Goal: Information Seeking & Learning: Learn about a topic

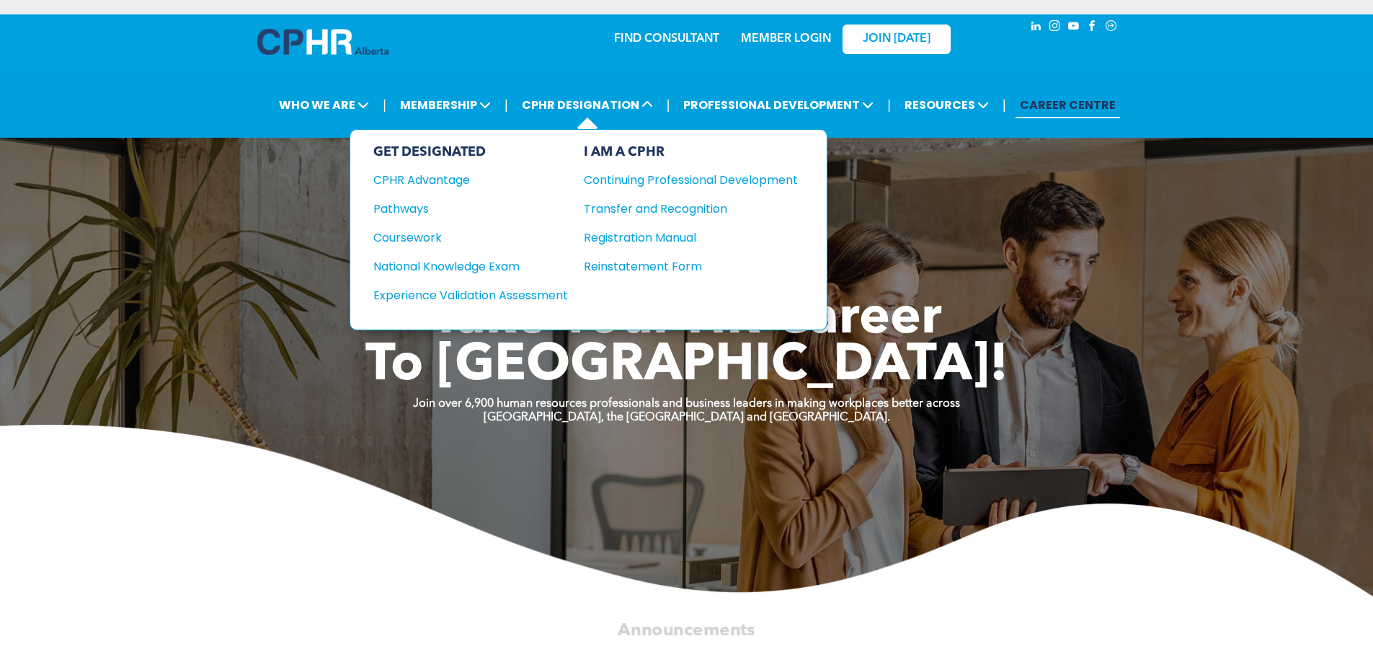
click at [406, 222] on div "GET DESIGNATED CPHR Advantage Pathways Coursework National Knowledge Exam" at bounding box center [470, 229] width 195 height 171
click at [404, 206] on div "Pathways" at bounding box center [460, 209] width 175 height 18
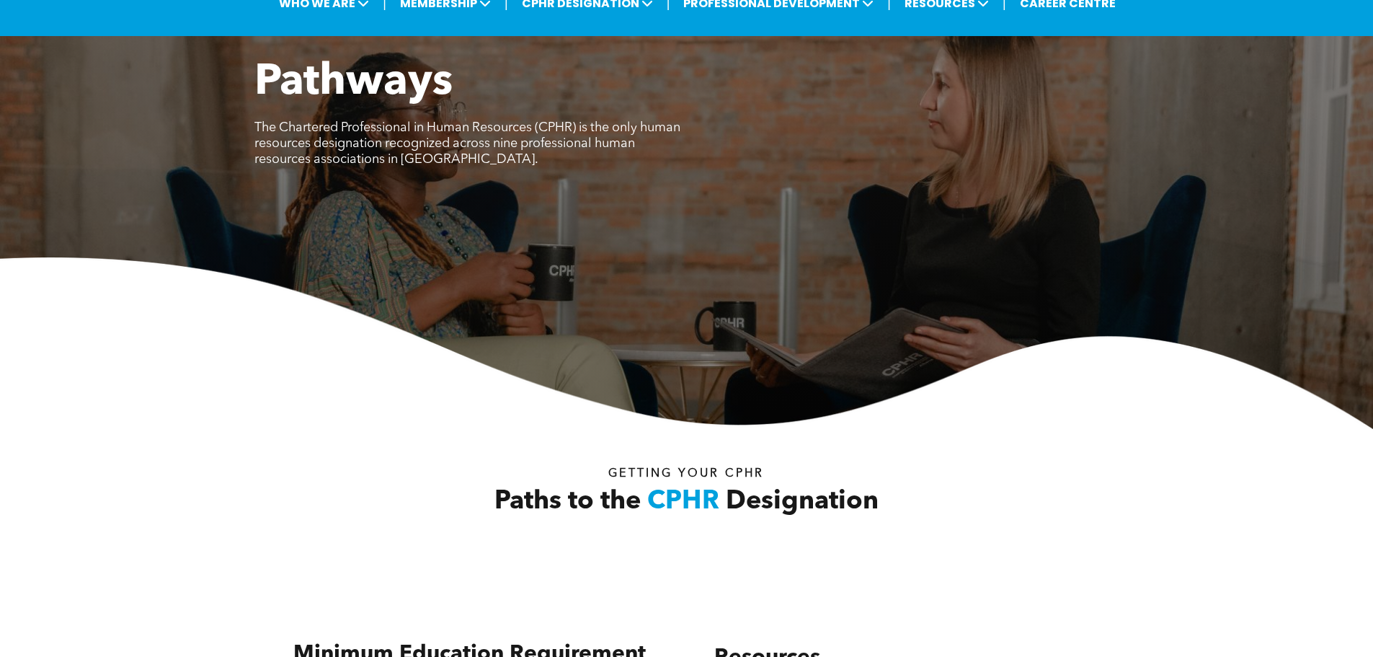
scroll to position [360, 0]
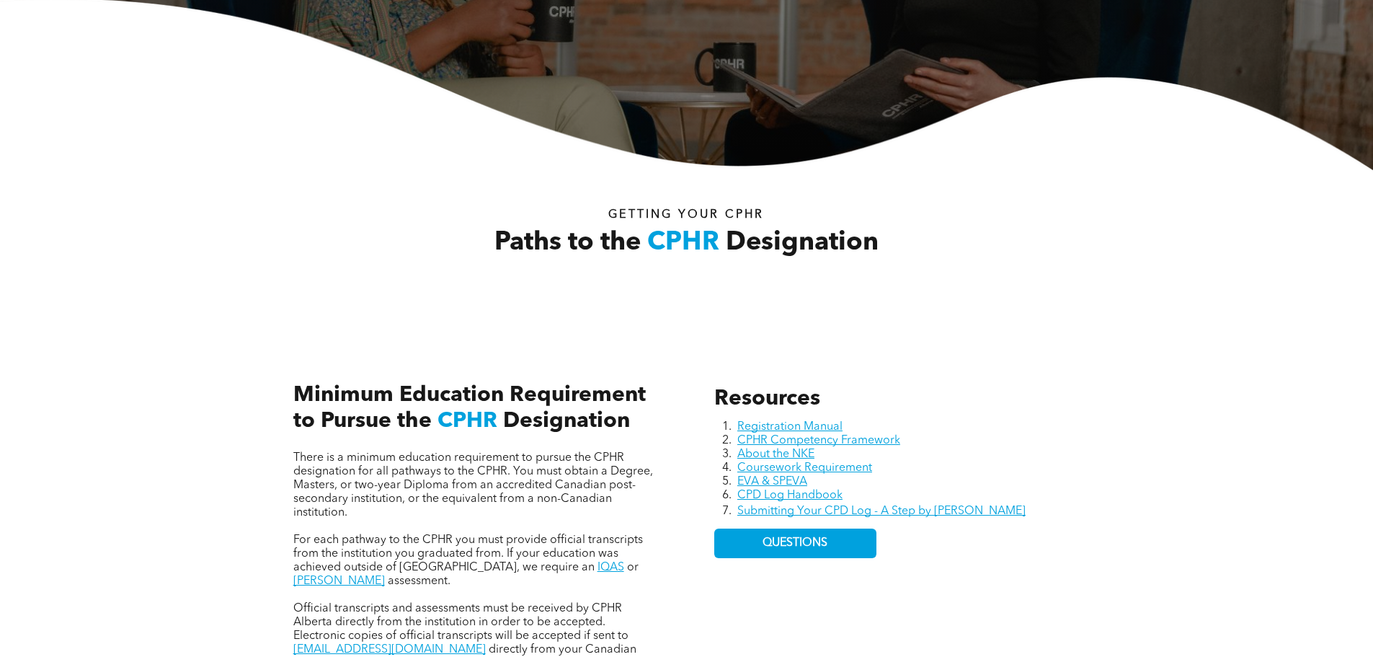
click at [925, 267] on div "Paths to the CPHR Designation Getting your Cphr" at bounding box center [687, 241] width 810 height 89
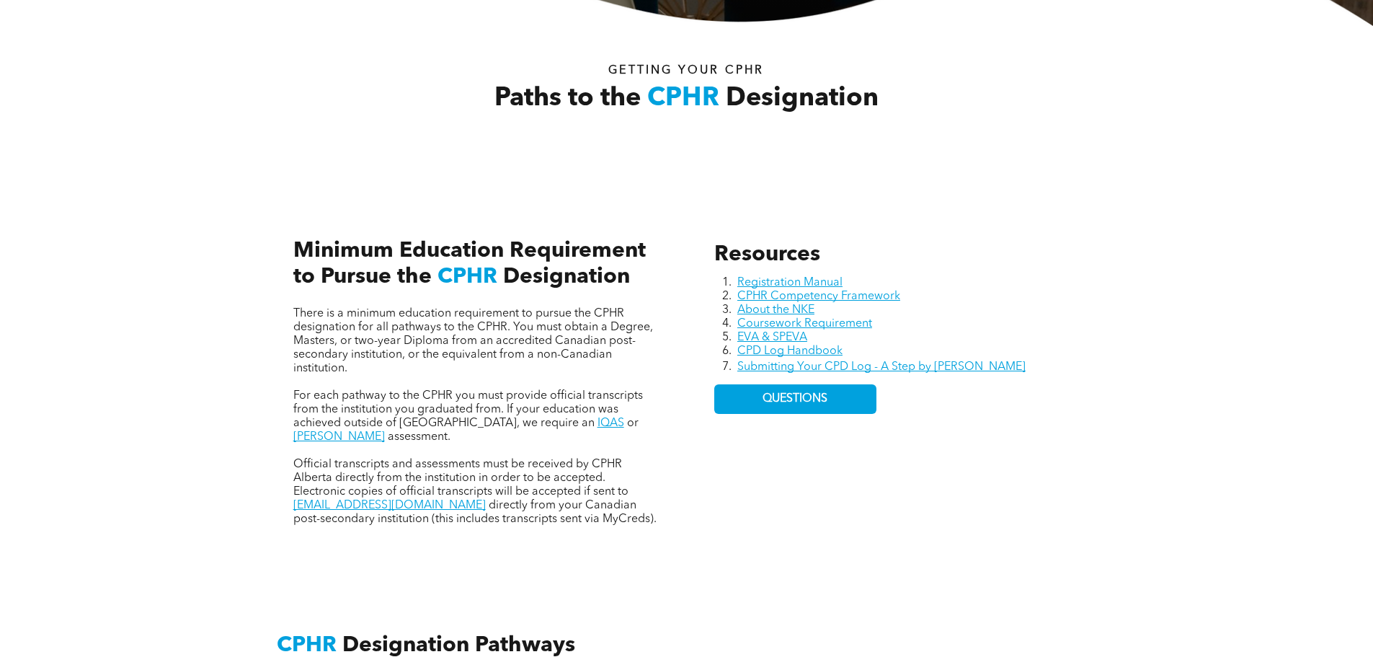
scroll to position [577, 0]
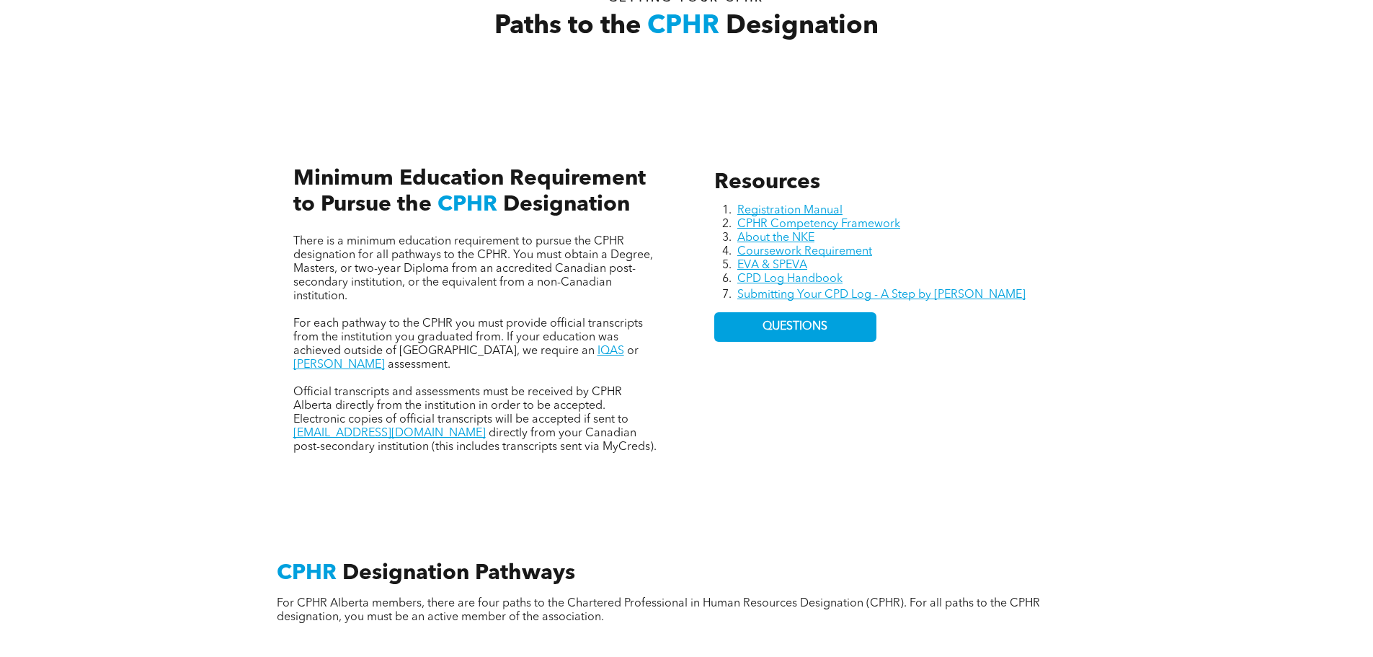
click at [683, 364] on div "Resources Registration Manual CPHR Competency Framework About the NKE Coursewor…" at bounding box center [686, 295] width 865 height 395
click at [912, 401] on div "Resources Registration Manual CPHR Competency Framework About the NKE Coursewor…" at bounding box center [897, 312] width 388 height 308
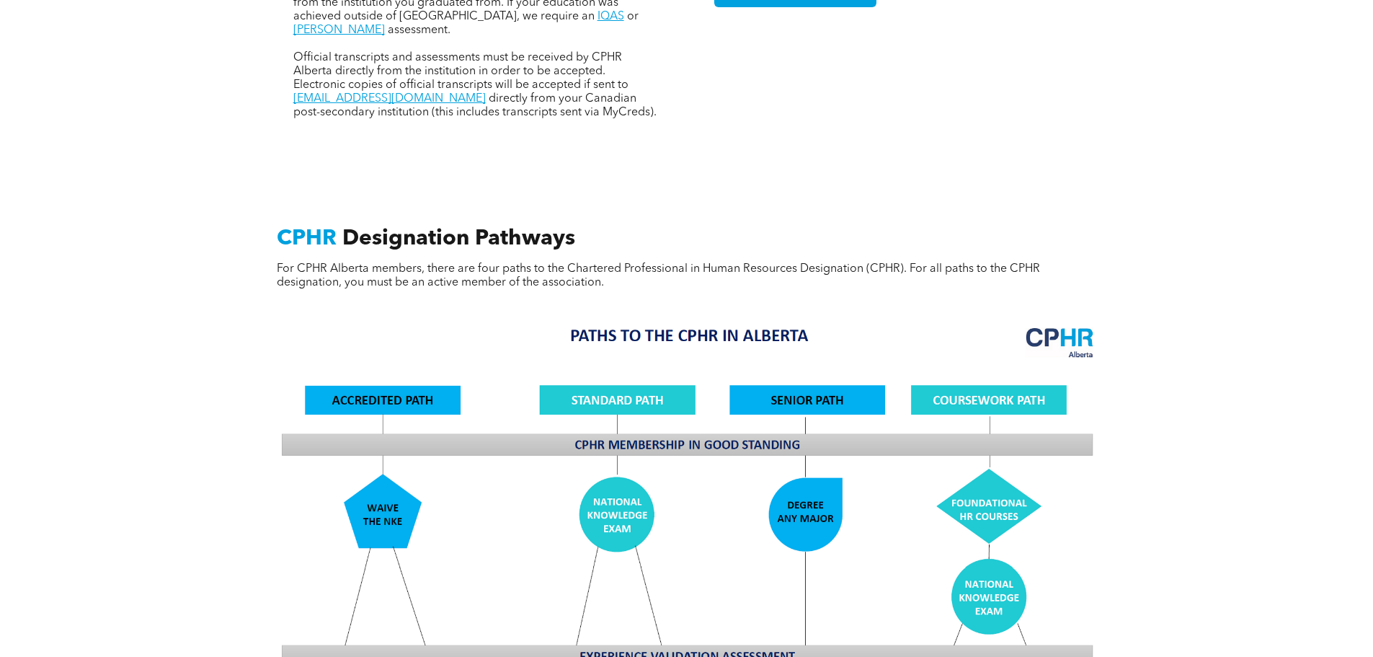
scroll to position [937, 0]
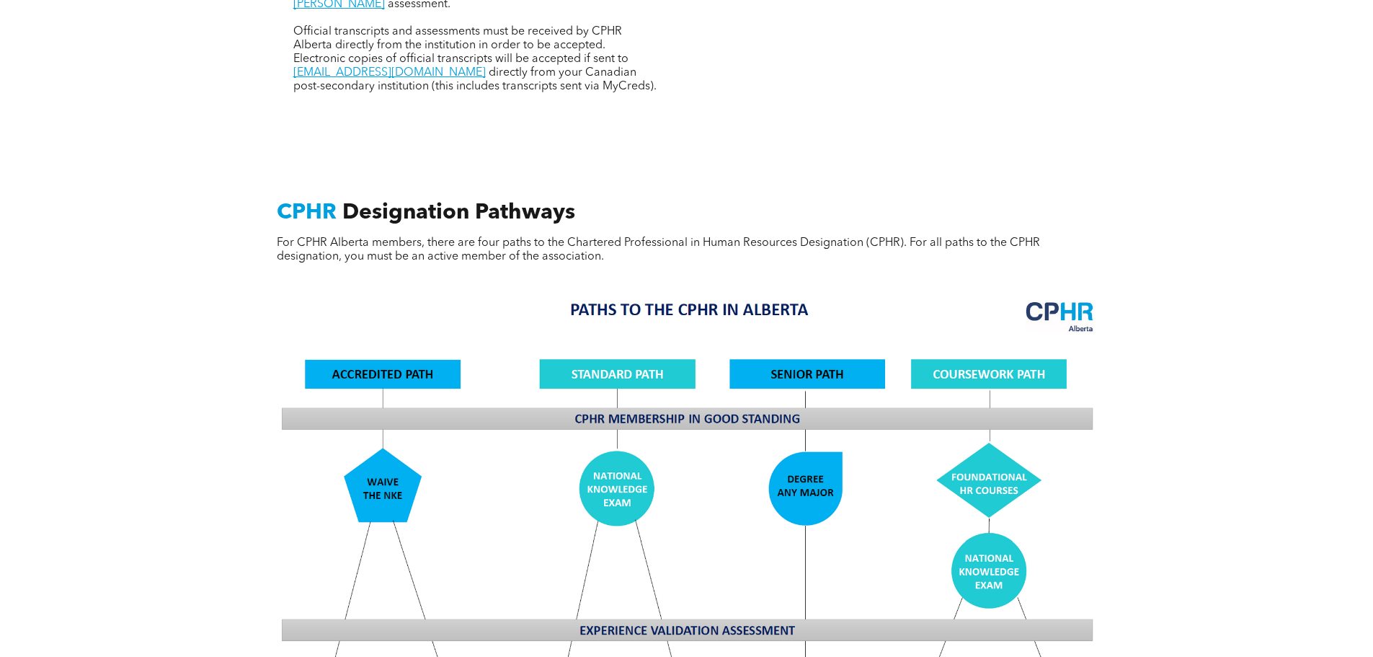
click at [79, 332] on div "CPHR Designation Pathways For CPHR Alberta members, there are four paths to the…" at bounding box center [686, 610] width 1373 height 954
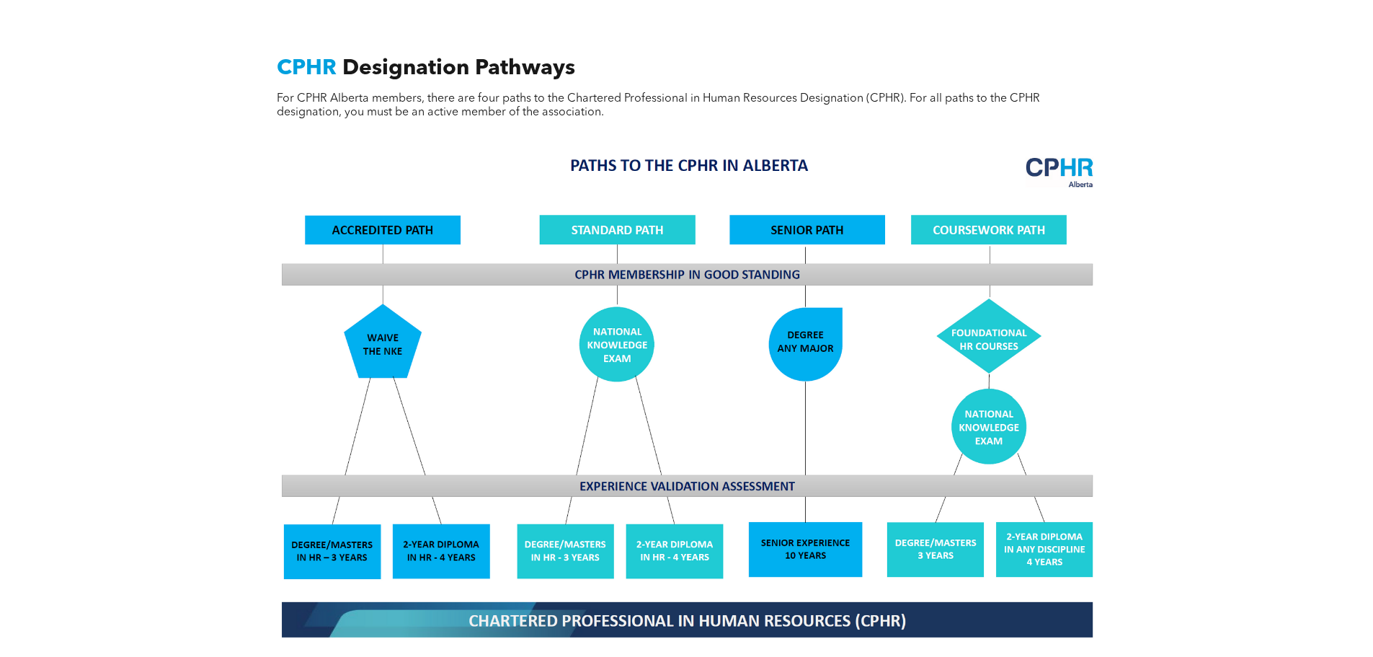
scroll to position [649, 0]
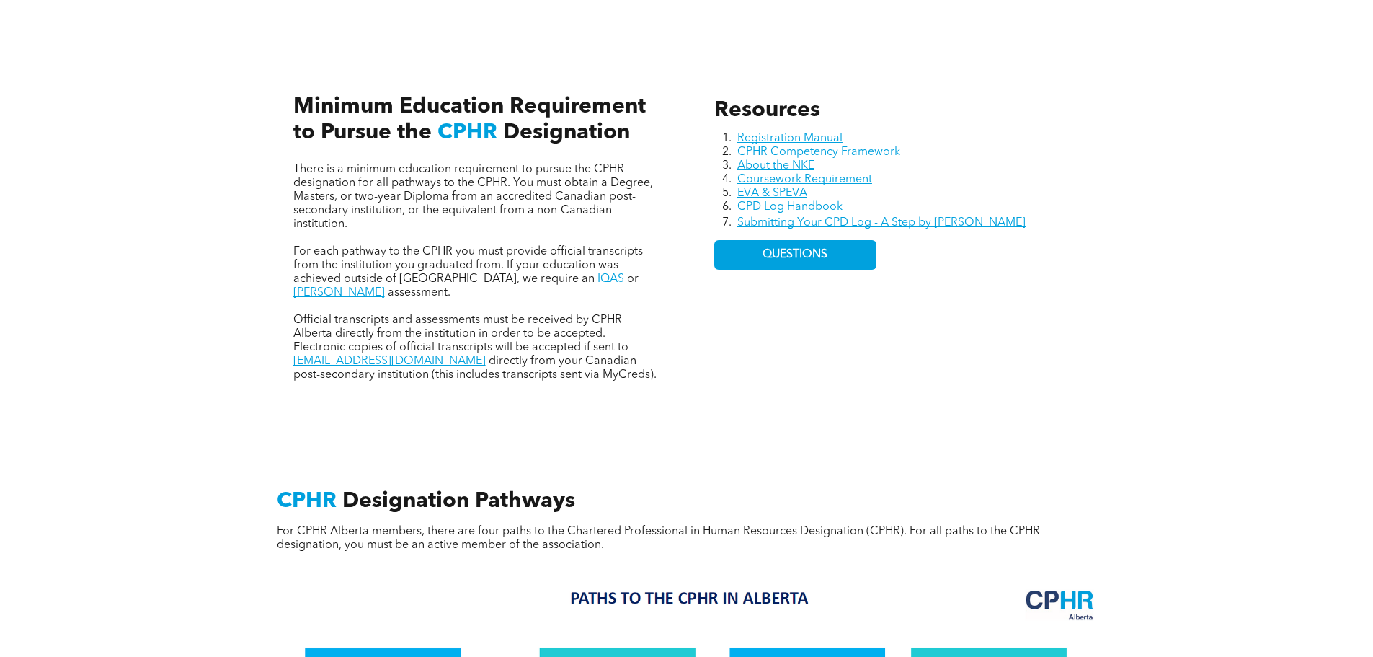
click at [777, 346] on div "Resources Registration Manual CPHR Competency Framework About the NKE Coursewor…" at bounding box center [897, 240] width 388 height 308
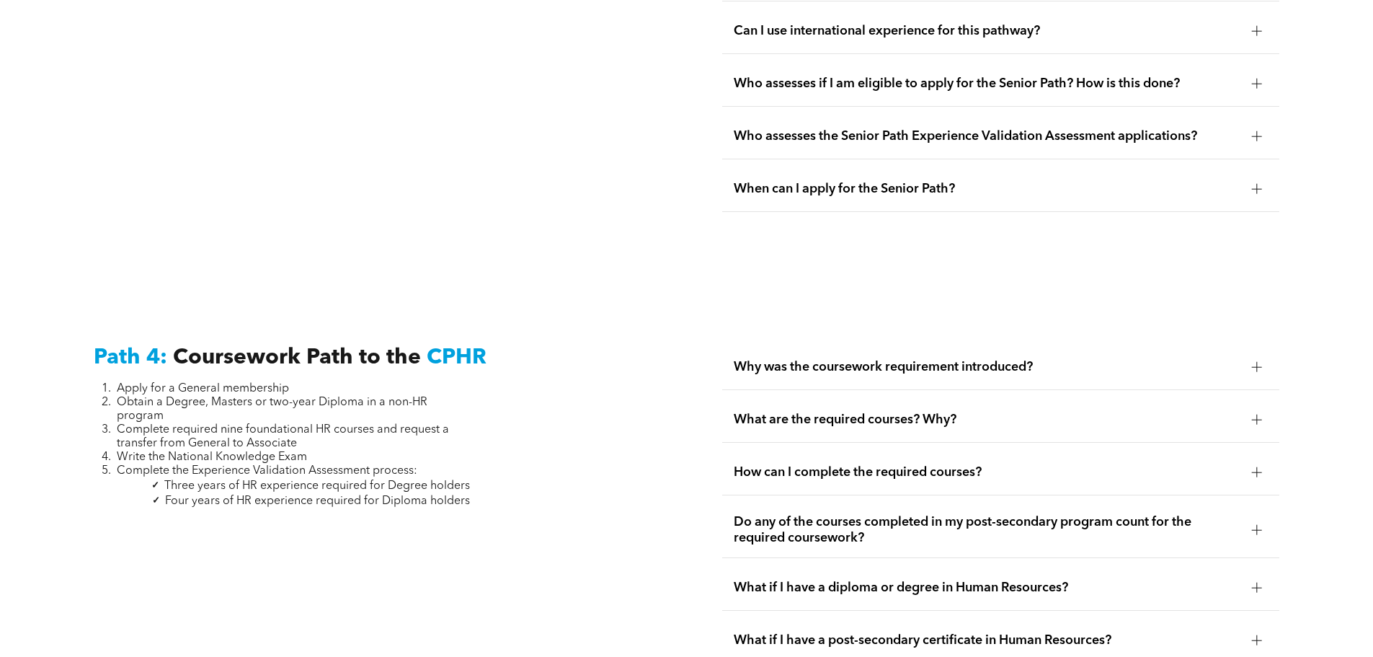
scroll to position [4458, 0]
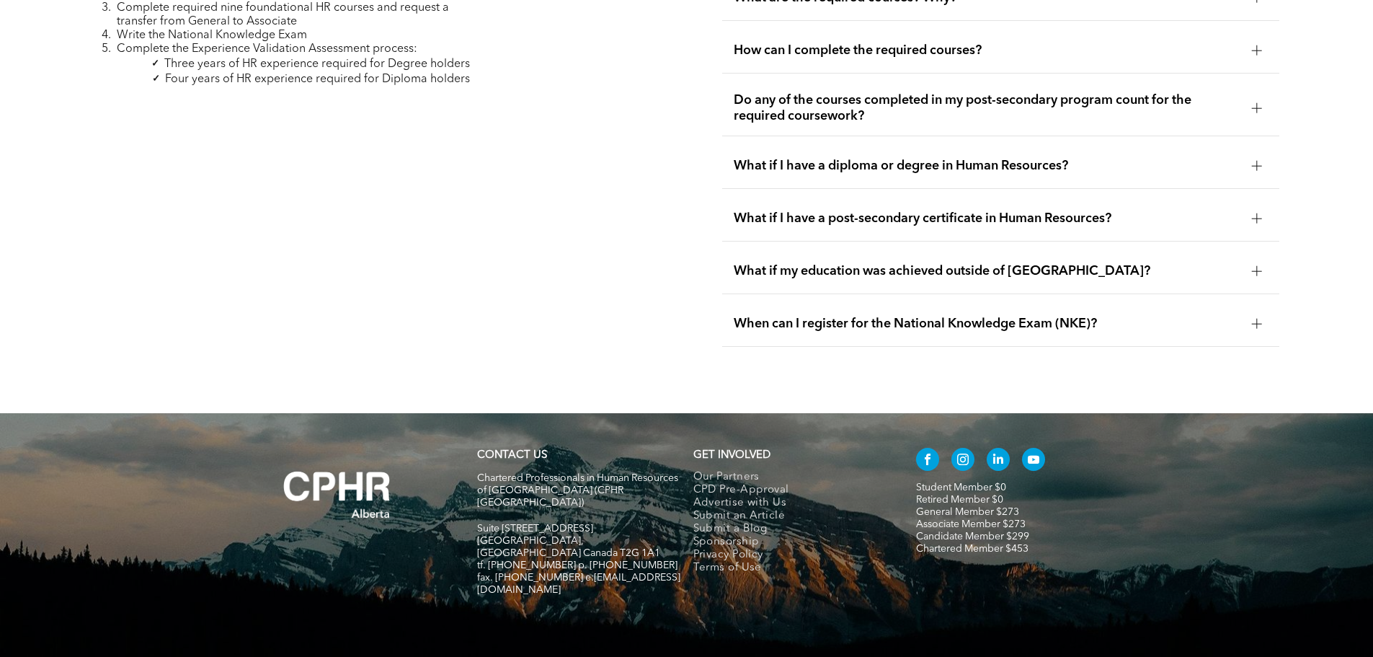
click at [982, 531] on link "Candidate Member $299" at bounding box center [972, 536] width 113 height 10
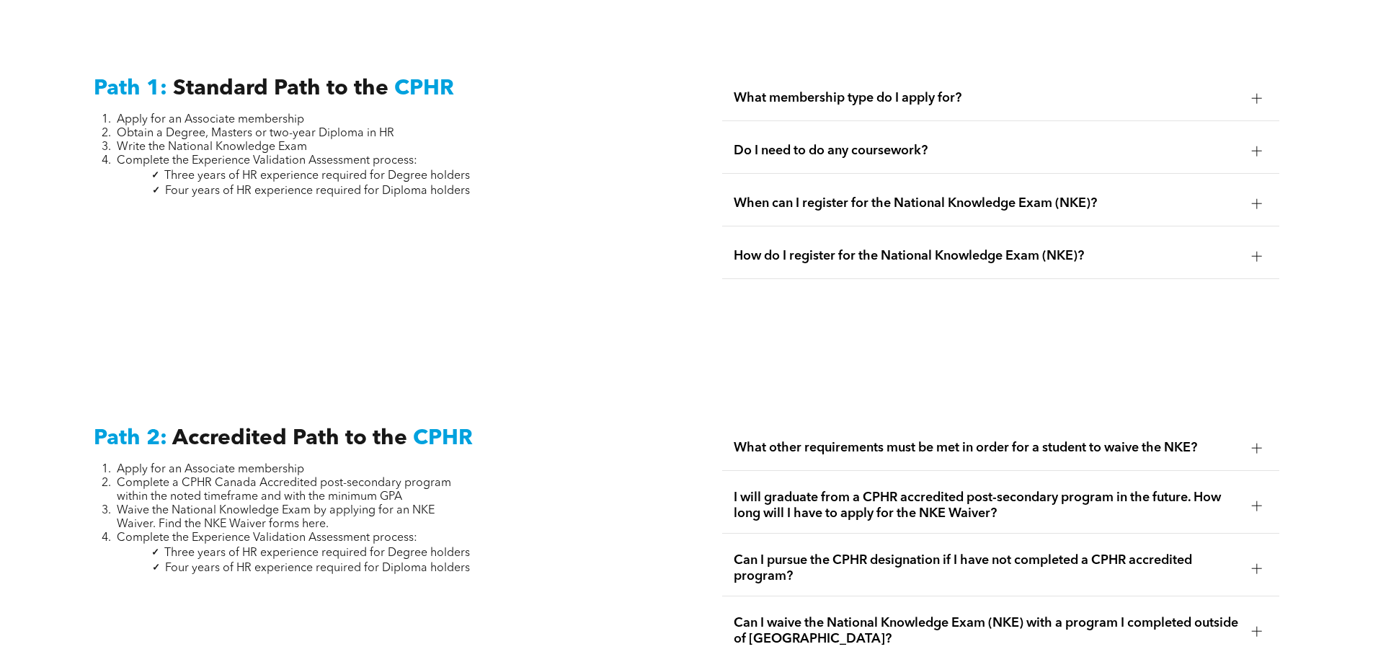
scroll to position [1934, 0]
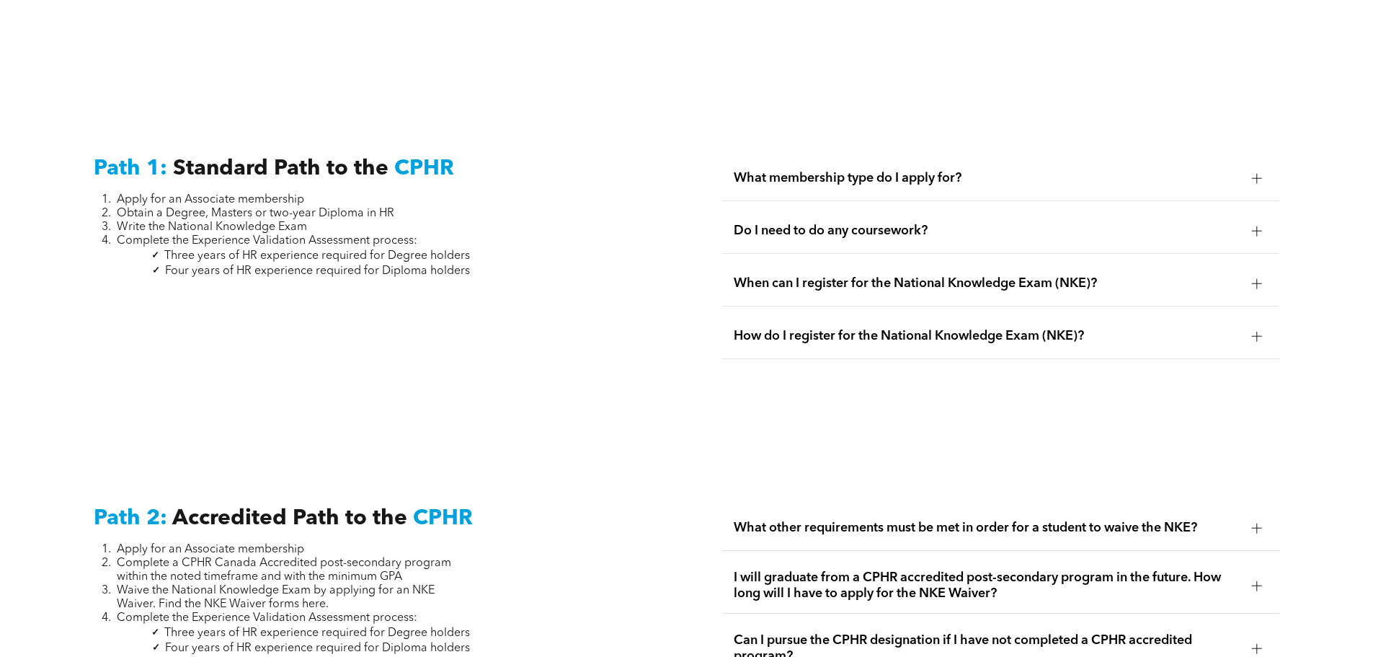
click at [789, 170] on span "What membership type do I apply for?" at bounding box center [987, 178] width 507 height 16
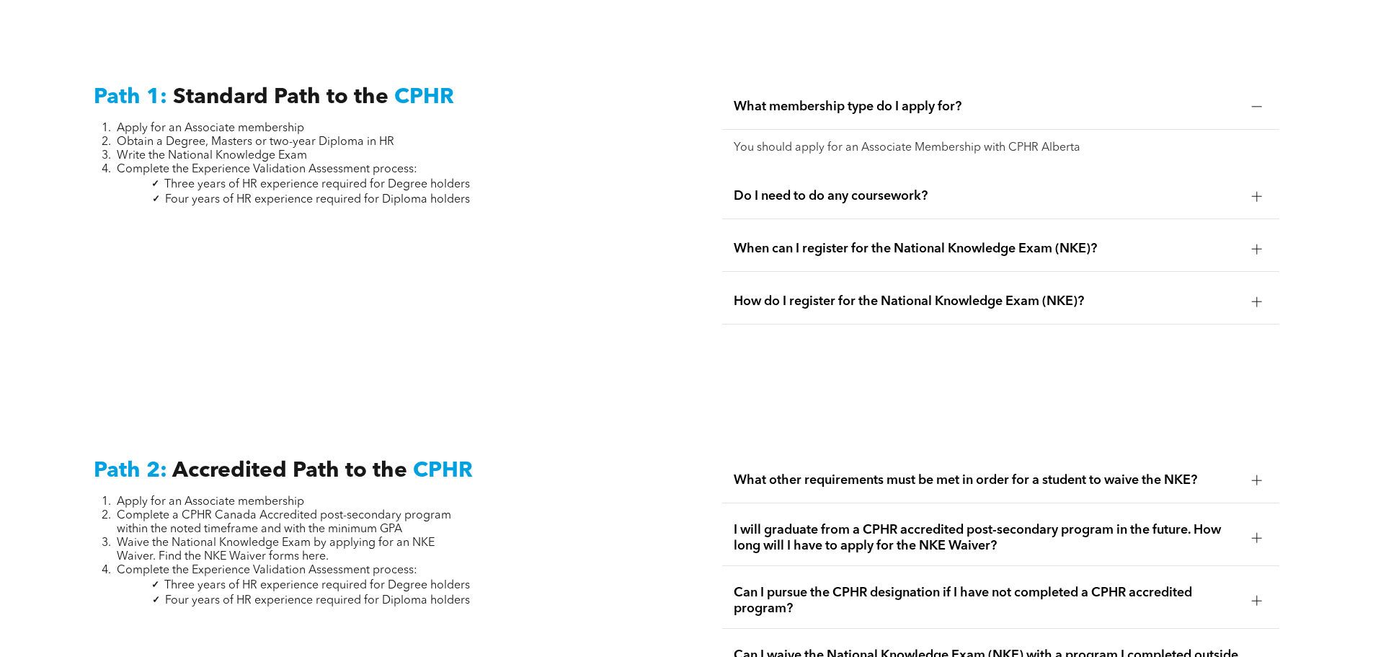
scroll to position [1862, 0]
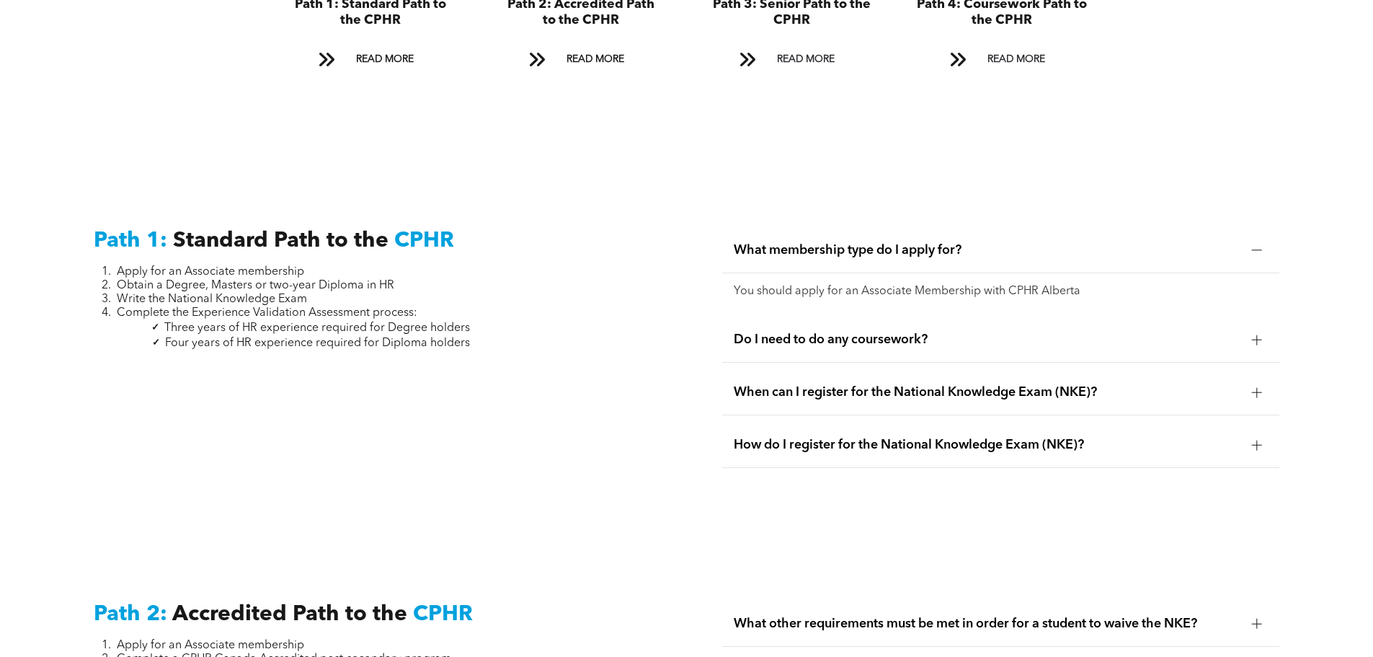
click at [196, 322] on span "Three years of HR experience required for Degree holders" at bounding box center [317, 328] width 306 height 12
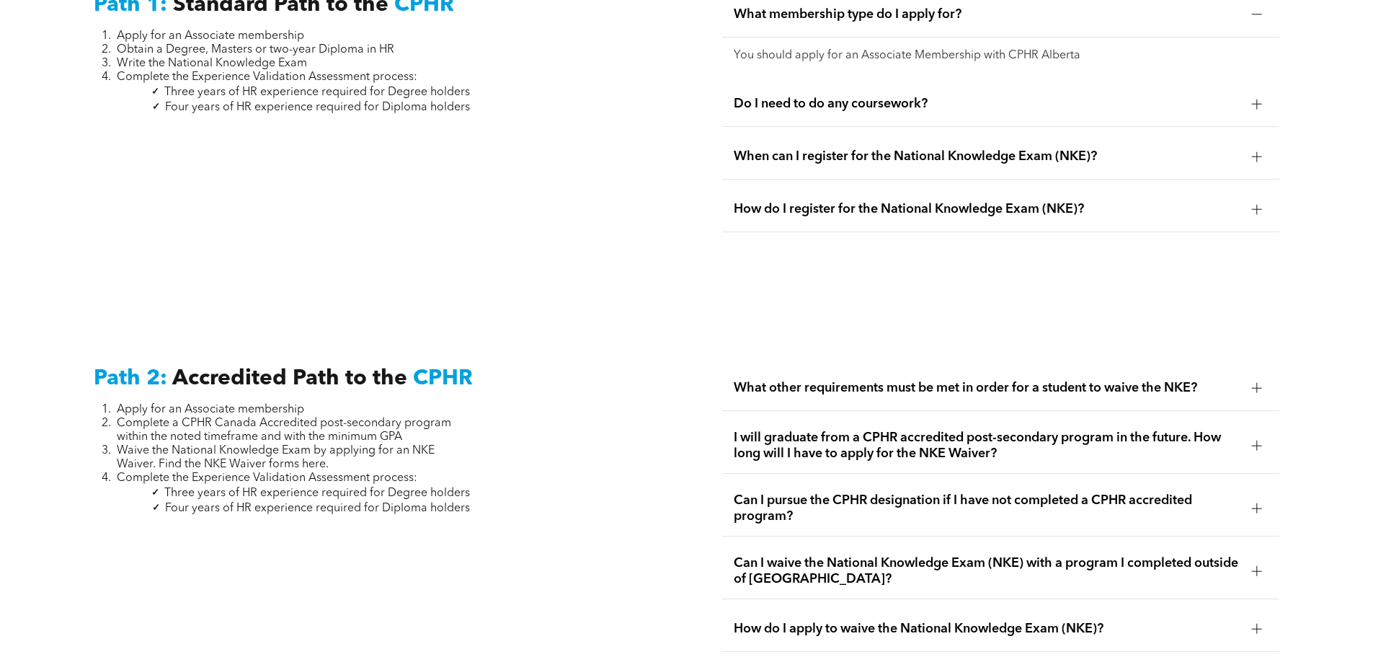
scroll to position [2151, 0]
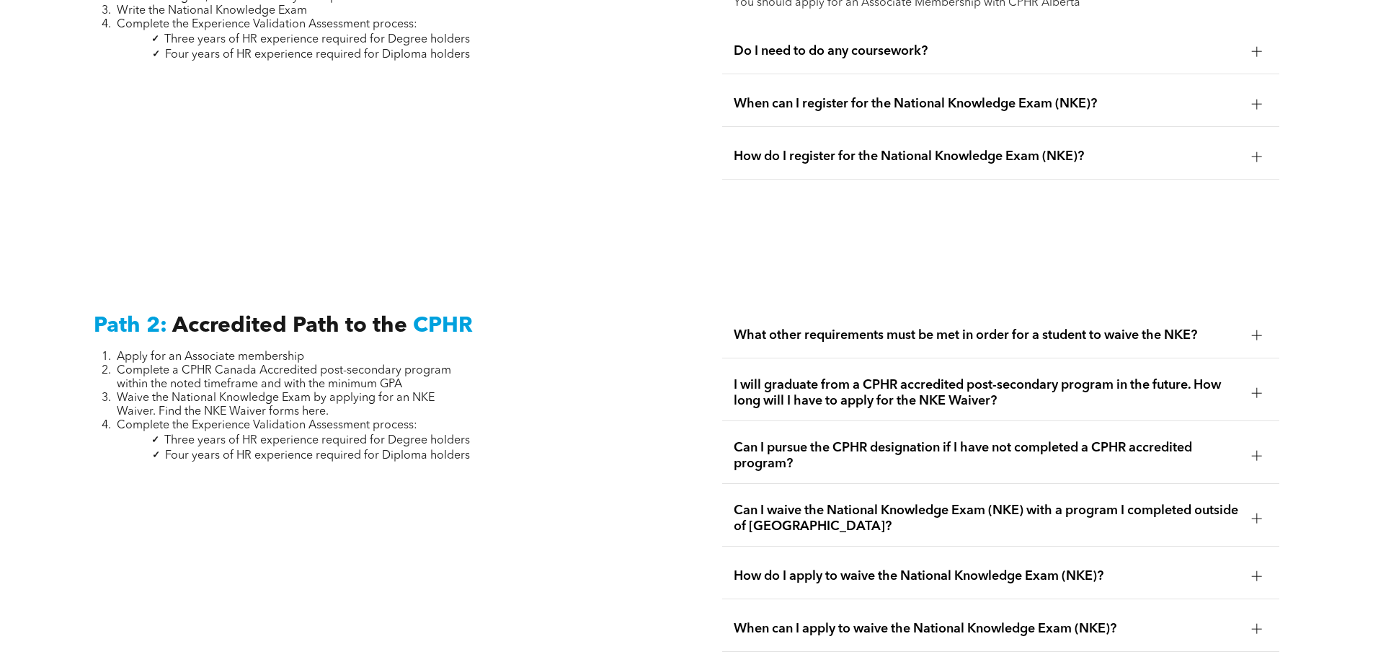
click at [309, 396] on span "Waive the National Knowledge Exam by applying for an NKE Waiver. Find the NKE W…" at bounding box center [276, 404] width 318 height 25
click at [280, 394] on span "Waive the National Knowledge Exam by applying for an NKE Waiver. Find the NKE W…" at bounding box center [276, 404] width 318 height 25
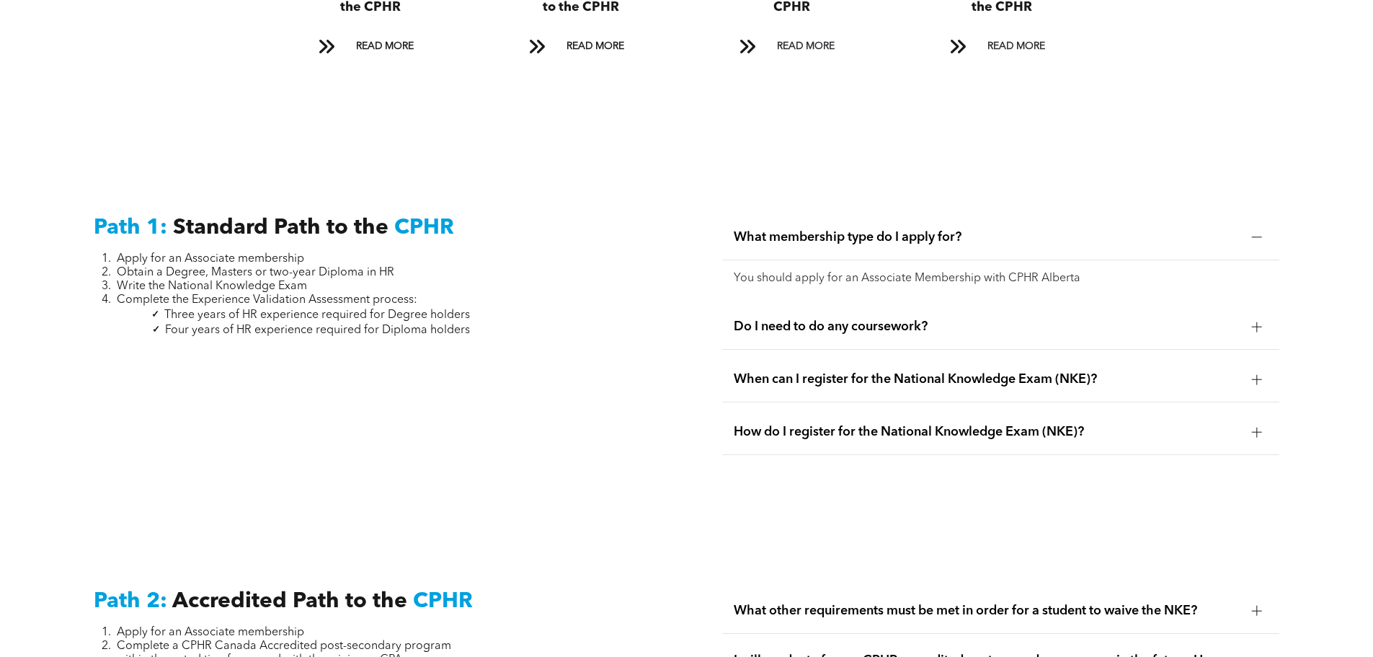
scroll to position [1874, 0]
click at [869, 320] on span "Do I need to do any coursework?" at bounding box center [987, 328] width 507 height 16
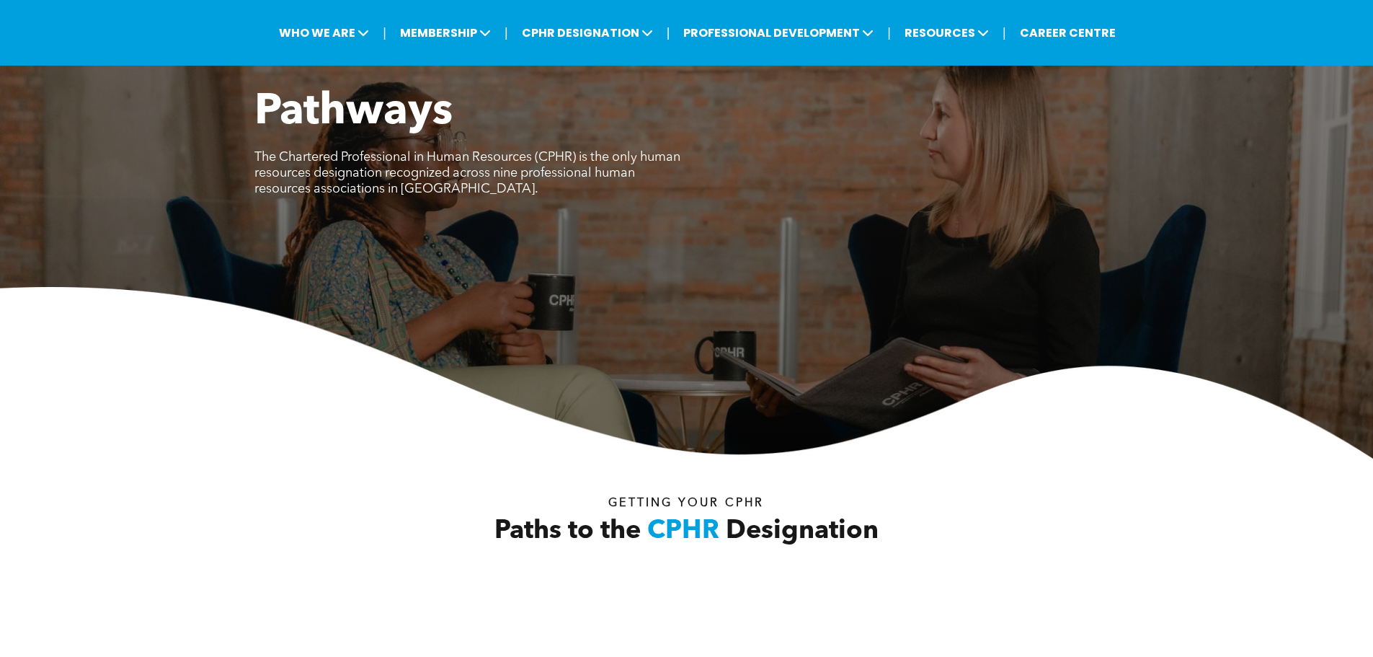
scroll to position [0, 0]
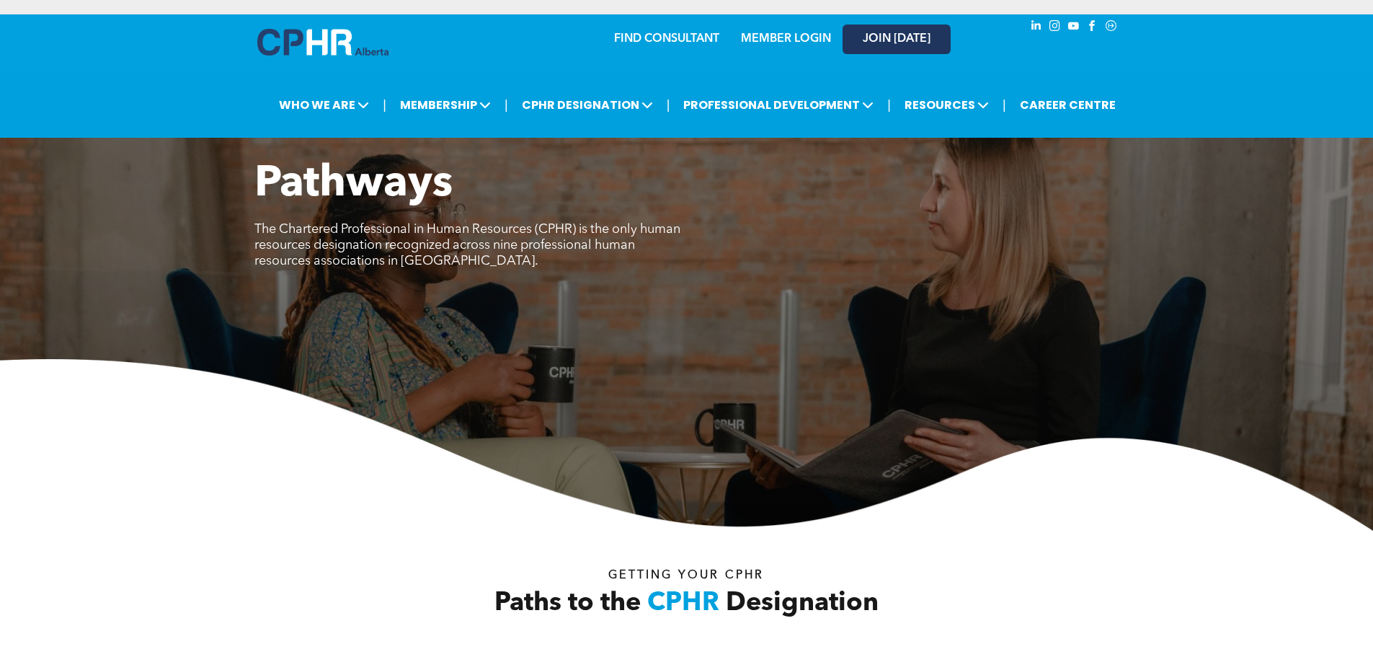
click at [898, 39] on span "JOIN [DATE]" at bounding box center [897, 39] width 68 height 14
click at [807, 40] on link "MEMBER LOGIN" at bounding box center [786, 39] width 90 height 12
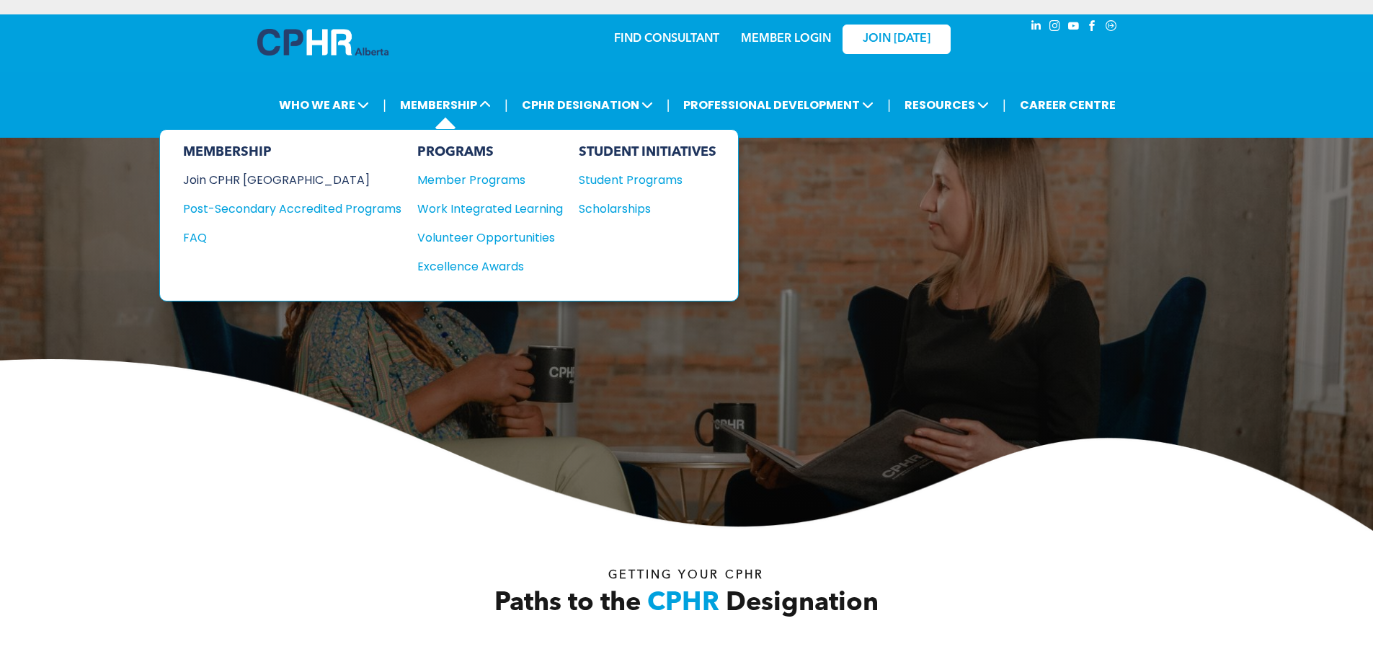
click at [244, 182] on div "Join CPHR [GEOGRAPHIC_DATA]" at bounding box center [281, 180] width 197 height 18
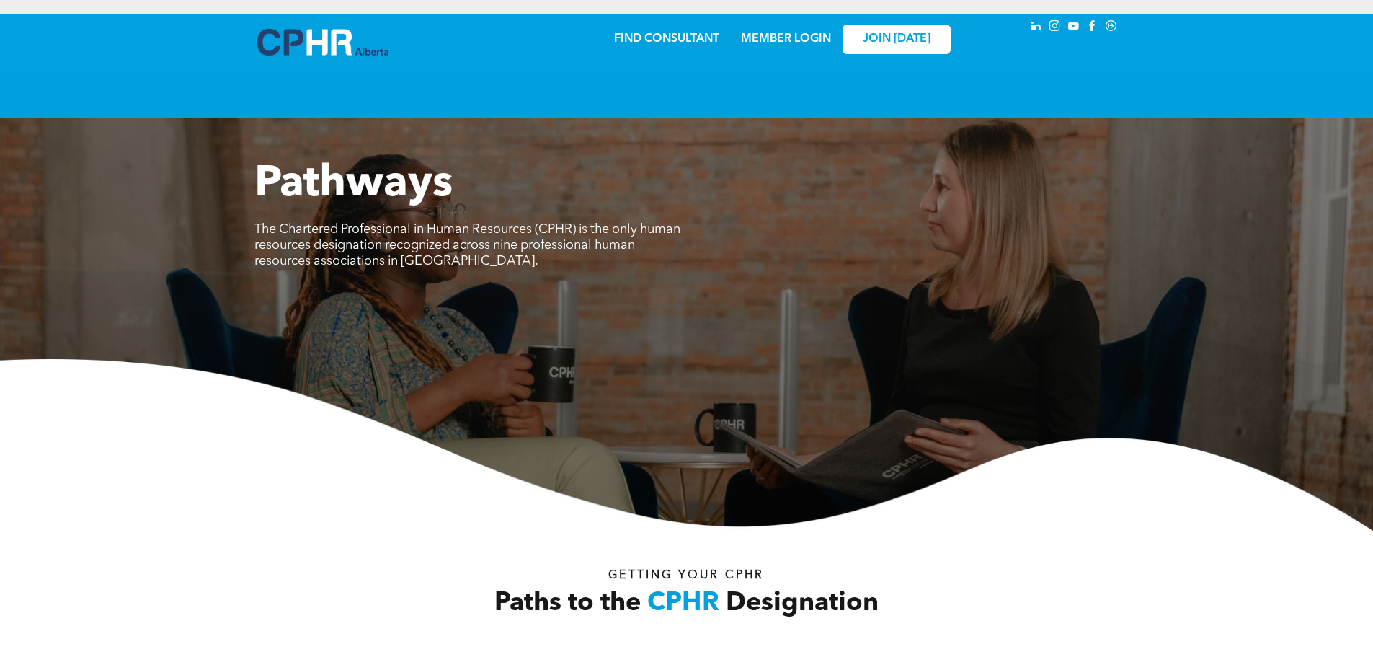
scroll to position [2356, 0]
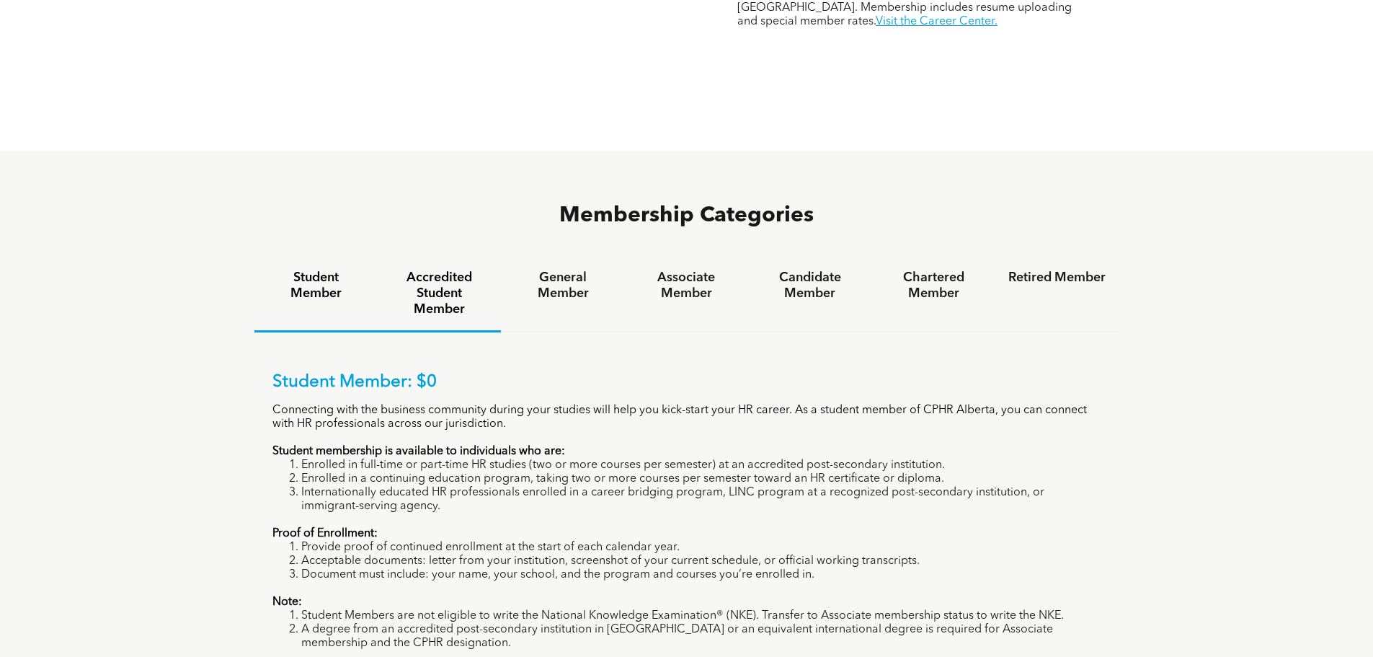
scroll to position [937, 0]
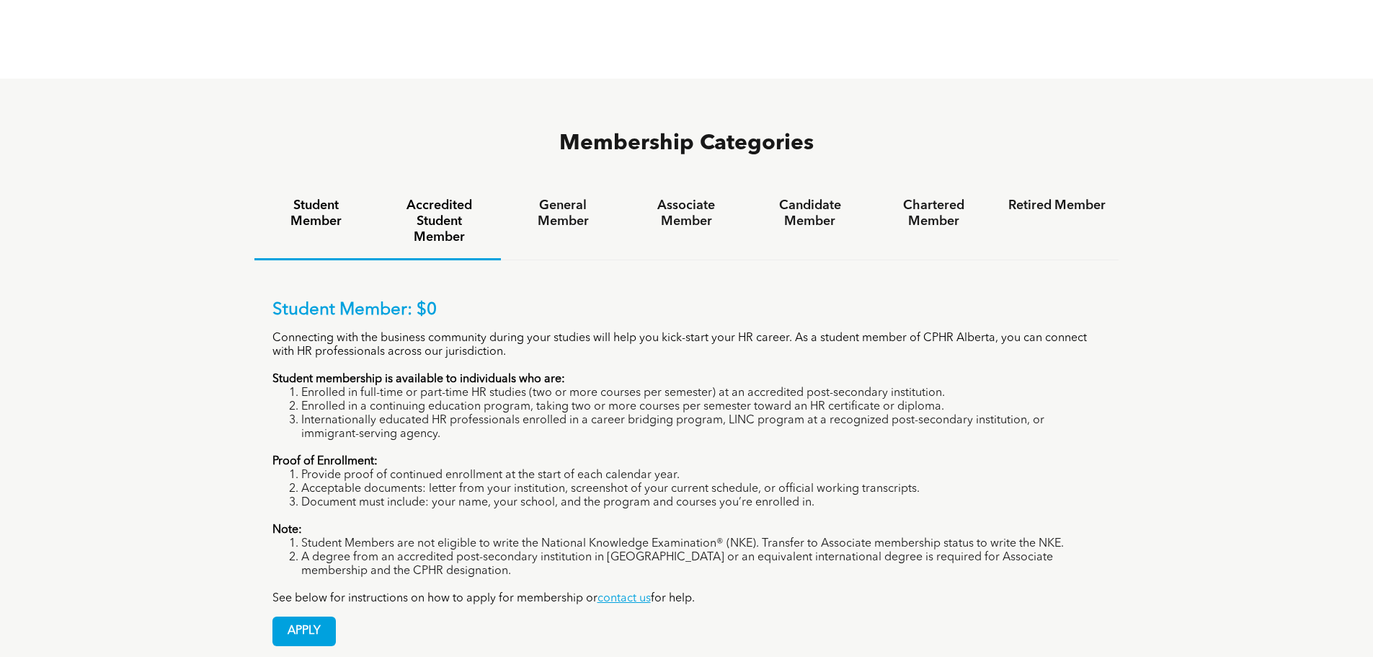
click at [483, 197] on h4 "Accredited Student Member" at bounding box center [439, 221] width 97 height 48
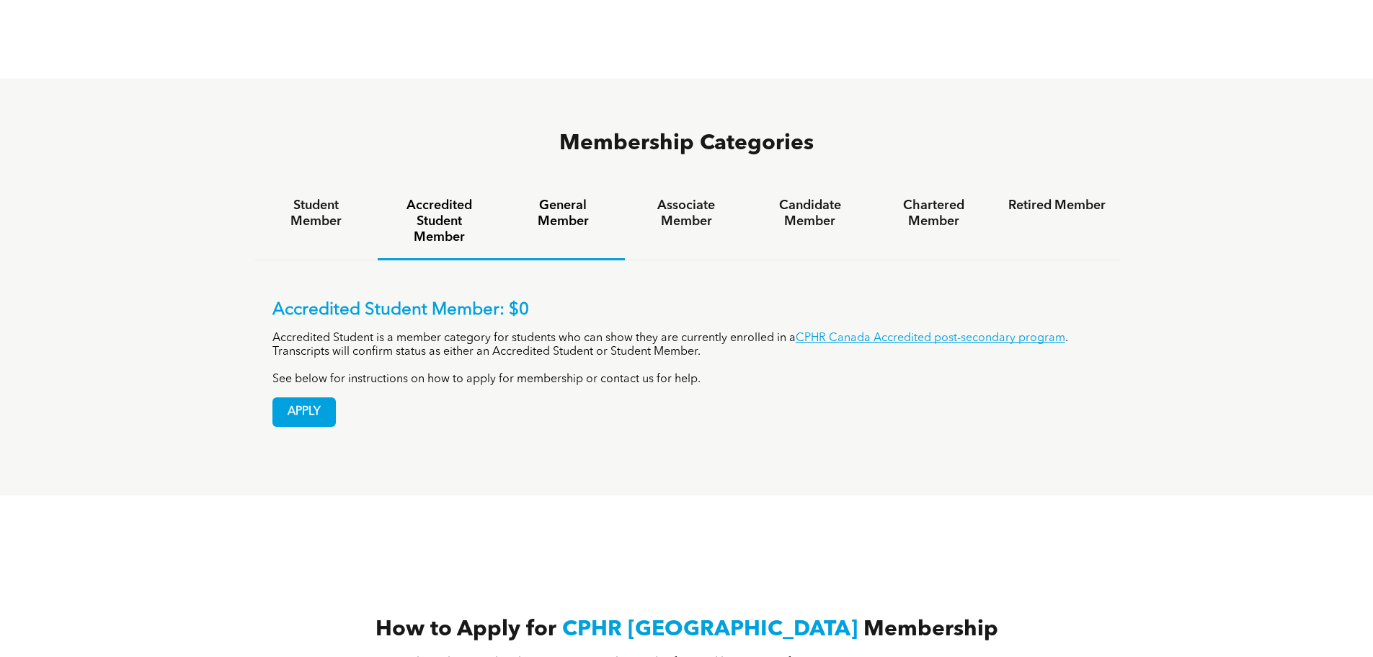
click at [582, 185] on div "General Member" at bounding box center [562, 223] width 123 height 76
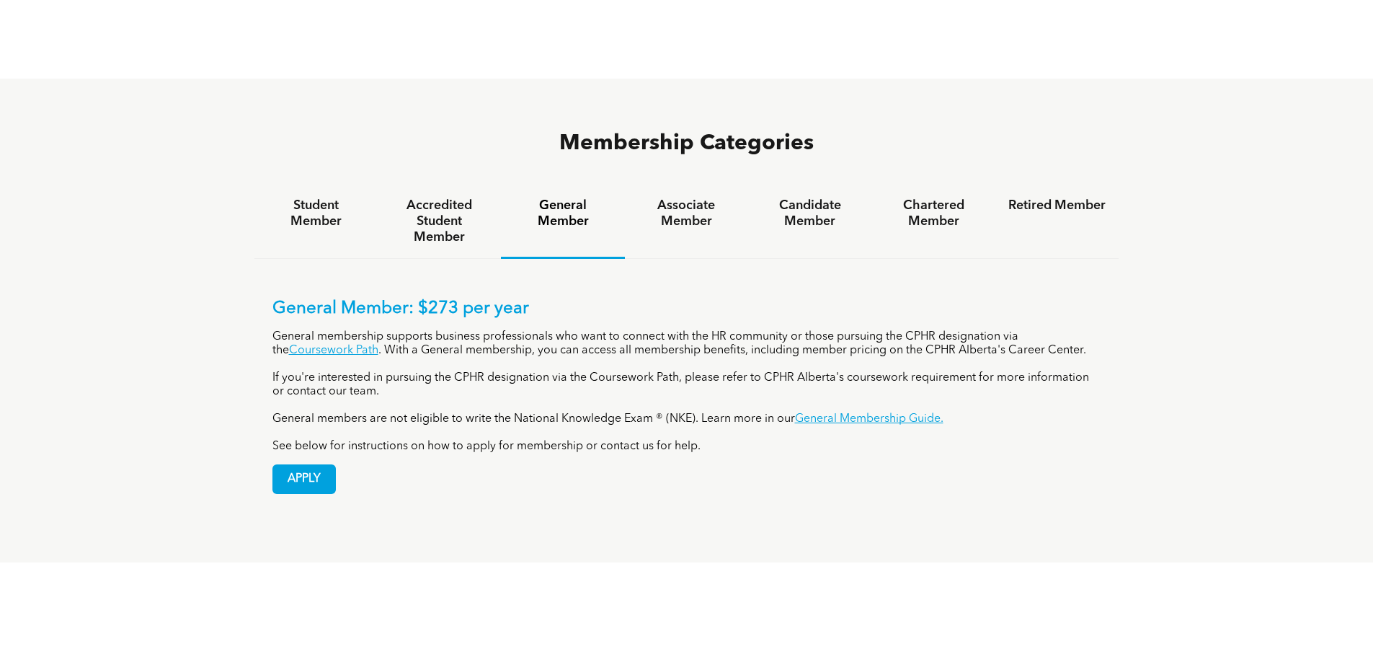
click at [555, 185] on div "General Member" at bounding box center [562, 222] width 123 height 74
click at [678, 185] on div "Associate Member" at bounding box center [686, 222] width 123 height 74
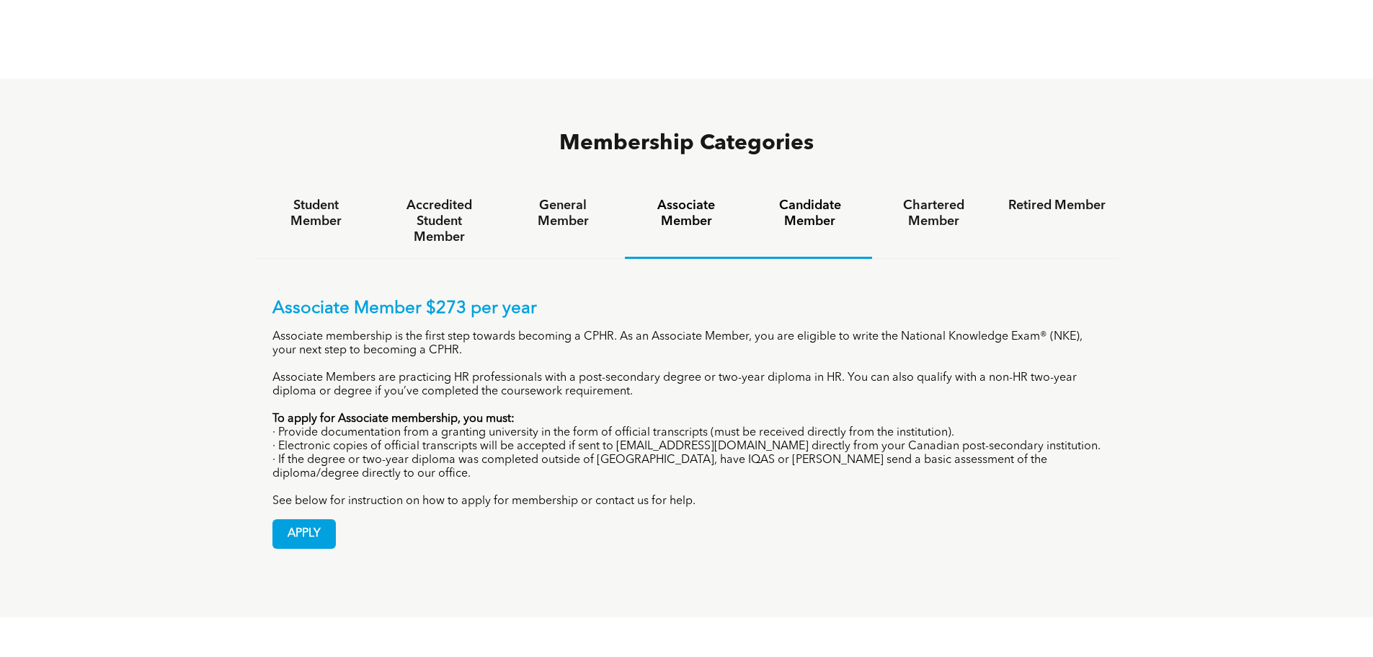
click at [792, 197] on h4 "Candidate Member" at bounding box center [809, 213] width 97 height 32
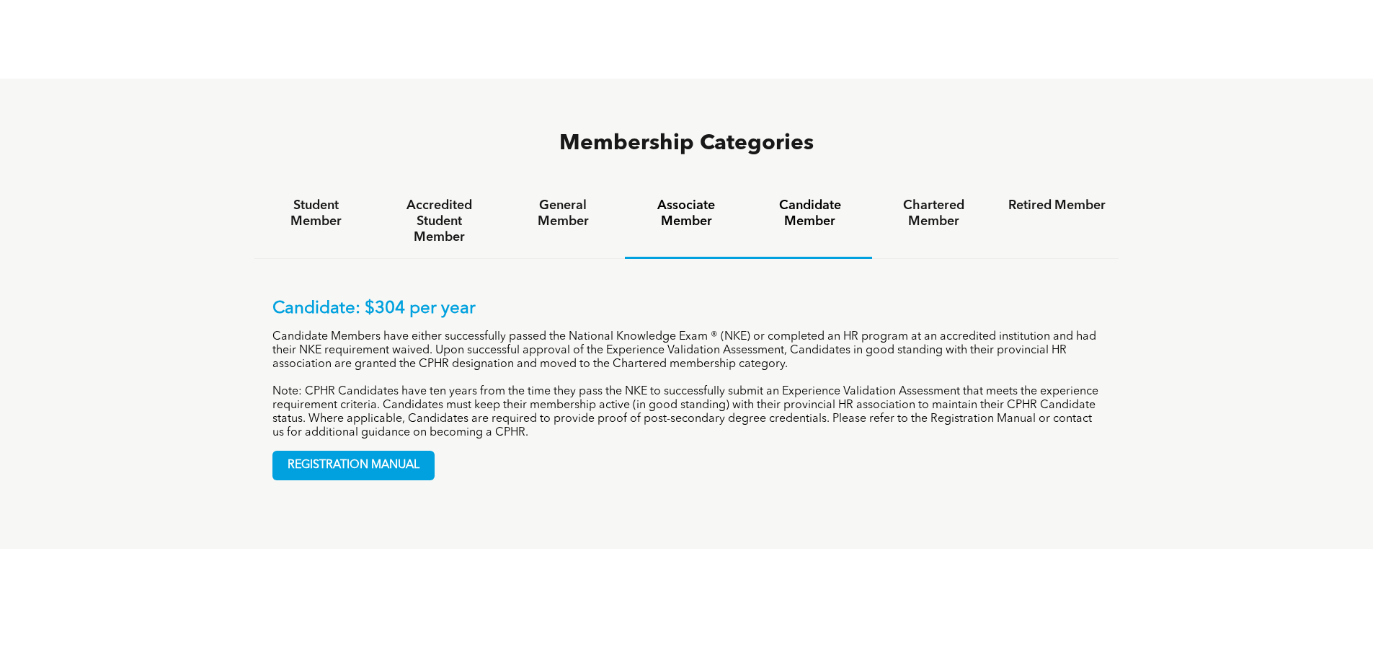
click at [665, 197] on h4 "Associate Member" at bounding box center [686, 213] width 97 height 32
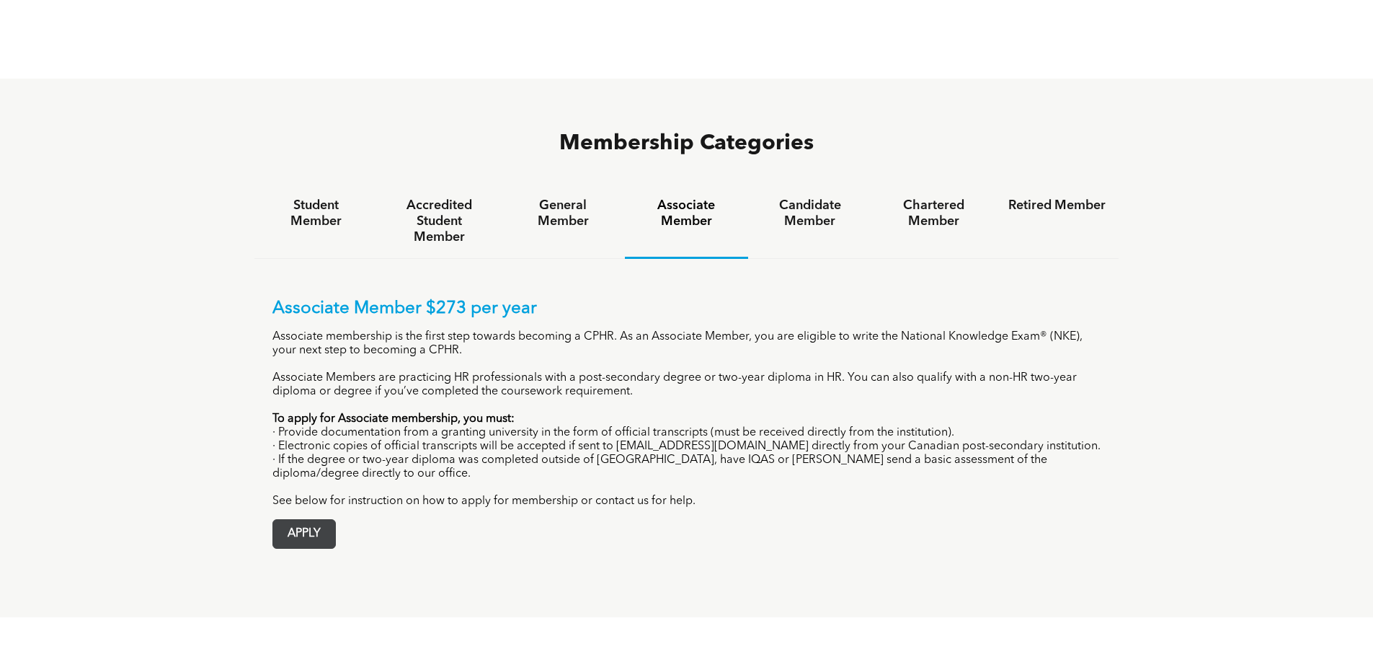
click at [326, 520] on span "APPLY" at bounding box center [304, 534] width 62 height 28
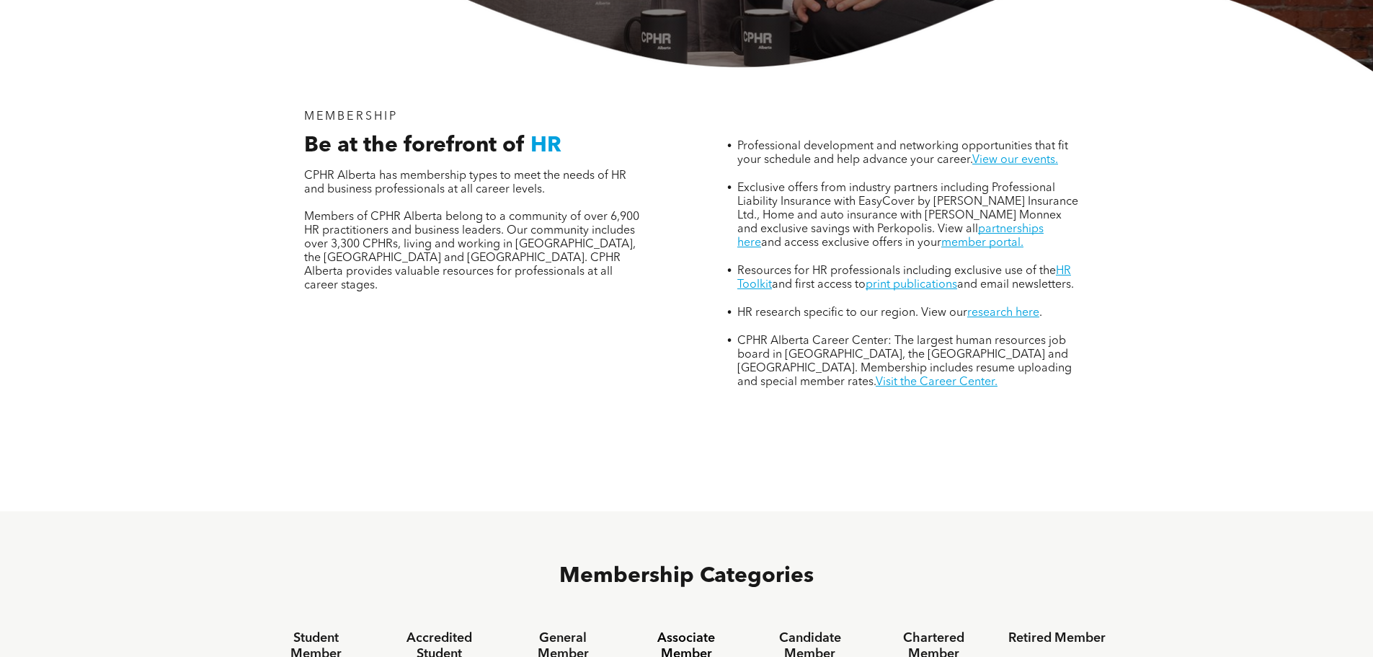
scroll to position [0, 0]
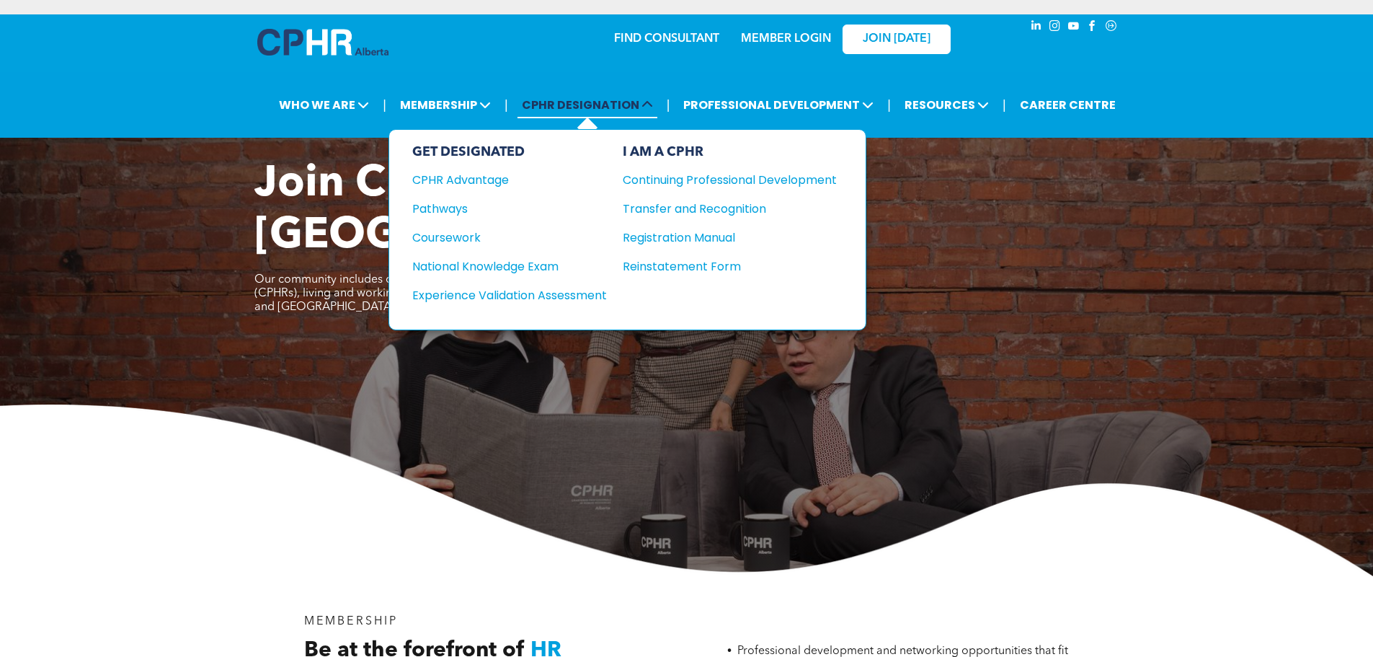
click at [587, 100] on span "CPHR DESIGNATION" at bounding box center [587, 105] width 140 height 27
click at [458, 266] on div "National Knowledge Exam" at bounding box center [499, 266] width 175 height 18
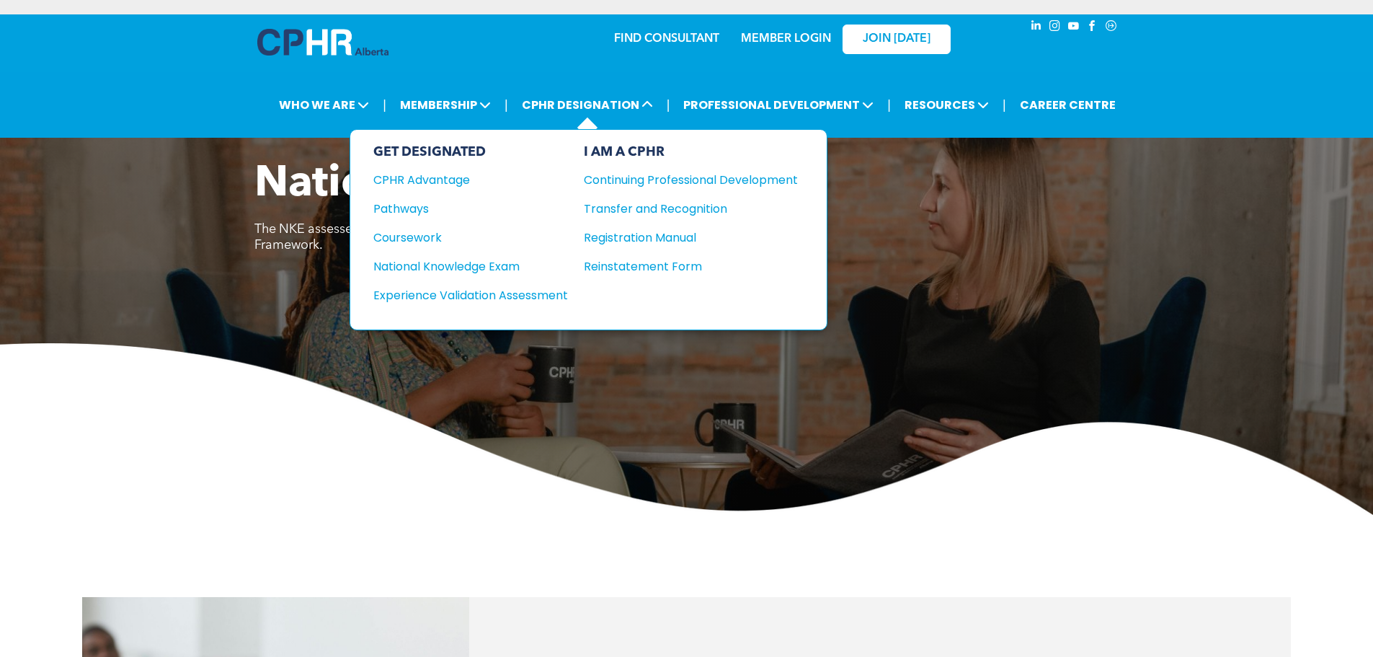
click at [592, 90] on li "CPHR DESIGNATION GET DESIGNATED CPHR Advantage Pathways Coursework National Kno…" at bounding box center [587, 105] width 147 height 34
click at [437, 180] on div "CPHR Advantage" at bounding box center [460, 180] width 175 height 18
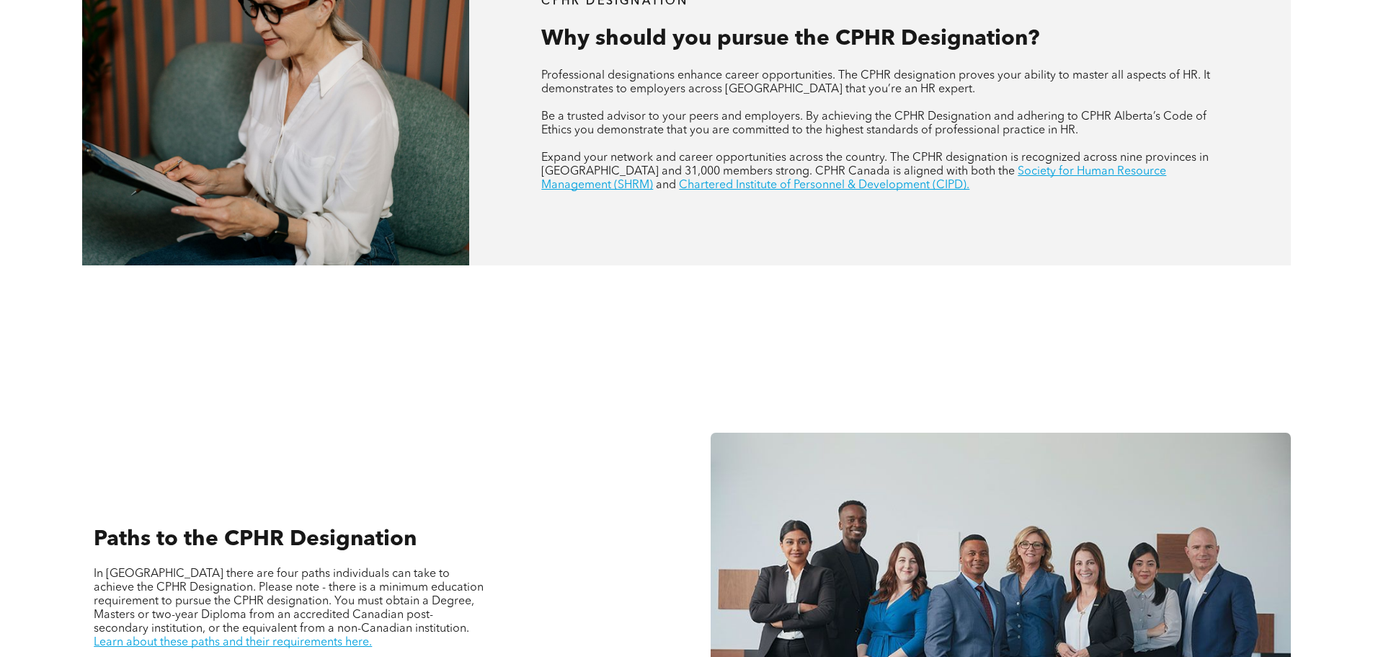
scroll to position [937, 0]
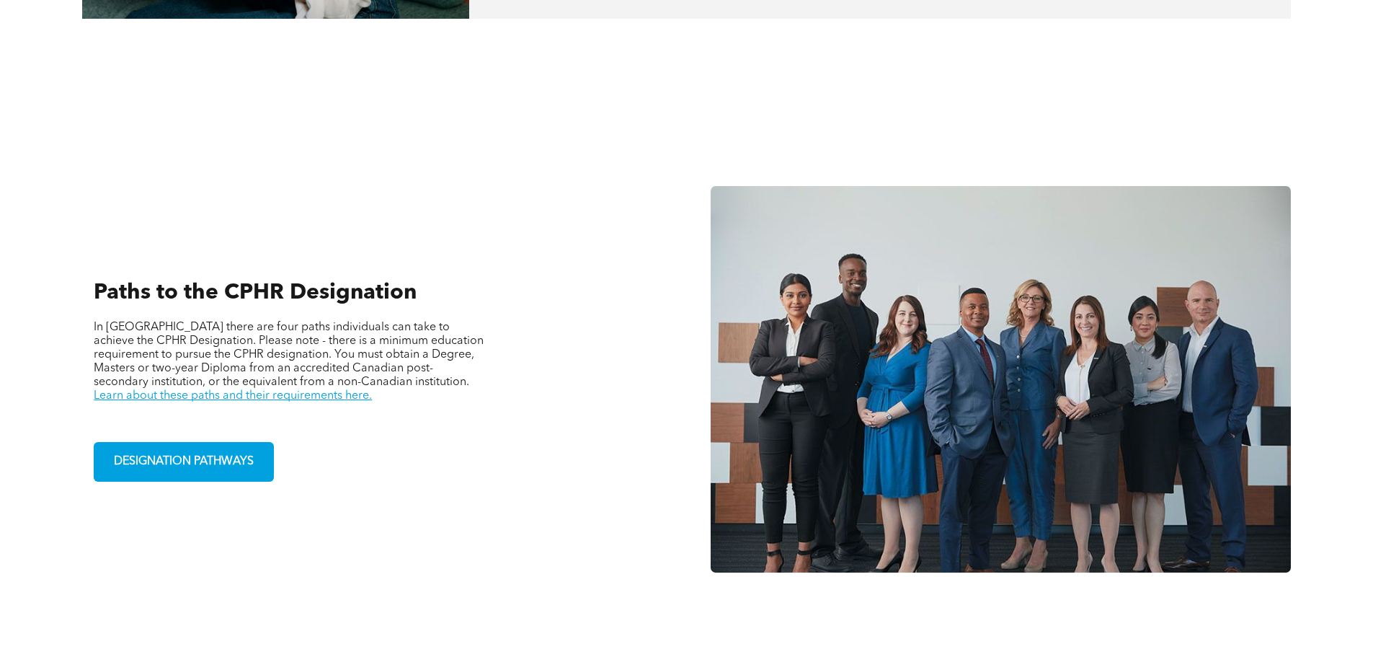
click at [597, 283] on div "Paths to the CPHR Designation In Alberta there are four paths individuals can t…" at bounding box center [372, 379] width 580 height 447
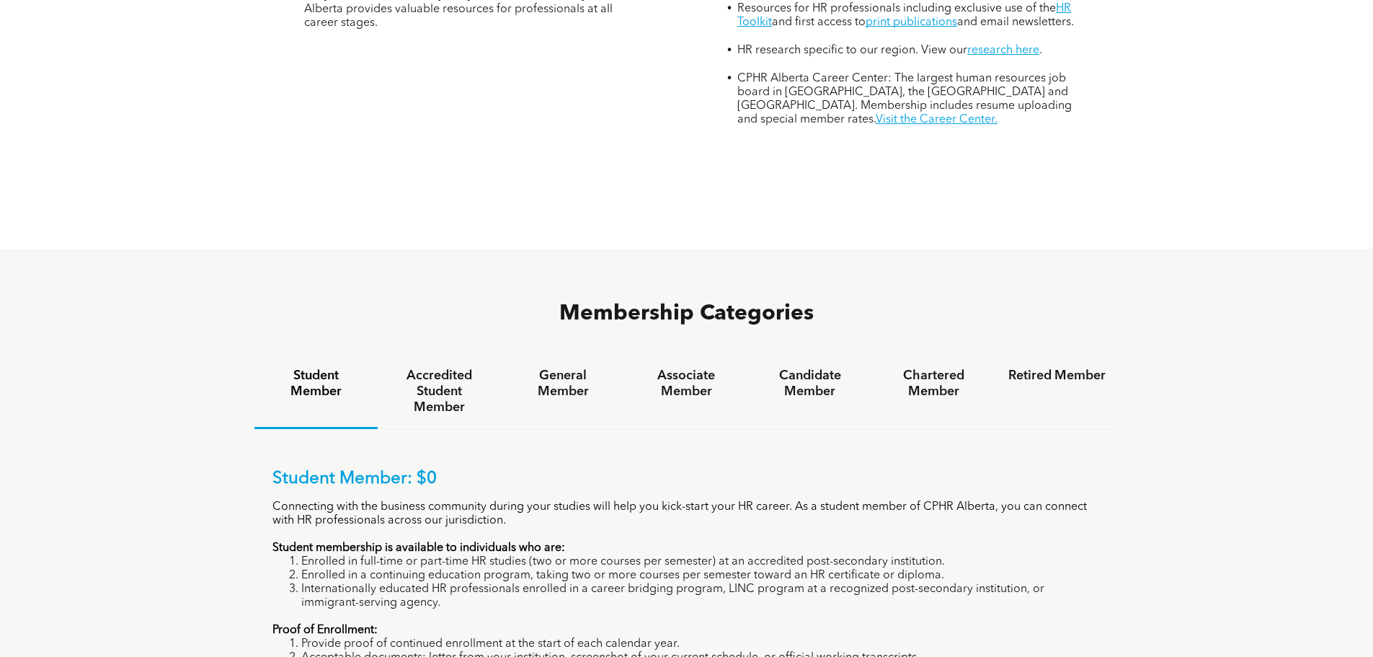
scroll to position [937, 0]
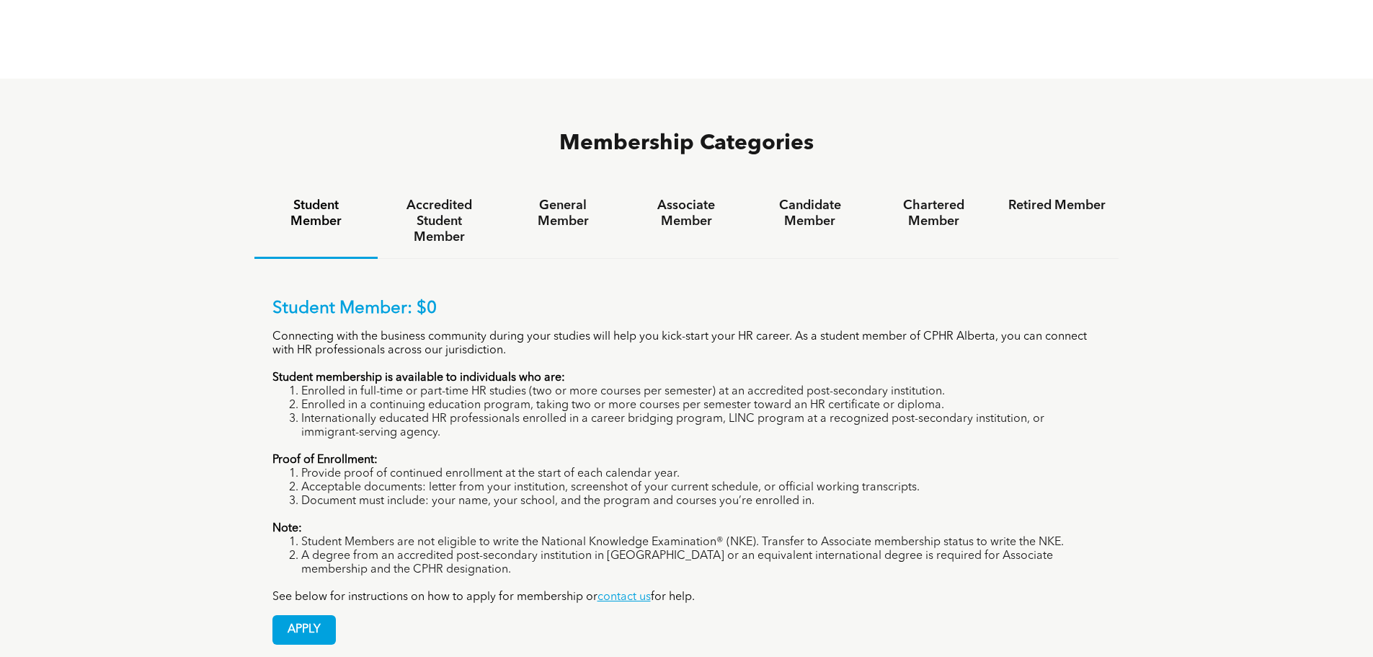
click at [812, 197] on h4 "Candidate Member" at bounding box center [809, 213] width 97 height 32
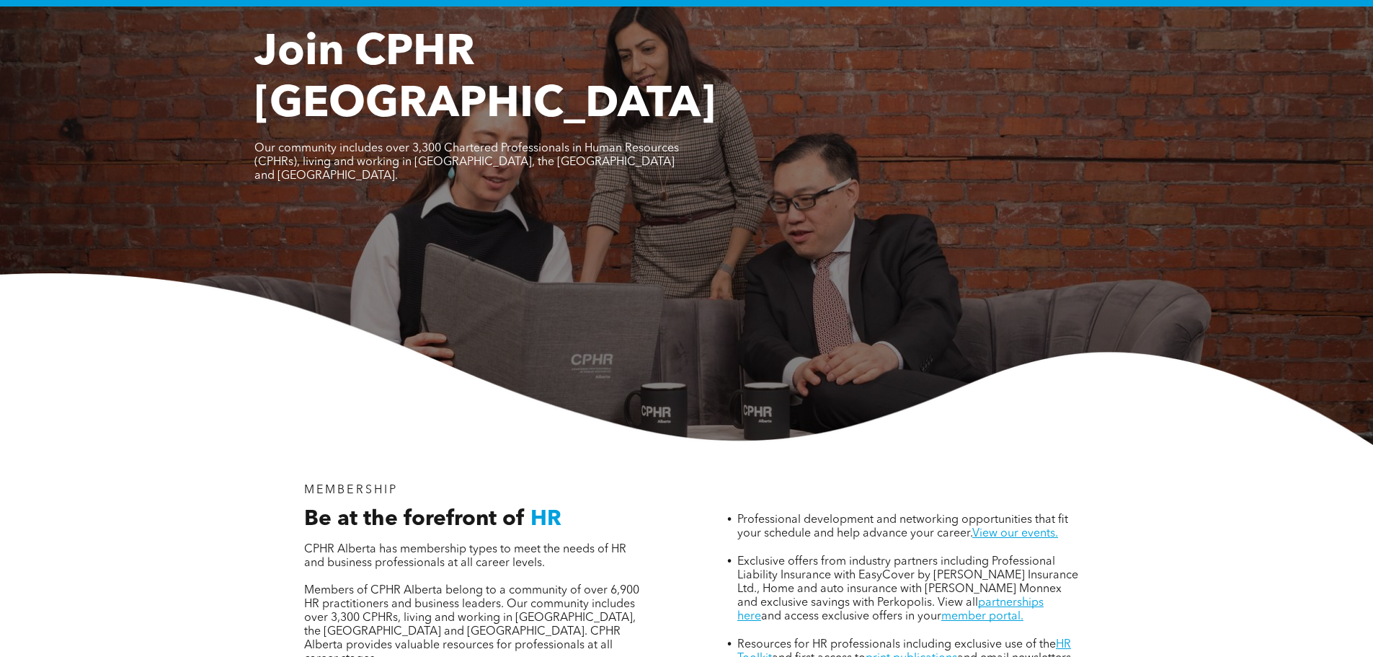
scroll to position [0, 0]
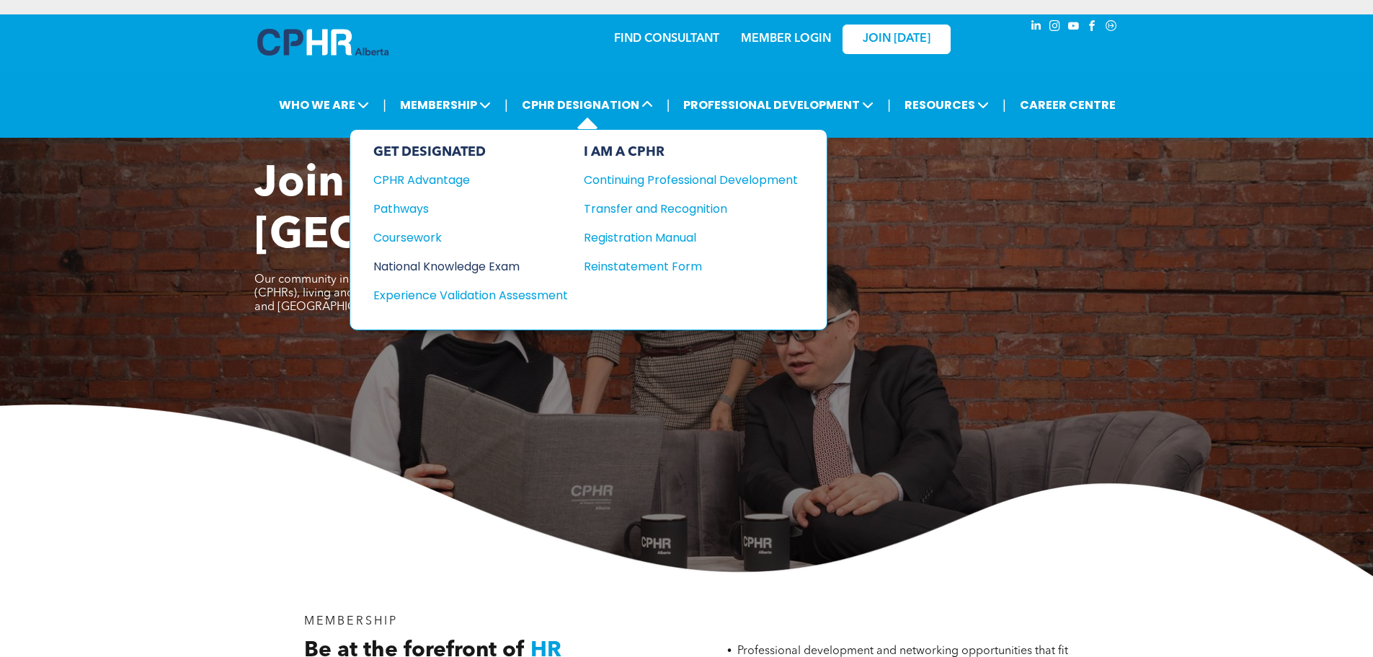
click at [434, 267] on div "National Knowledge Exam" at bounding box center [460, 266] width 175 height 18
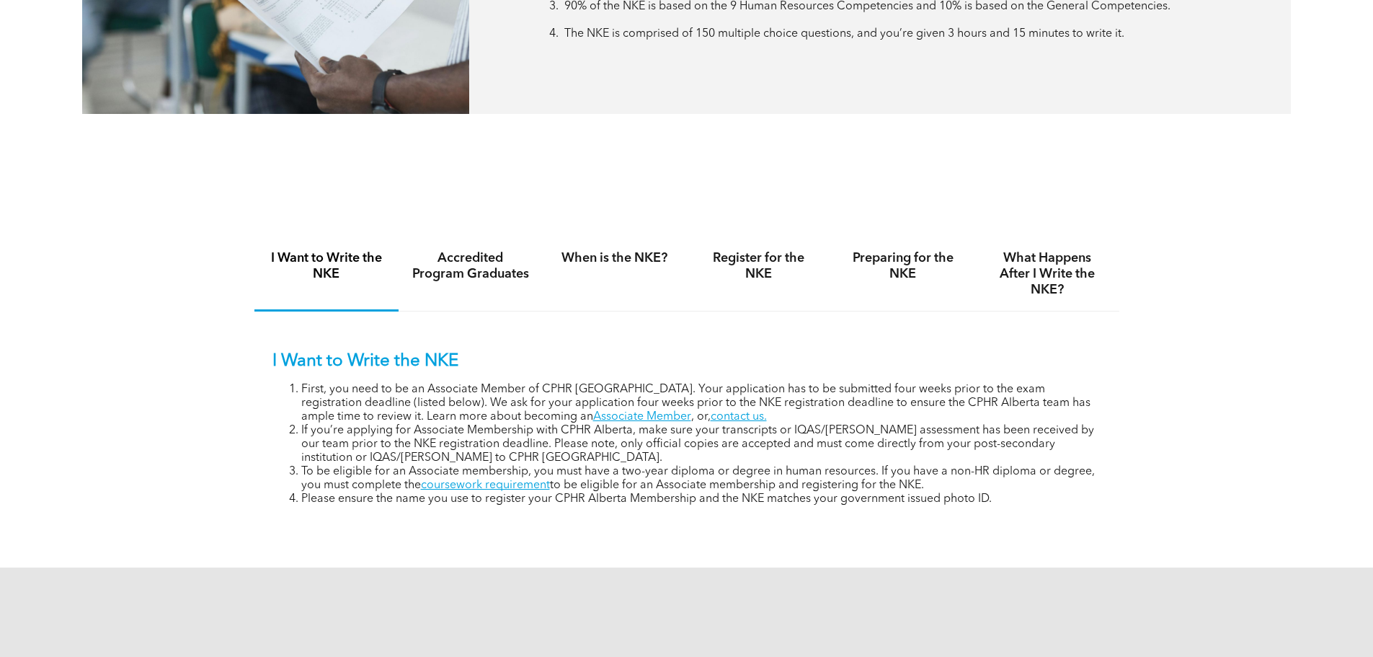
scroll to position [865, 0]
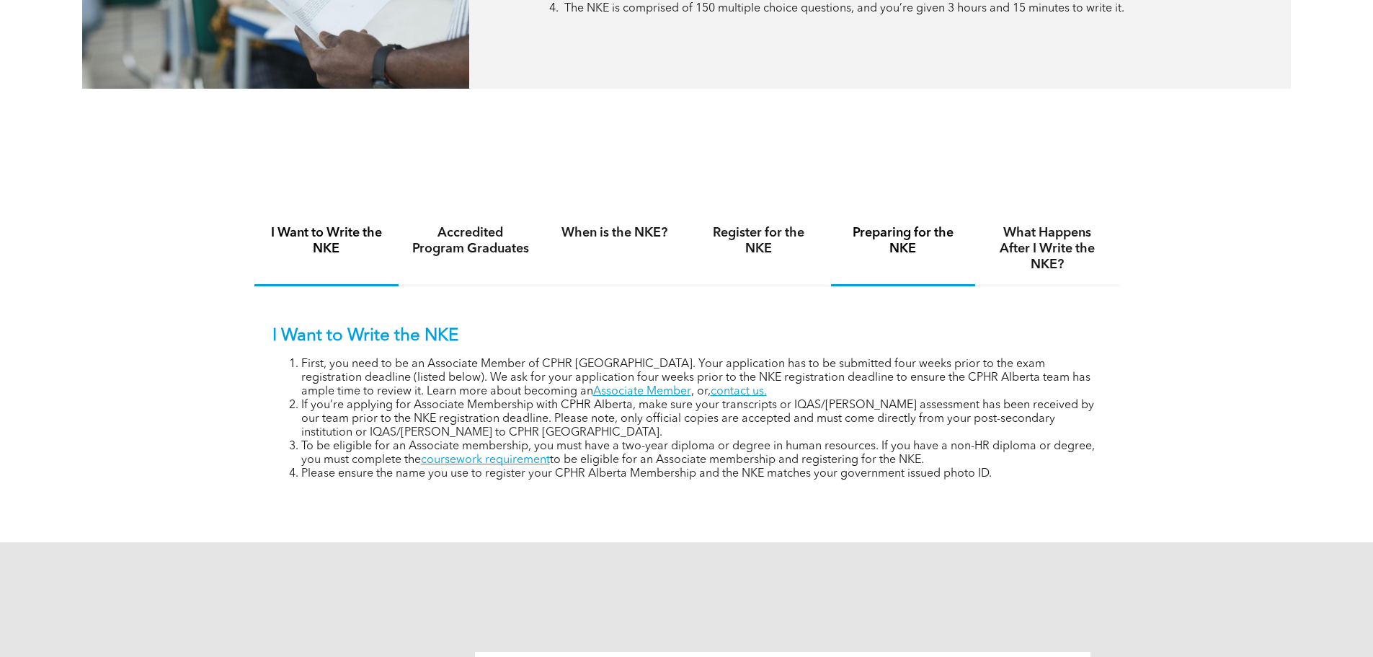
click at [930, 251] on h4 "Preparing for the NKE" at bounding box center [903, 241] width 118 height 32
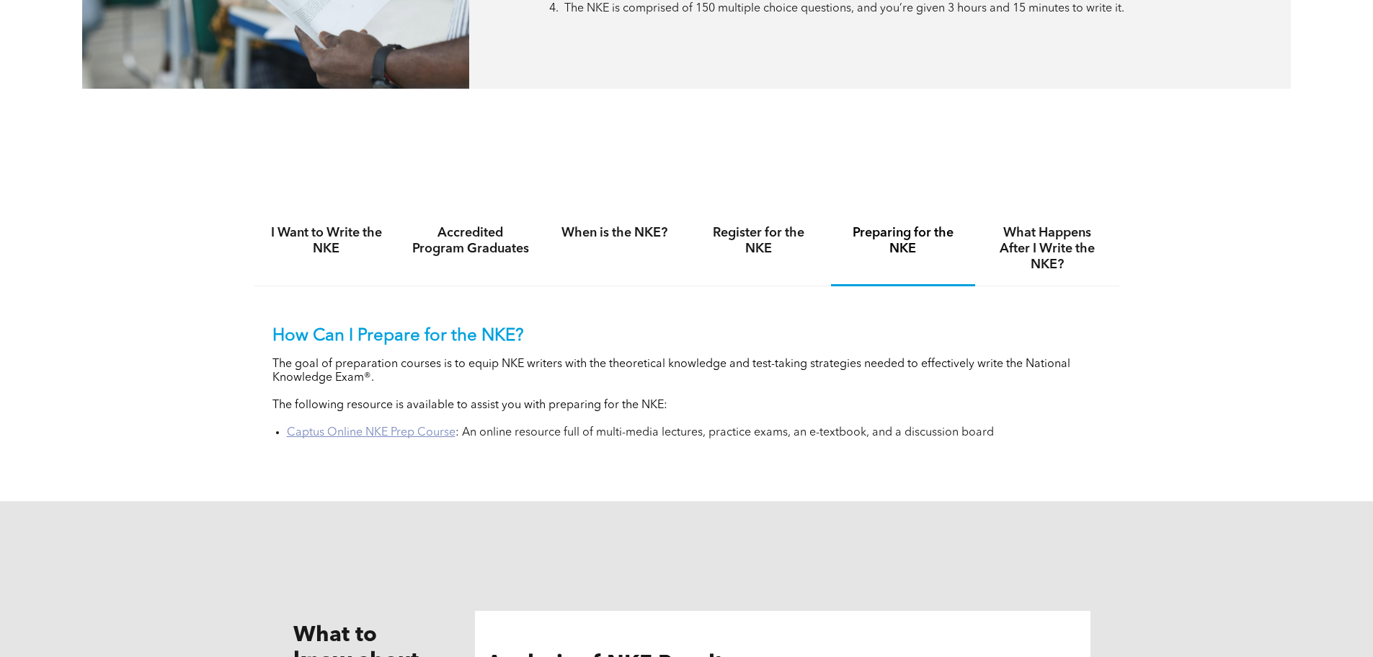
click at [393, 430] on link "Captus Online NKE Prep Course" at bounding box center [371, 433] width 169 height 12
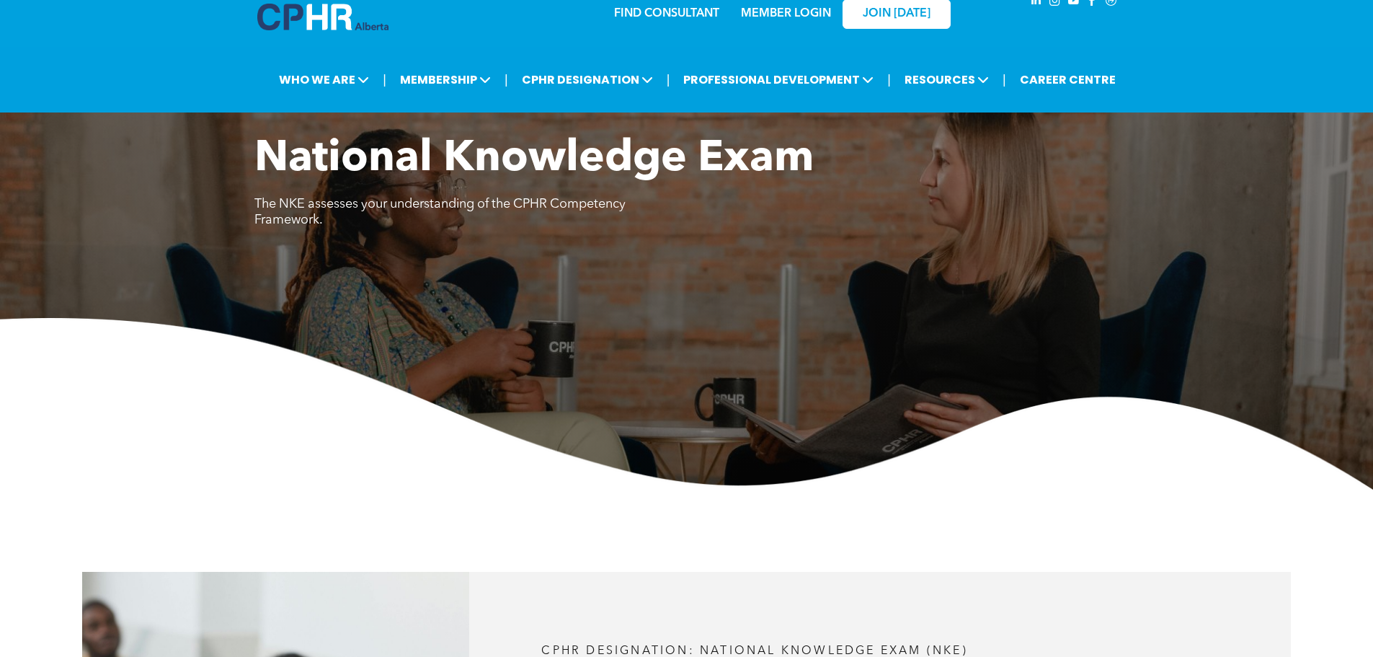
scroll to position [0, 0]
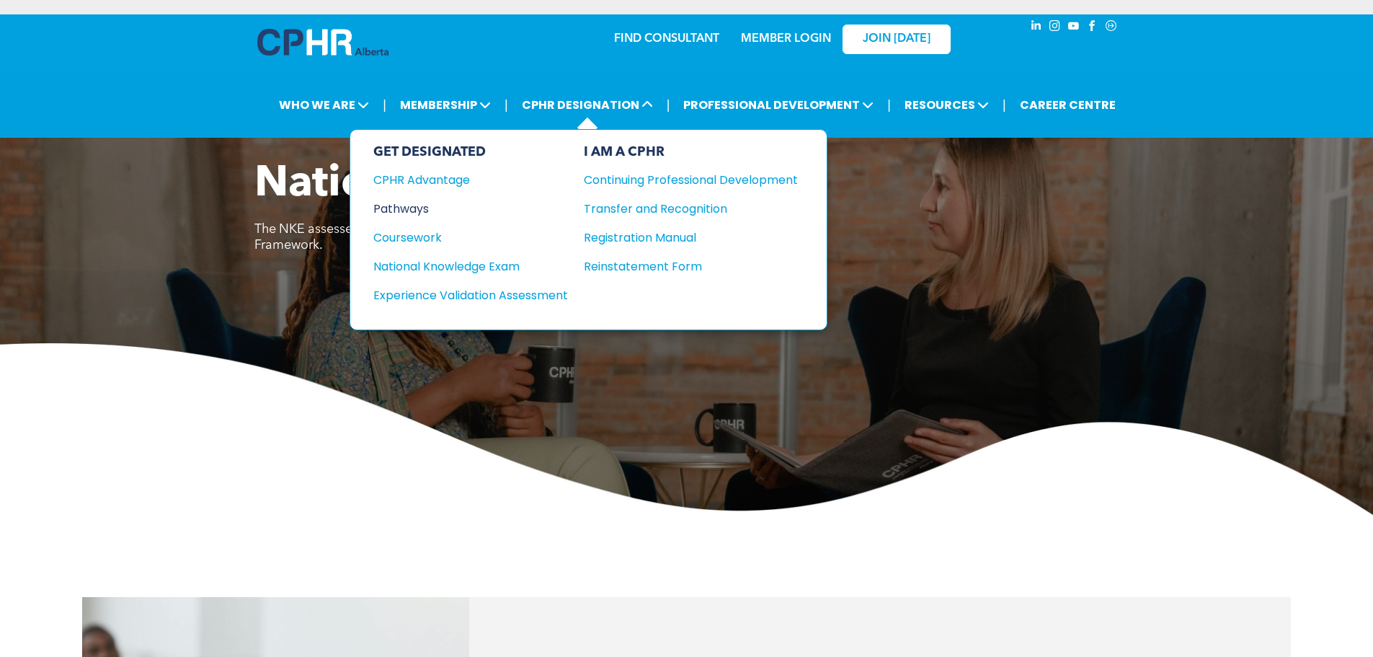
click at [412, 211] on div "Pathways" at bounding box center [460, 209] width 175 height 18
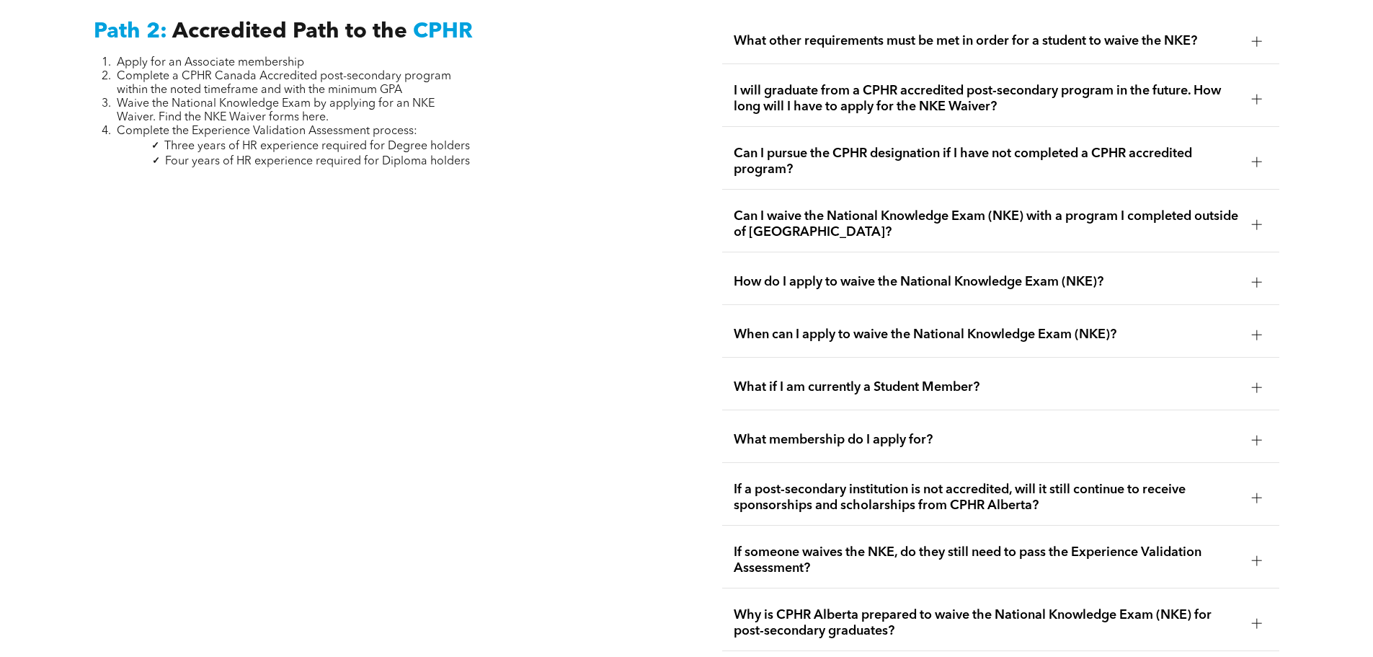
scroll to position [2595, 0]
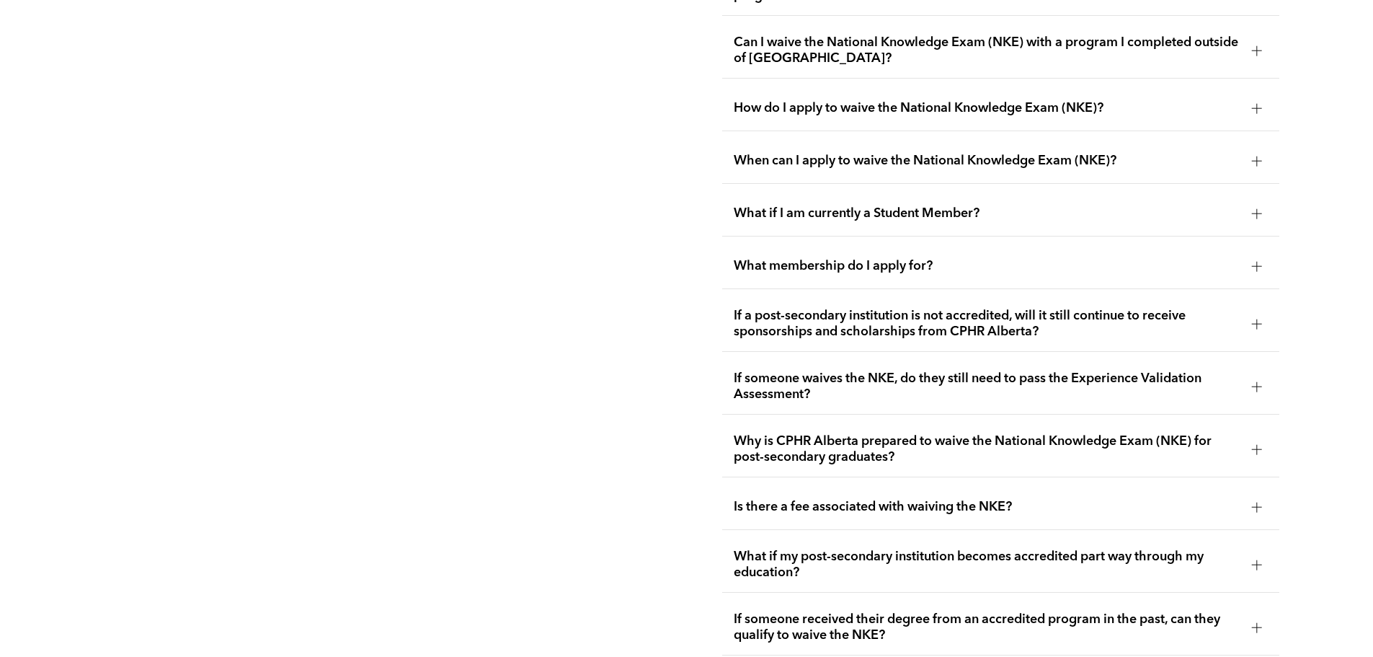
click at [783, 370] on span "If someone waives the NKE, do they still need to pass the Experience Validation…" at bounding box center [987, 386] width 507 height 32
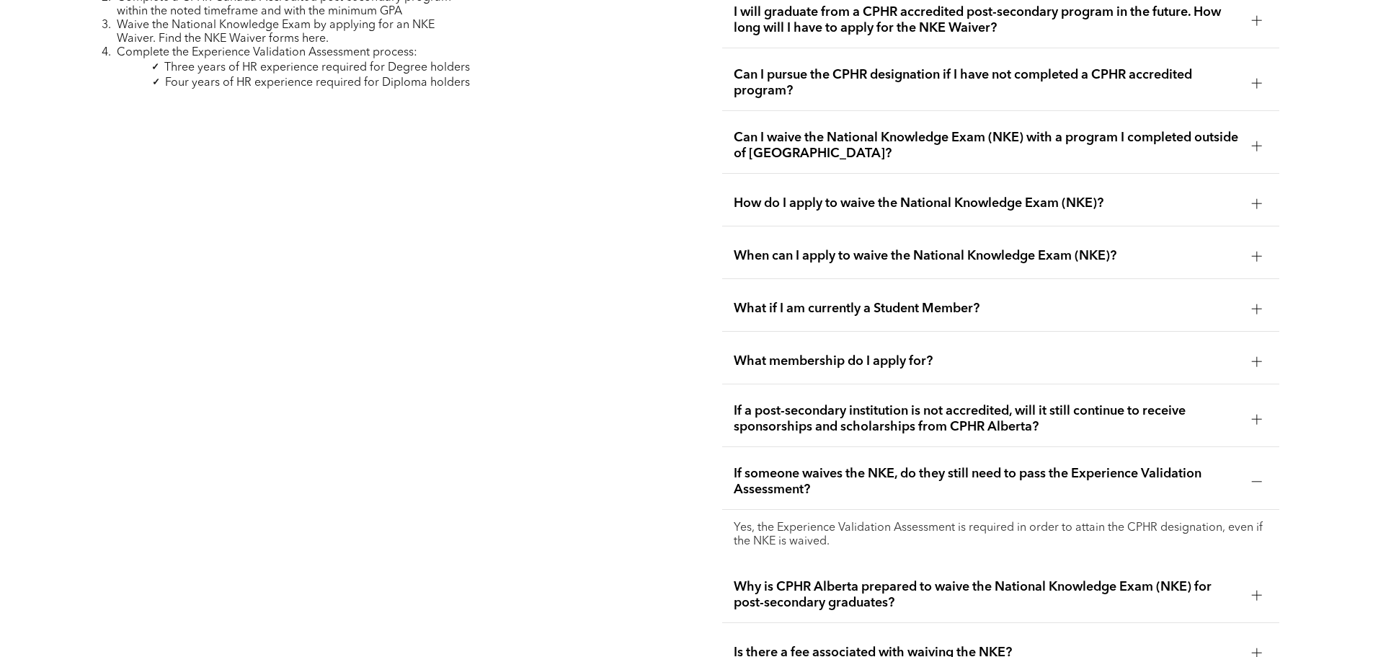
scroll to position [2306, 0]
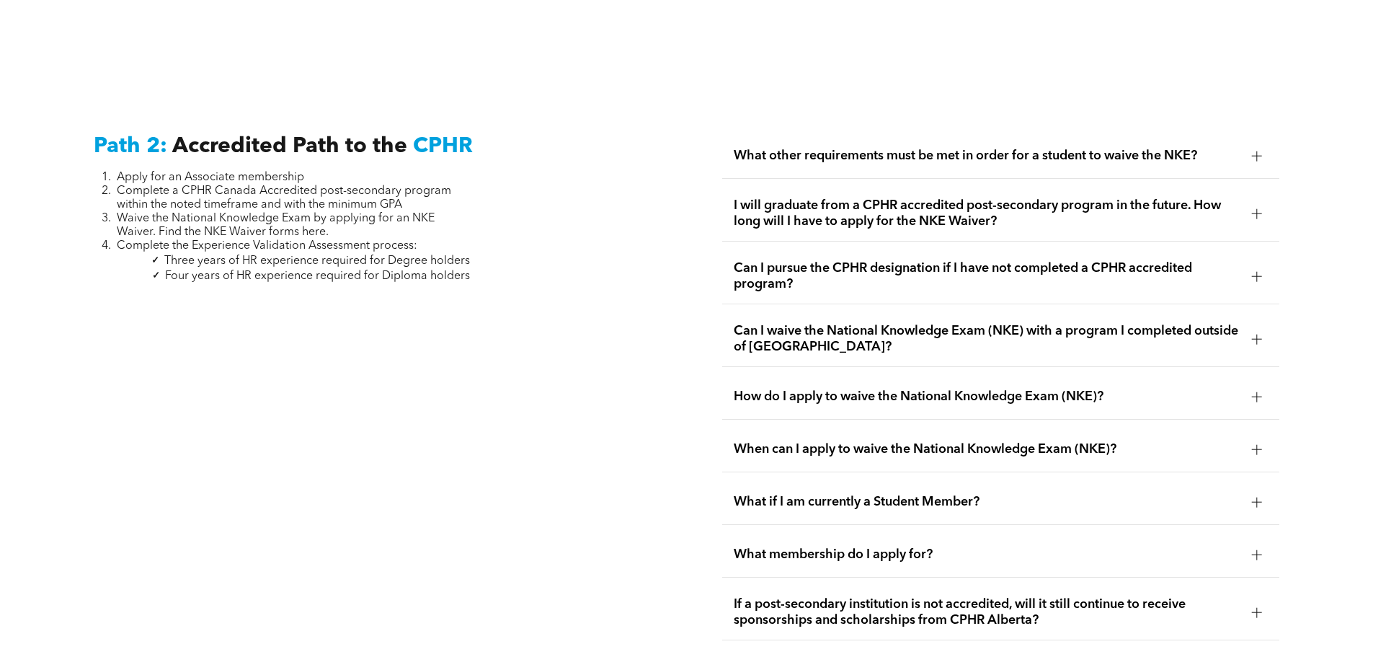
click at [787, 441] on span "When can I apply to waive the National Knowledge Exam (NKE)?" at bounding box center [987, 449] width 507 height 16
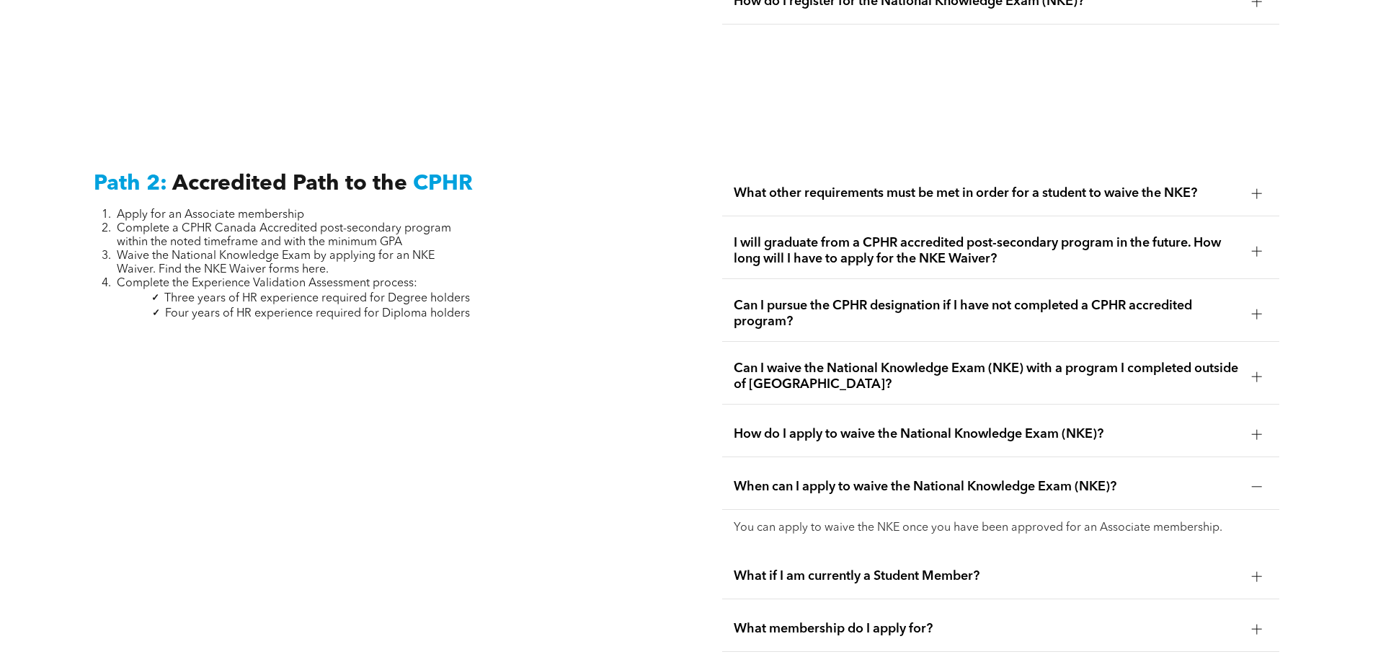
scroll to position [2234, 0]
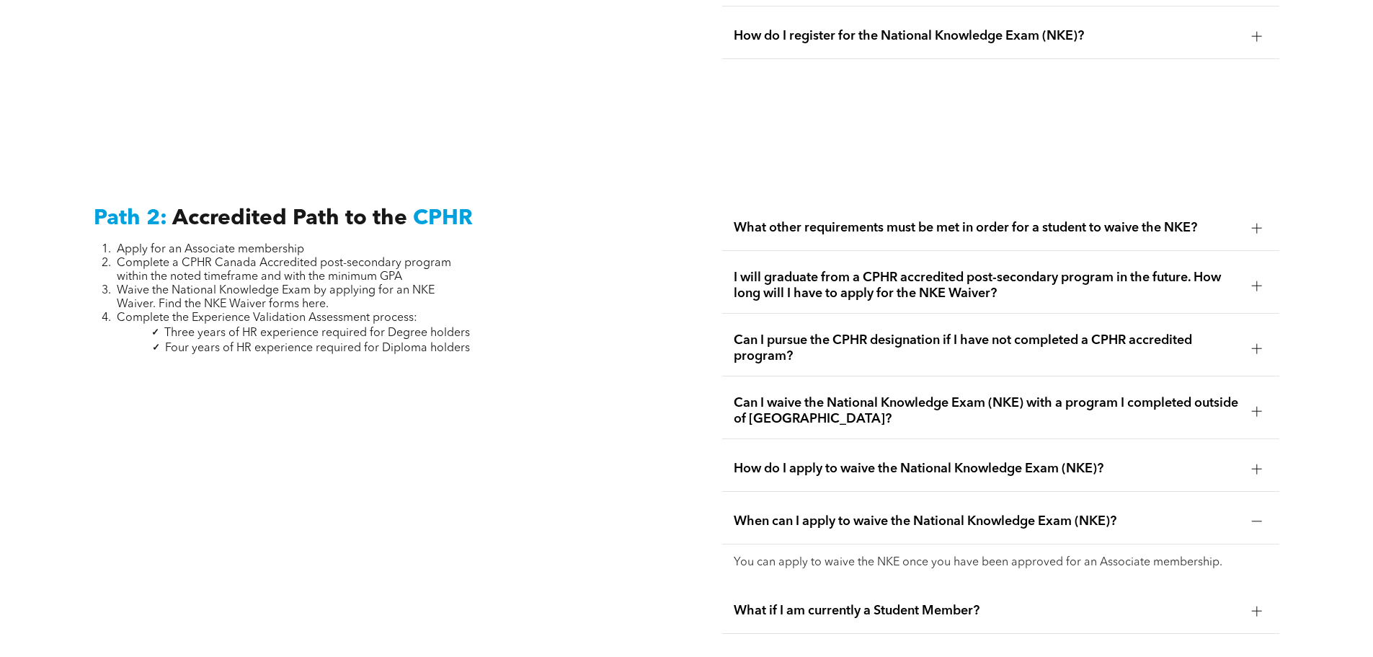
click at [881, 395] on span "Can I waive the National Knowledge Exam (NKE) with a program I completed outsid…" at bounding box center [987, 411] width 507 height 32
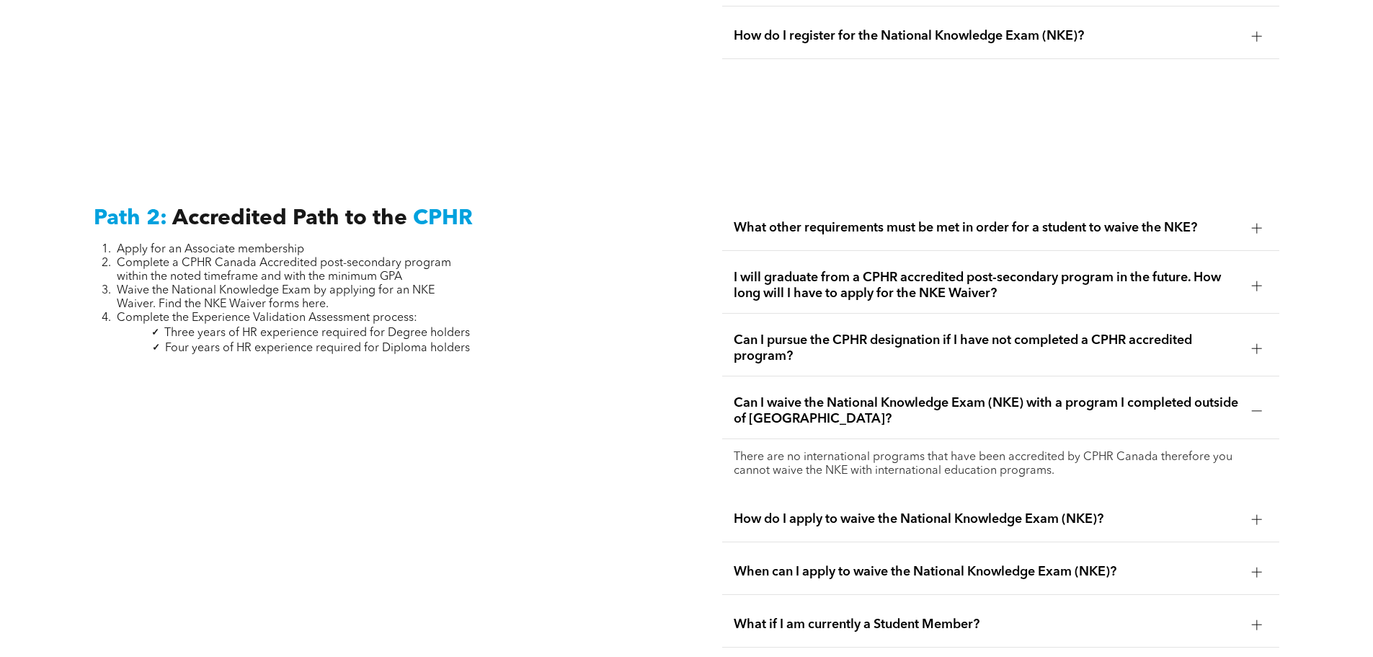
click at [883, 511] on span "How do I apply to waive the National Knowledge Exam (NKE)?" at bounding box center [987, 519] width 507 height 16
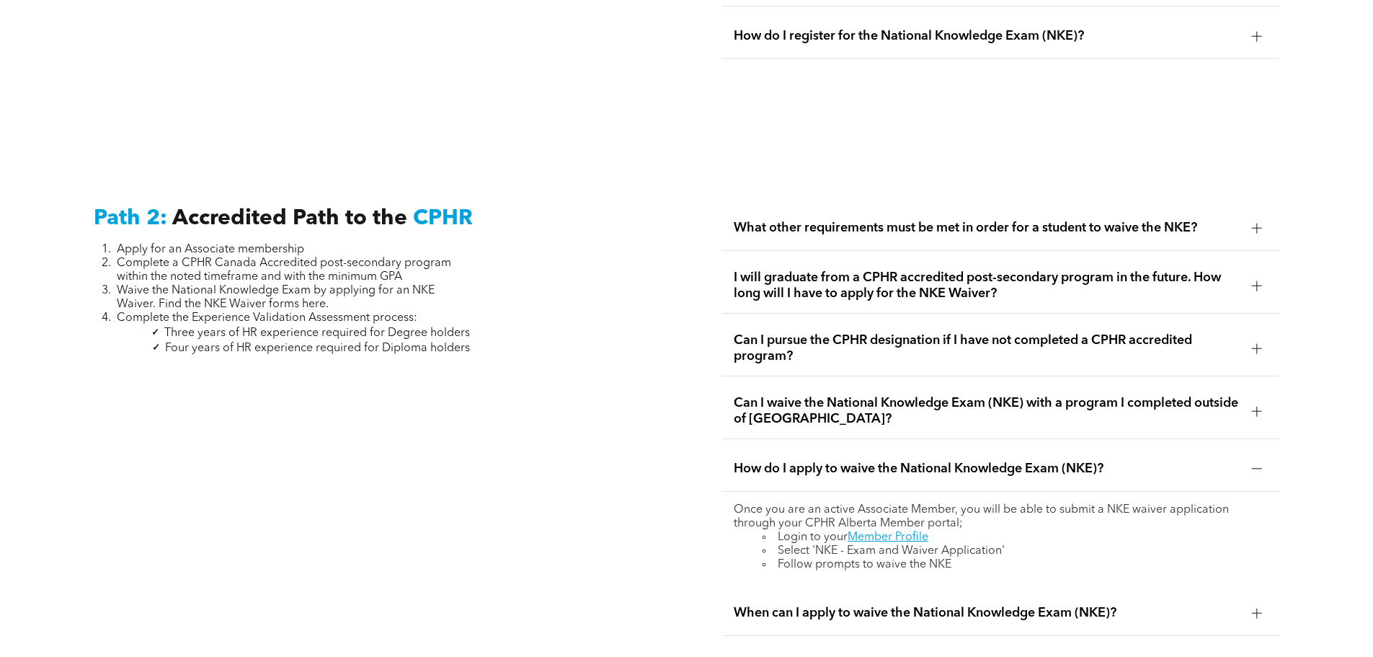
click at [990, 205] on div "What other requirements must be met in order for a student to waive the NKE?" at bounding box center [1000, 227] width 557 height 45
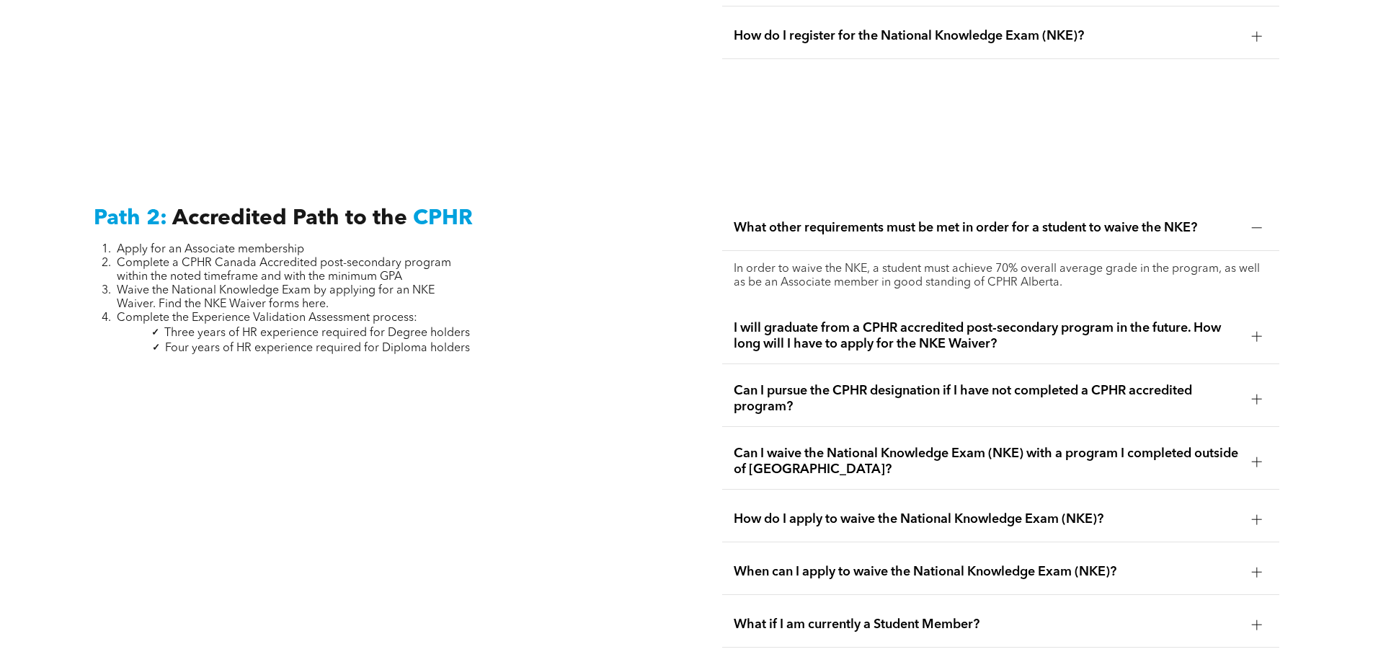
click at [732, 257] on div "In order to waive the NKE, a student must achieve 70% overall average grade in …" at bounding box center [1000, 276] width 557 height 50
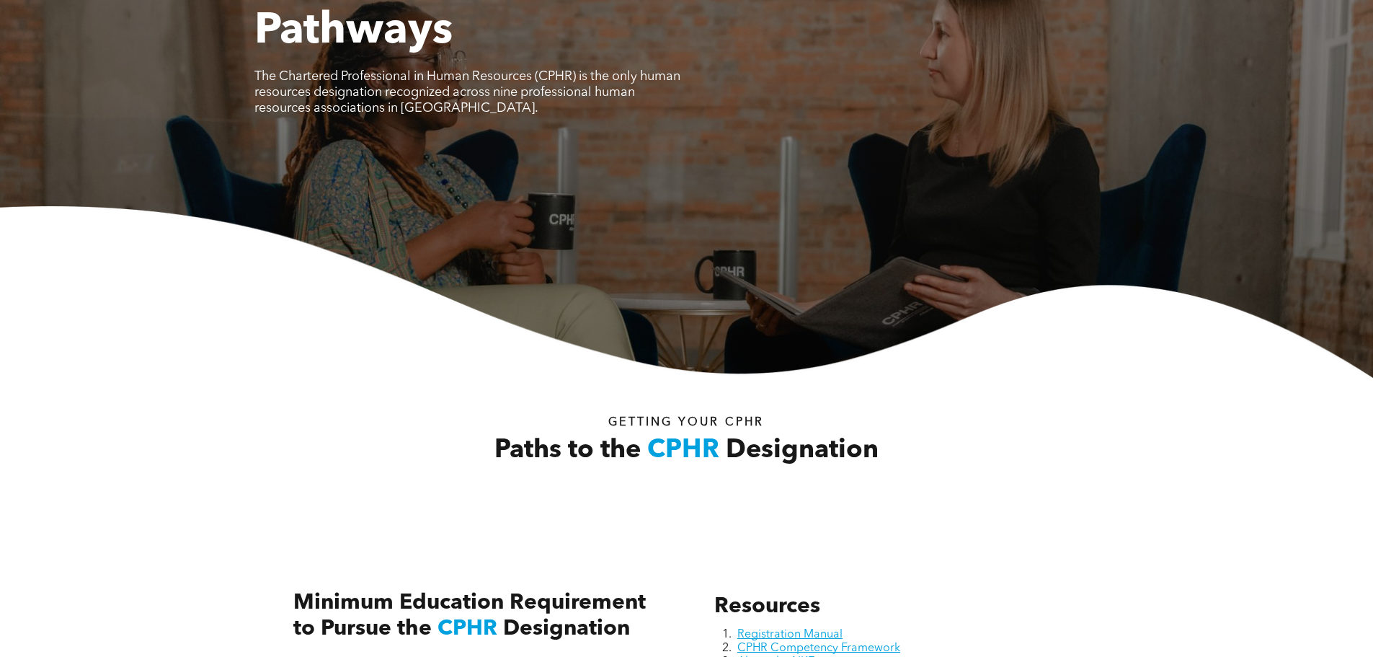
scroll to position [0, 0]
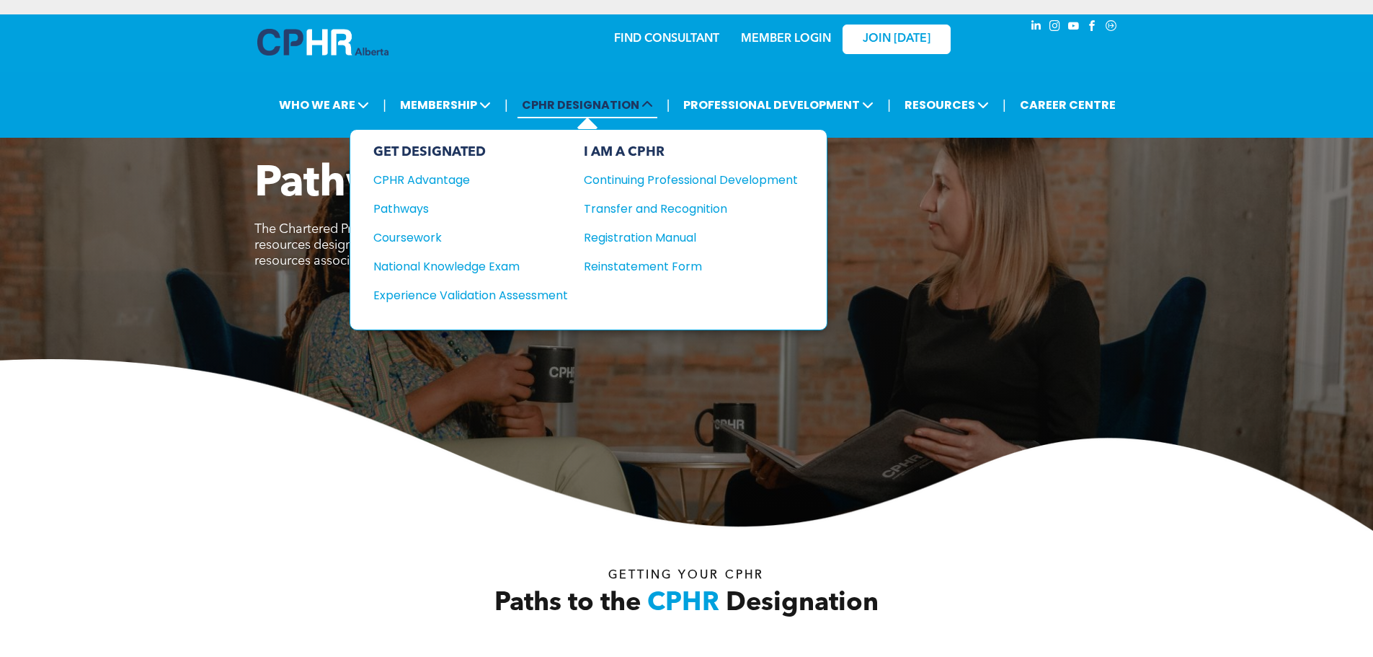
click at [543, 92] on span "CPHR DESIGNATION" at bounding box center [587, 105] width 140 height 27
drag, startPoint x: 409, startPoint y: 251, endPoint x: 409, endPoint y: 241, distance: 9.4
click at [409, 251] on div "GET DESIGNATED CPHR Advantage Pathways Coursework National Knowledge Exam" at bounding box center [470, 229] width 195 height 171
click at [409, 241] on div "Coursework" at bounding box center [460, 237] width 175 height 18
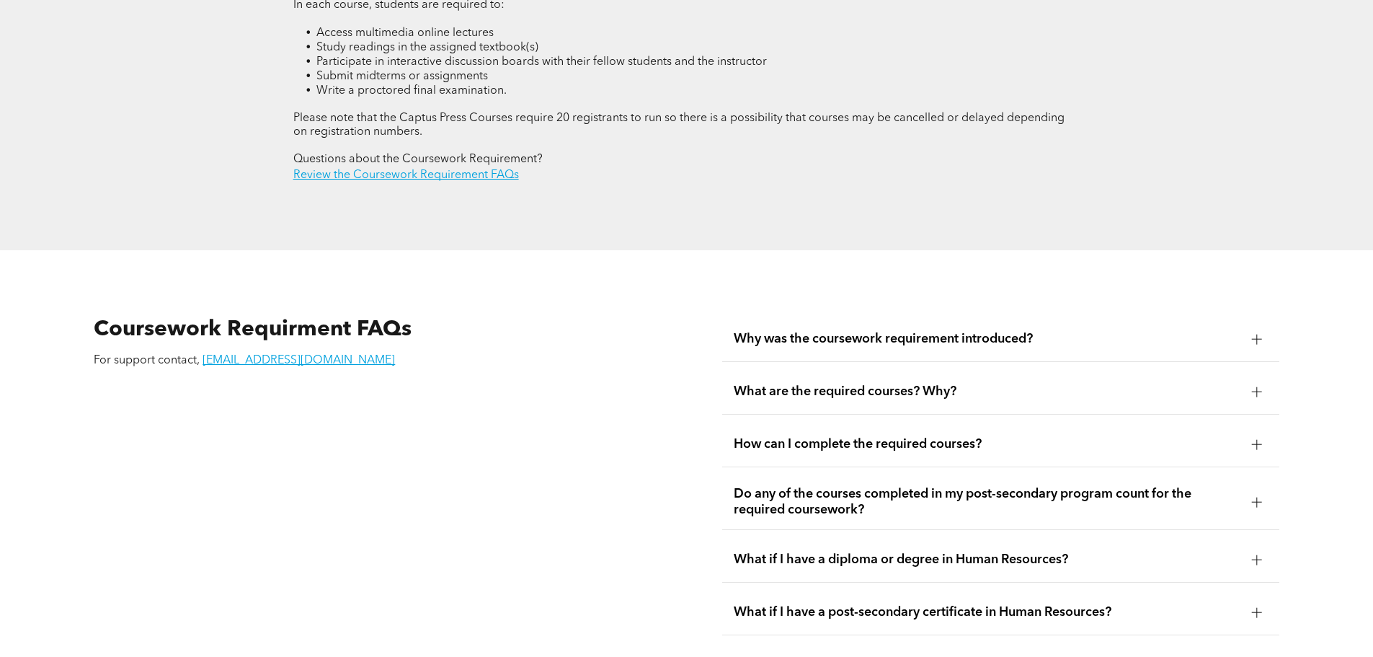
scroll to position [2018, 0]
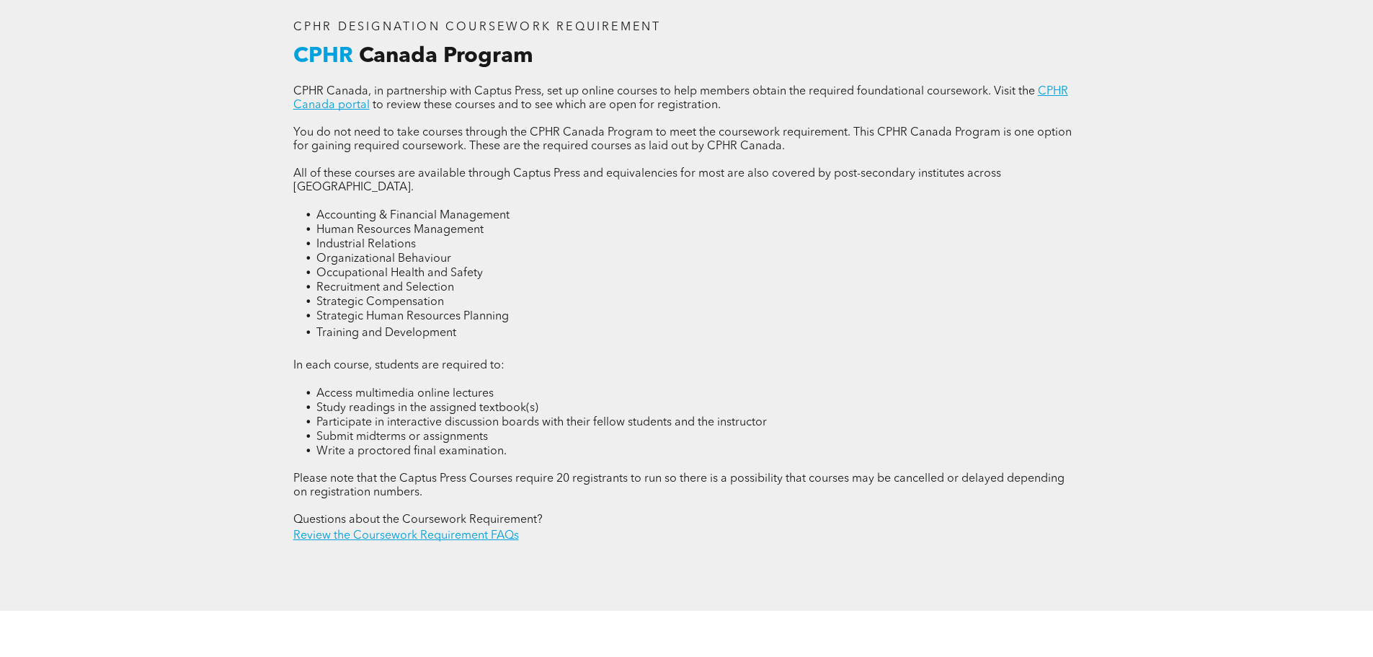
click at [601, 359] on p "In each course, students are required to:" at bounding box center [686, 366] width 787 height 14
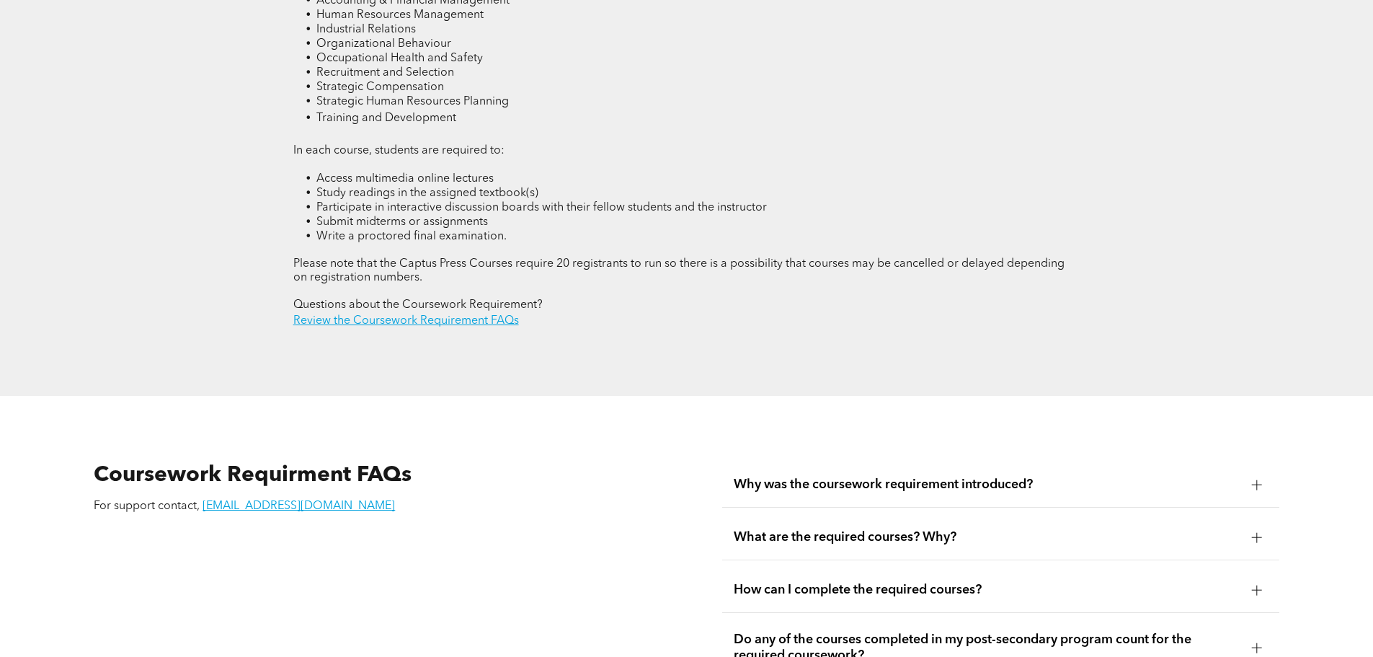
scroll to position [2378, 0]
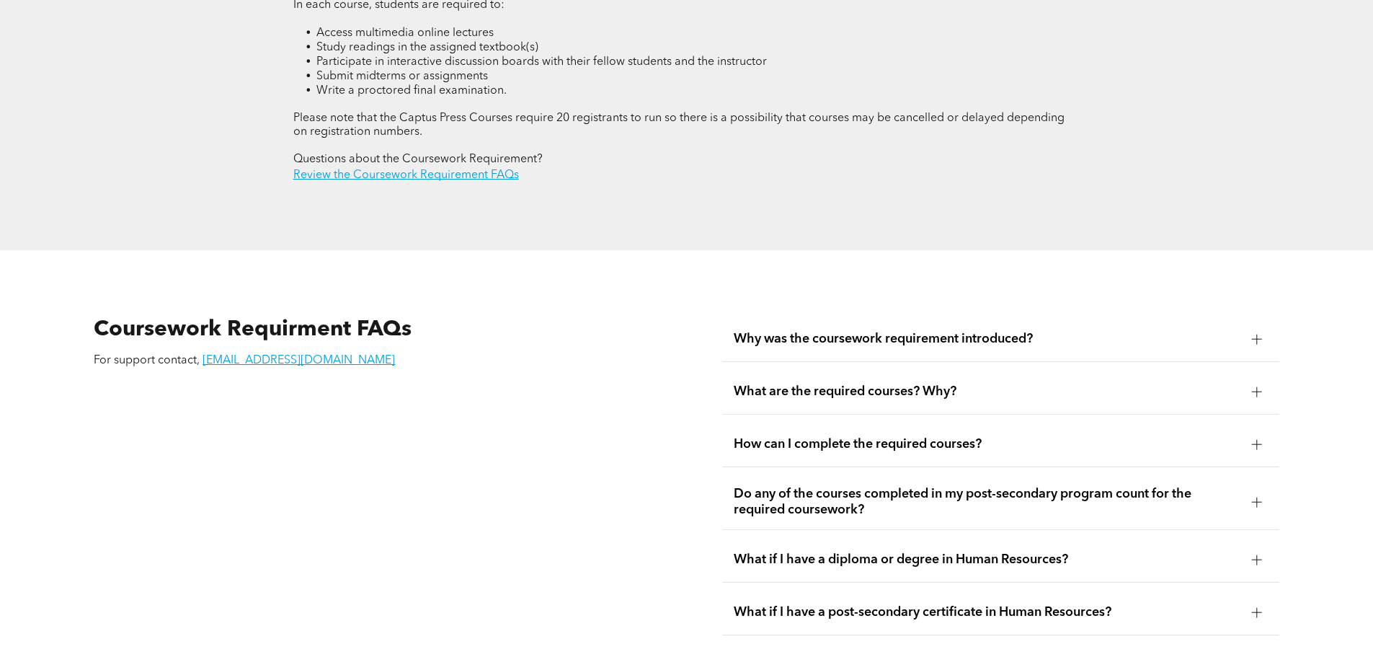
click at [781, 381] on div "What are the required courses? Why?" at bounding box center [1000, 391] width 557 height 45
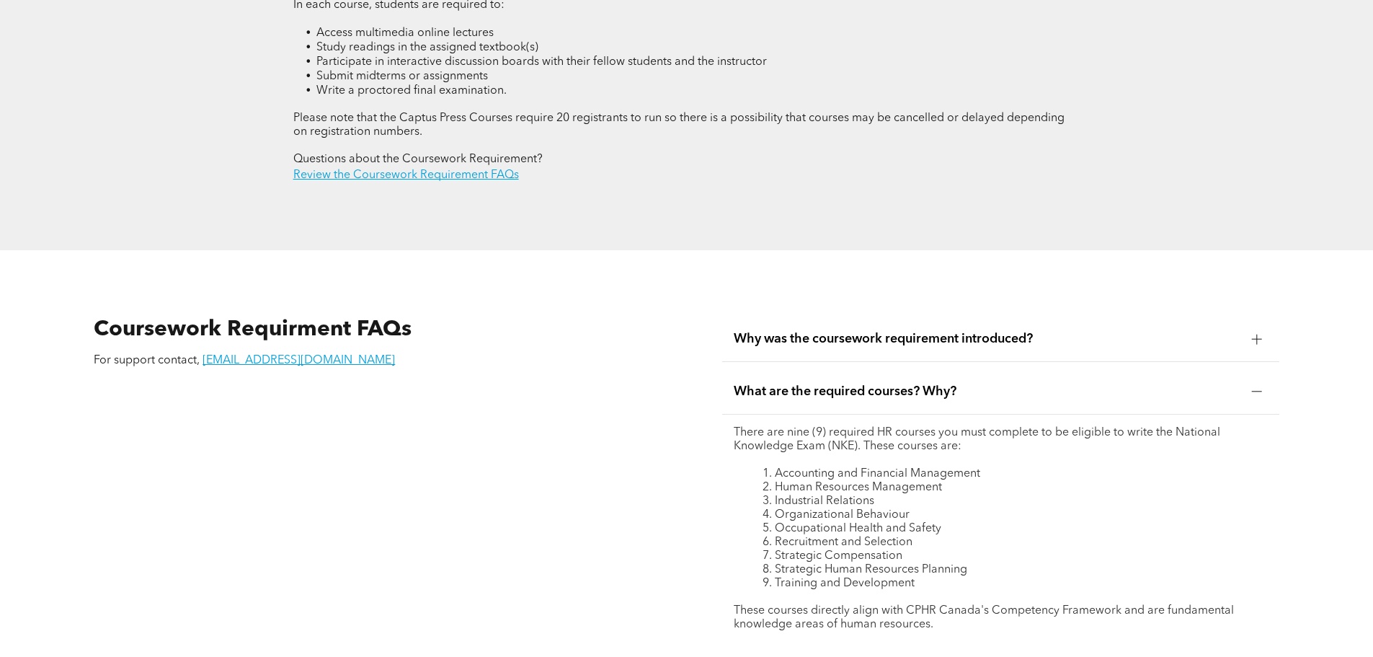
click at [781, 381] on div "What are the required courses? Why?" at bounding box center [1000, 391] width 557 height 45
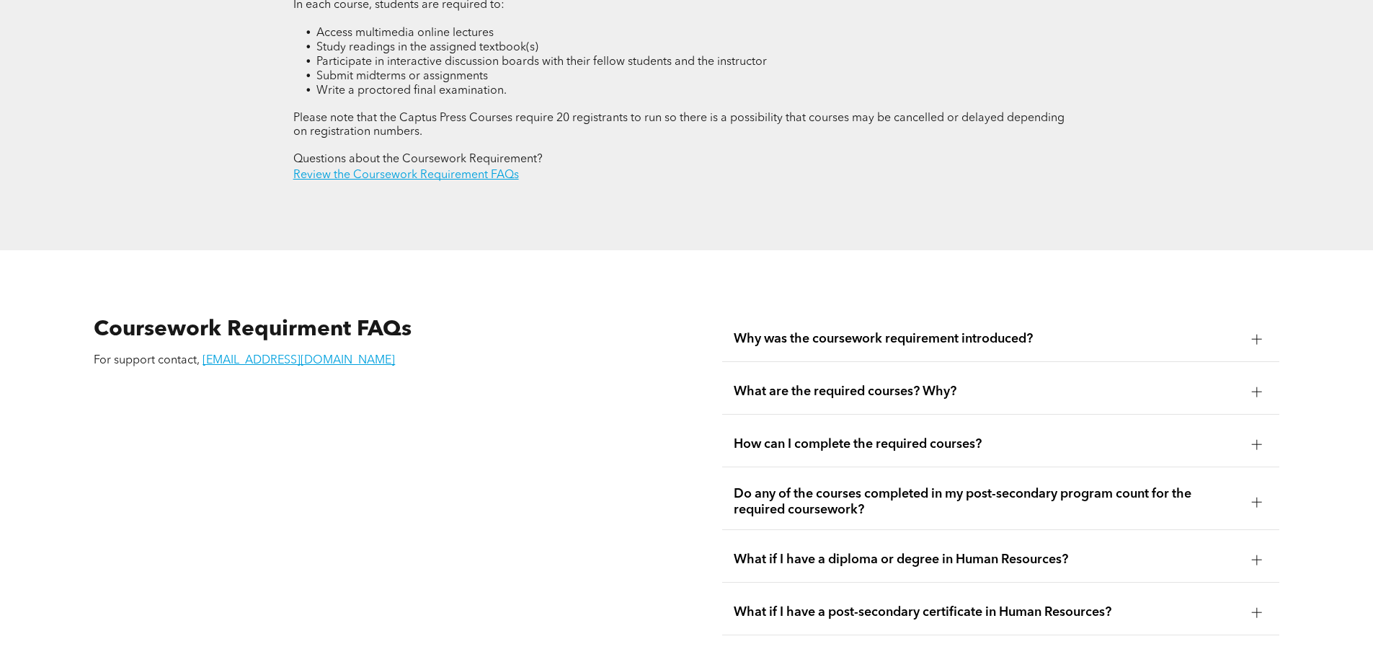
click at [777, 331] on span "Why was the coursework requirement introduced?" at bounding box center [987, 339] width 507 height 16
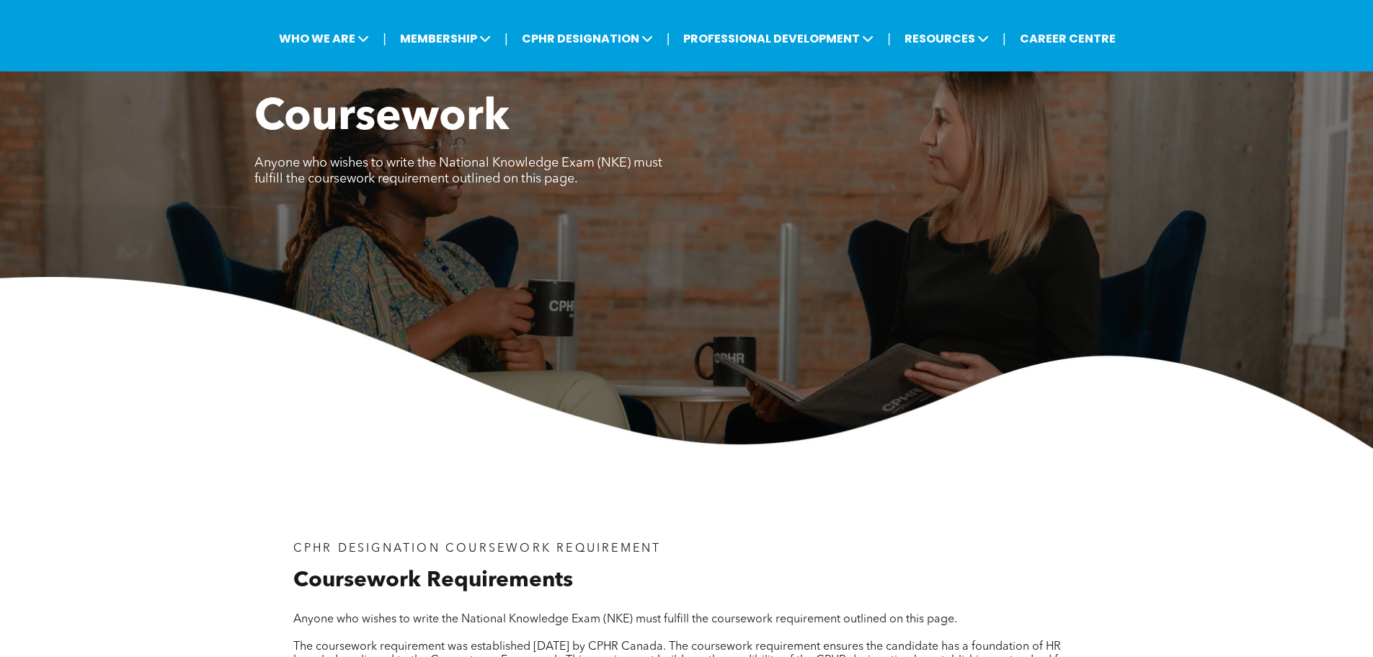
scroll to position [0, 0]
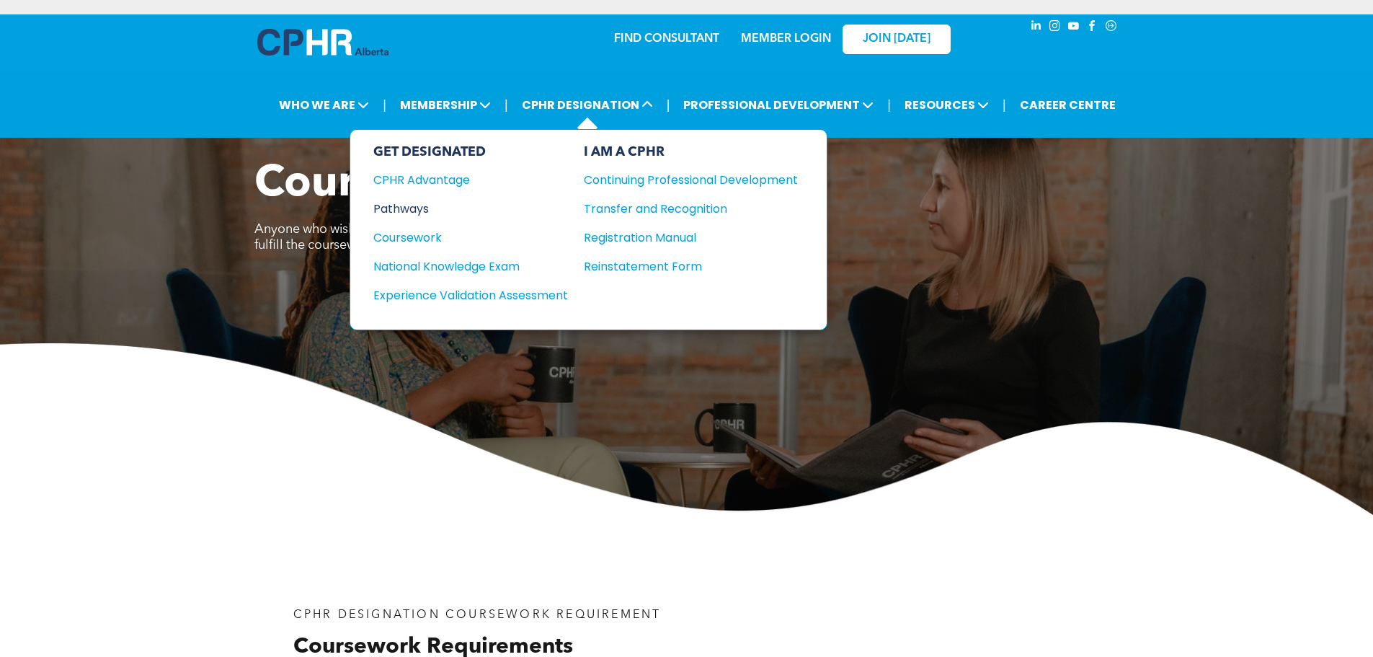
click at [421, 208] on div "Pathways" at bounding box center [460, 209] width 175 height 18
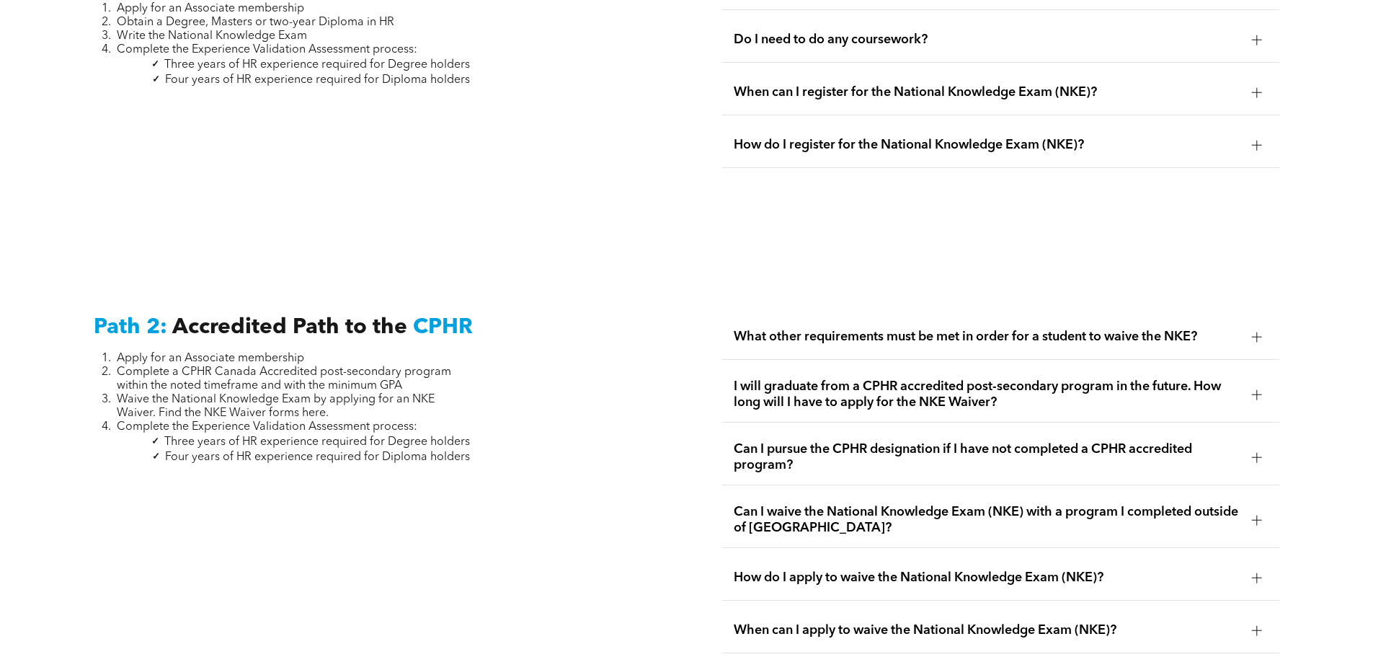
scroll to position [1802, 0]
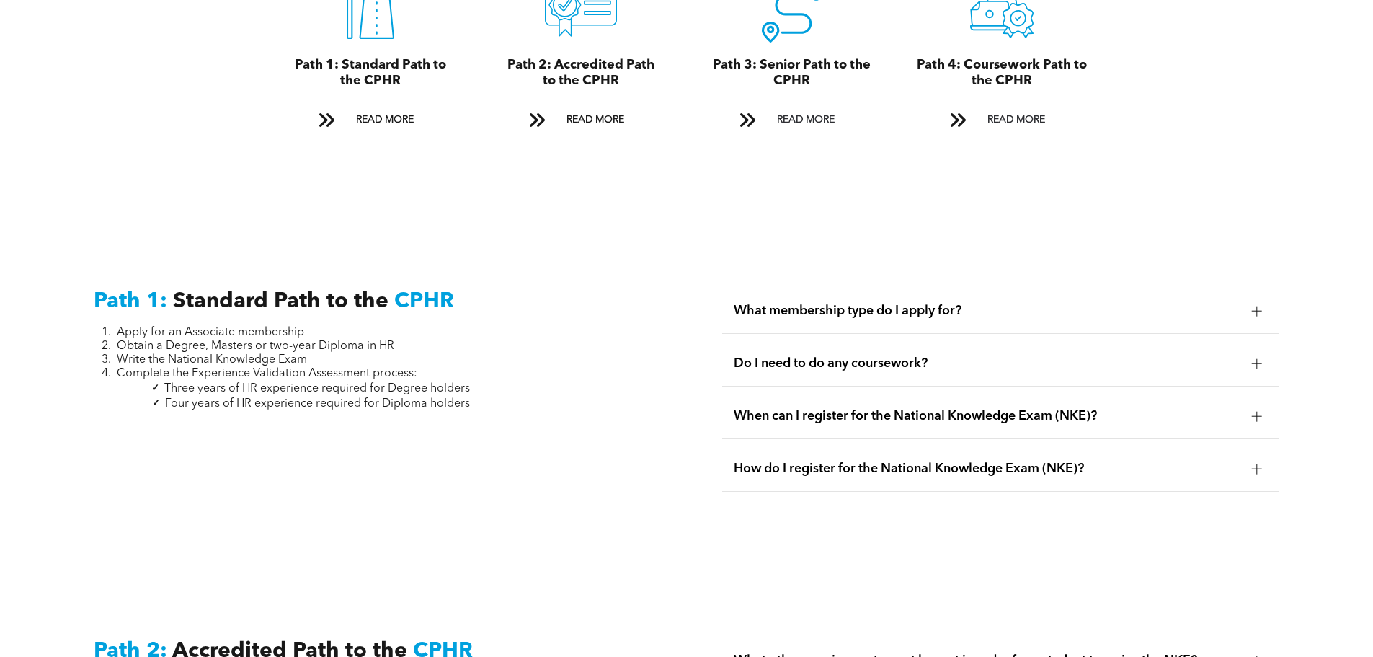
click at [117, 353] on li "Write the National Knowledge Exam" at bounding box center [293, 360] width 353 height 14
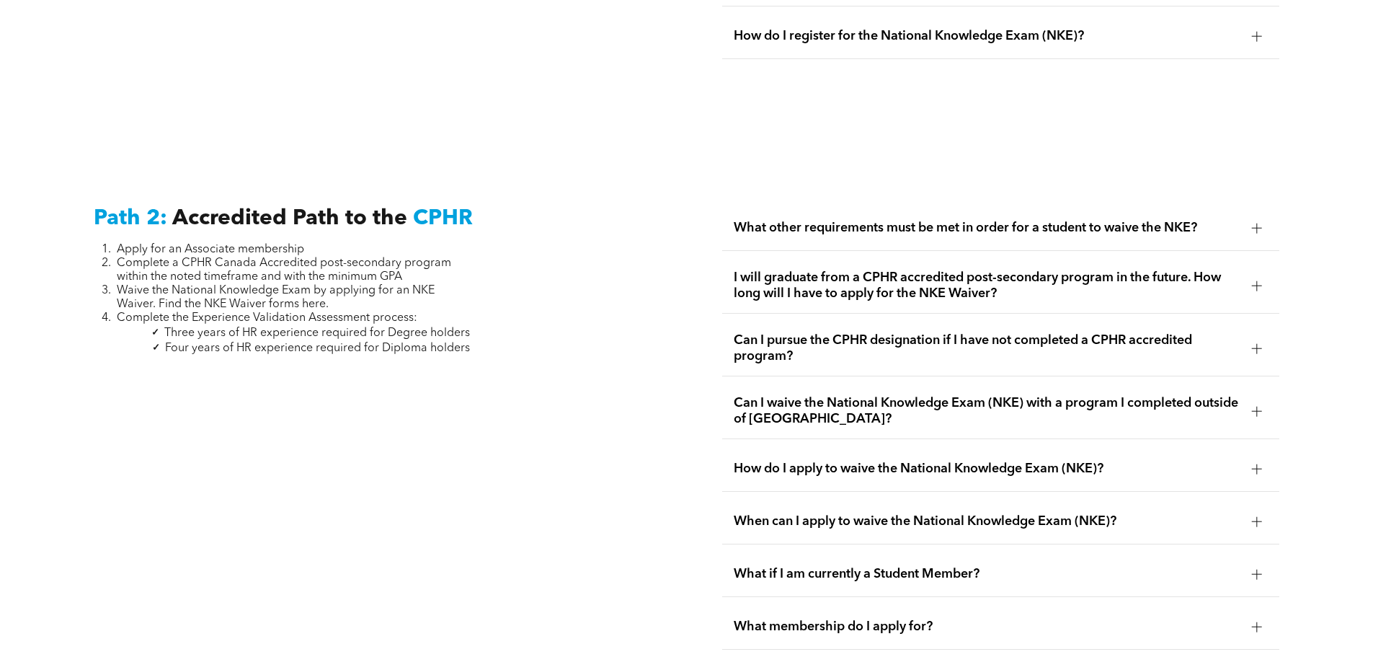
click at [987, 272] on span "I will graduate from a CPHR accredited post-secondary program in the future. Ho…" at bounding box center [987, 286] width 507 height 32
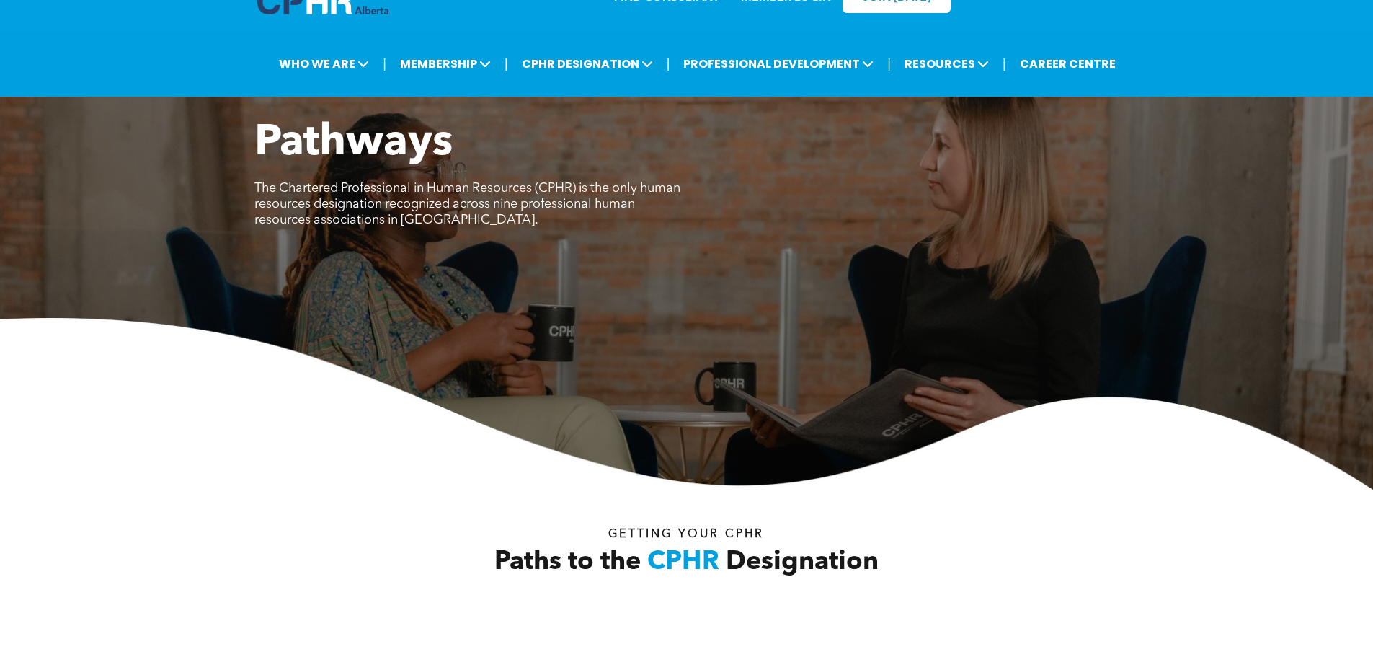
scroll to position [0, 0]
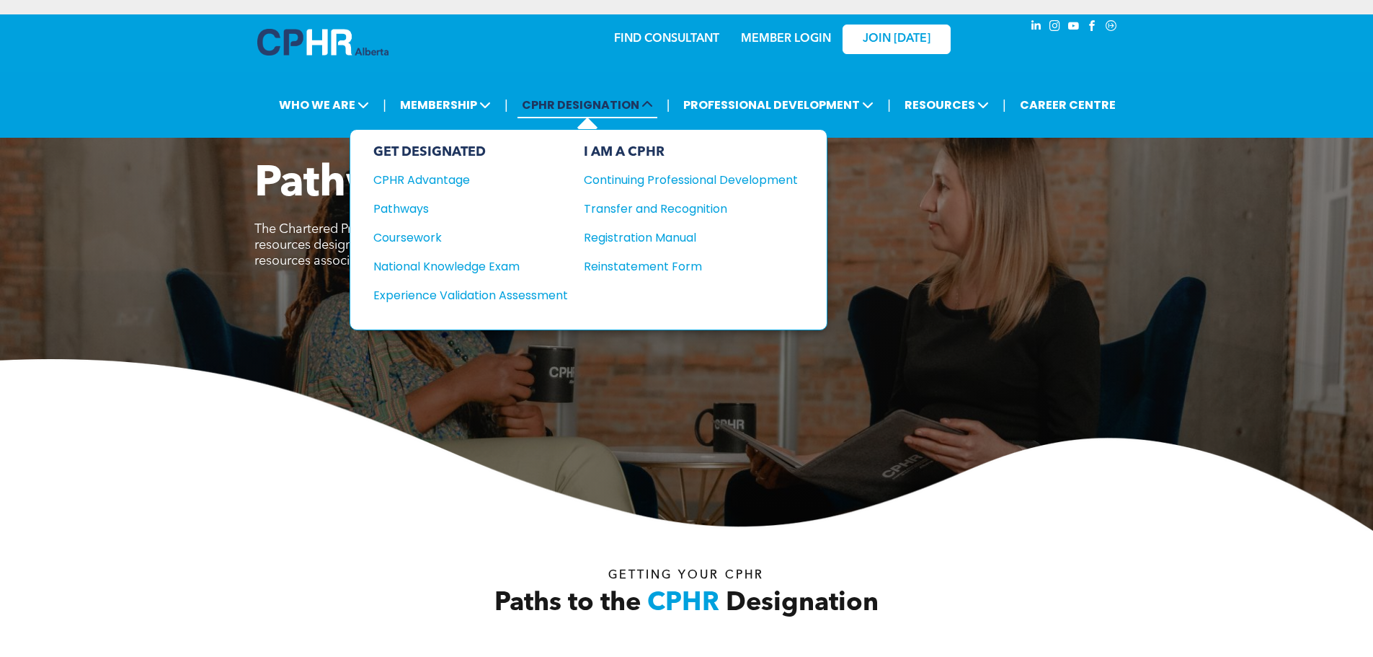
click at [548, 102] on span "CPHR DESIGNATION" at bounding box center [587, 105] width 140 height 27
click at [417, 230] on div "Coursework" at bounding box center [460, 237] width 175 height 18
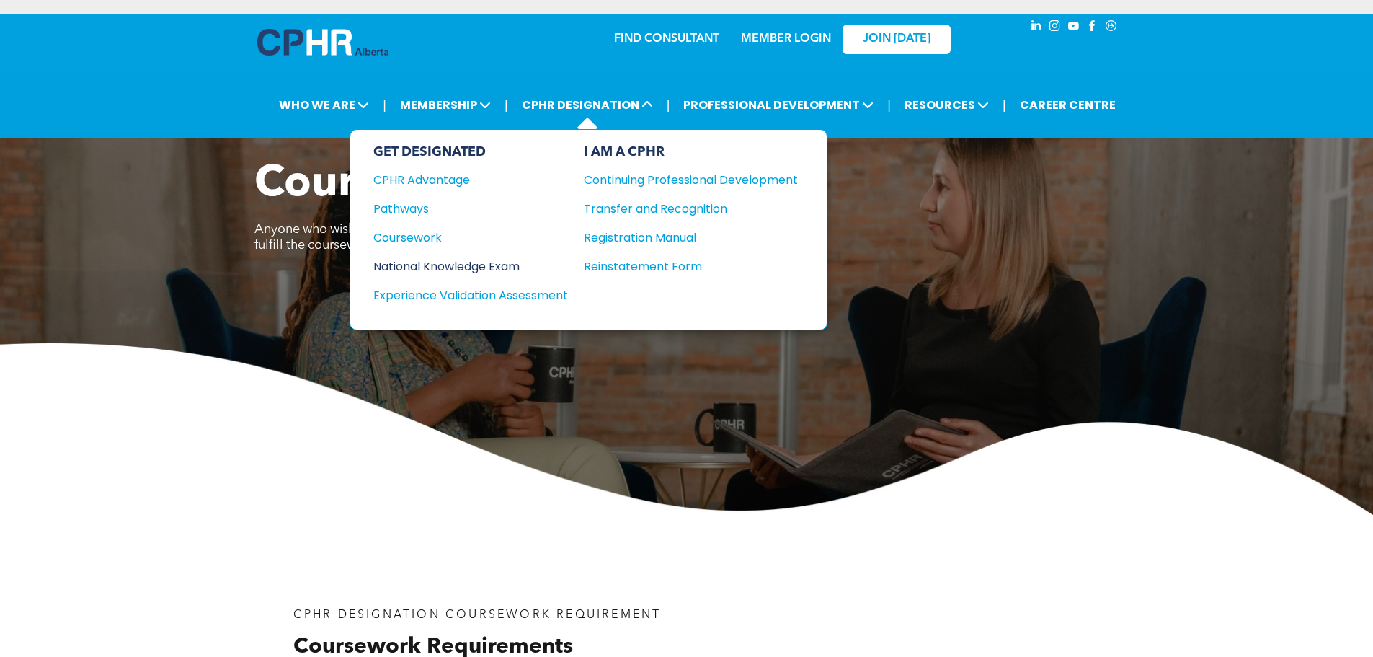
click at [475, 265] on div "National Knowledge Exam" at bounding box center [460, 266] width 175 height 18
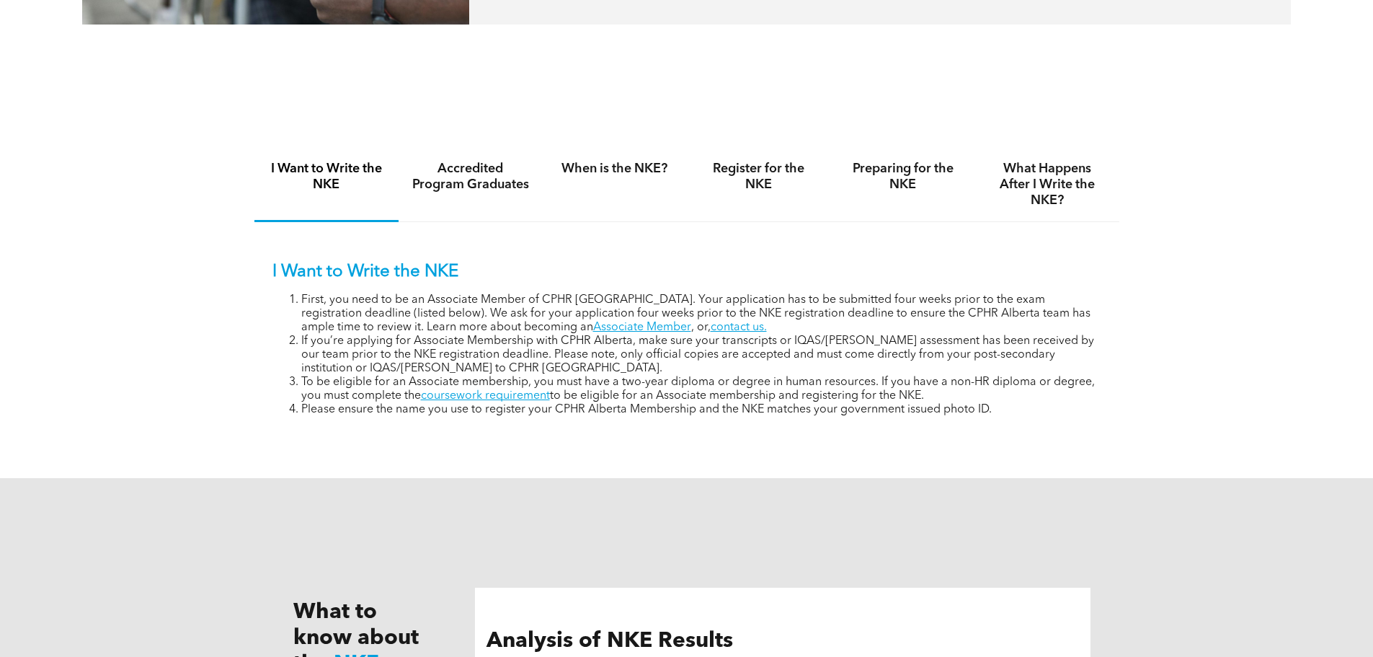
scroll to position [937, 0]
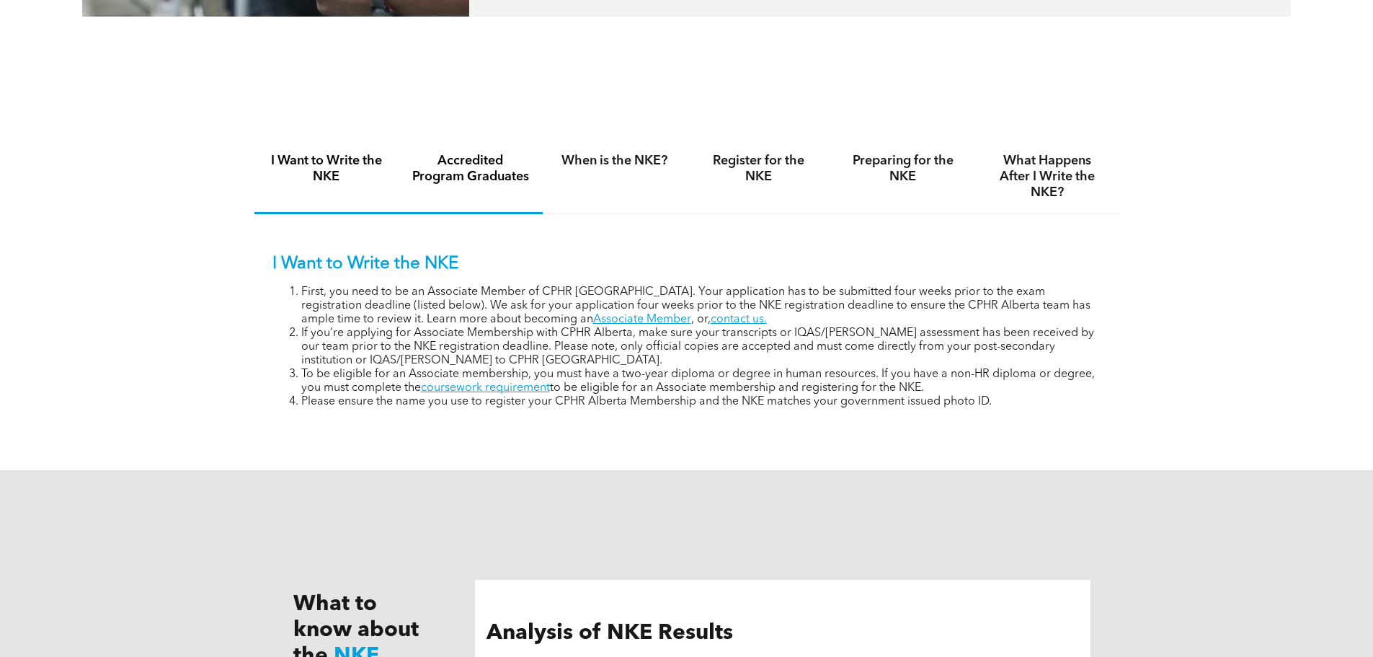
click at [440, 161] on h4 "Accredited Program Graduates" at bounding box center [471, 169] width 118 height 32
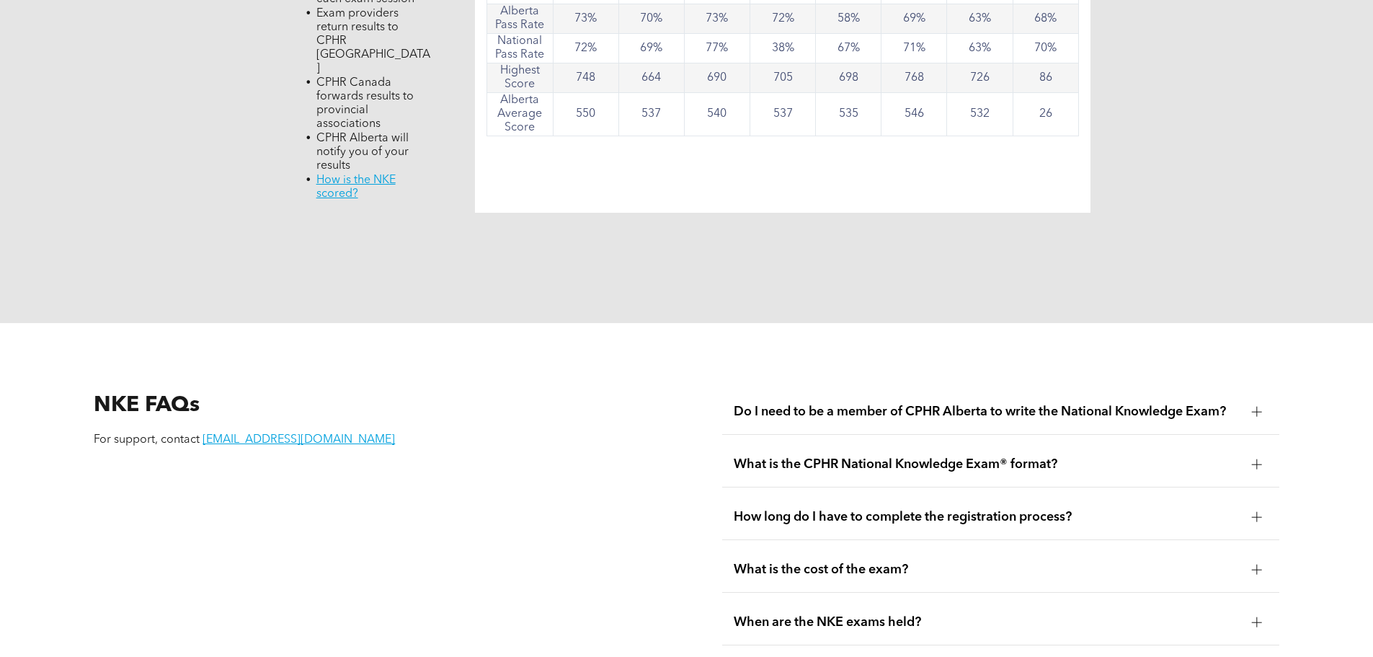
scroll to position [1586, 0]
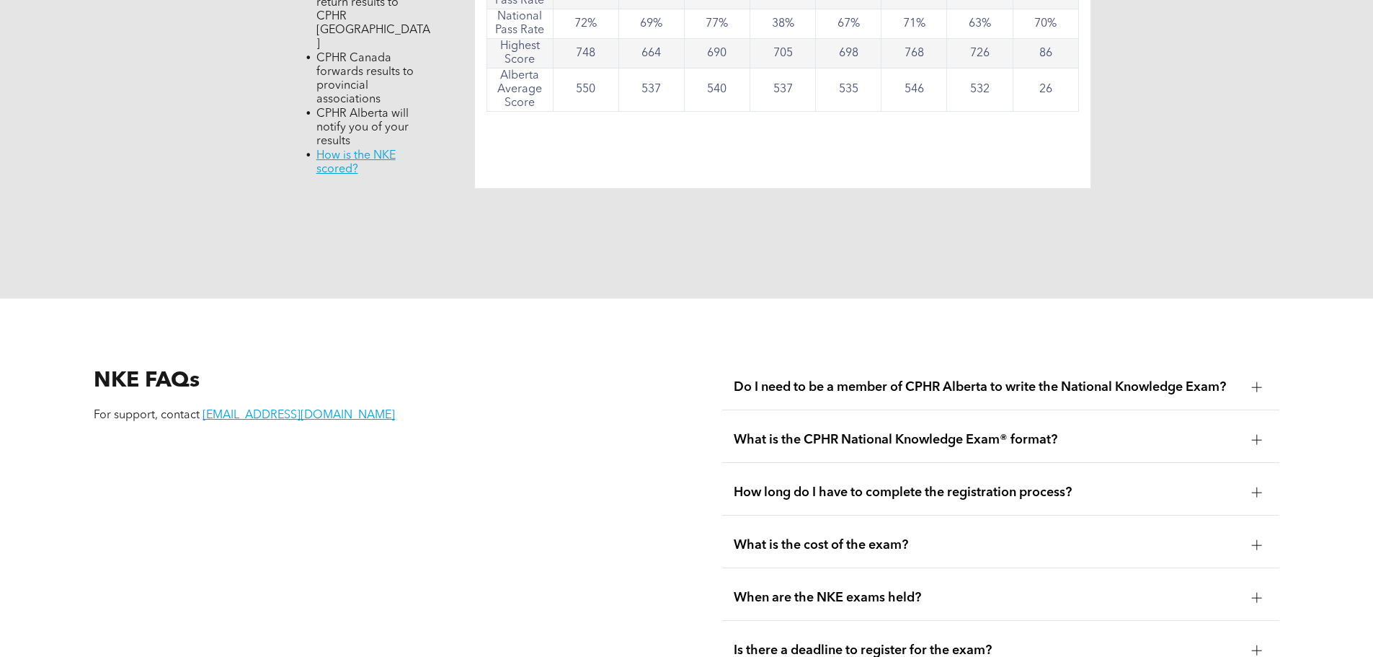
click at [897, 379] on span "Do I need to be a member of CPHR Alberta to write the National Knowledge Exam?" at bounding box center [987, 387] width 507 height 16
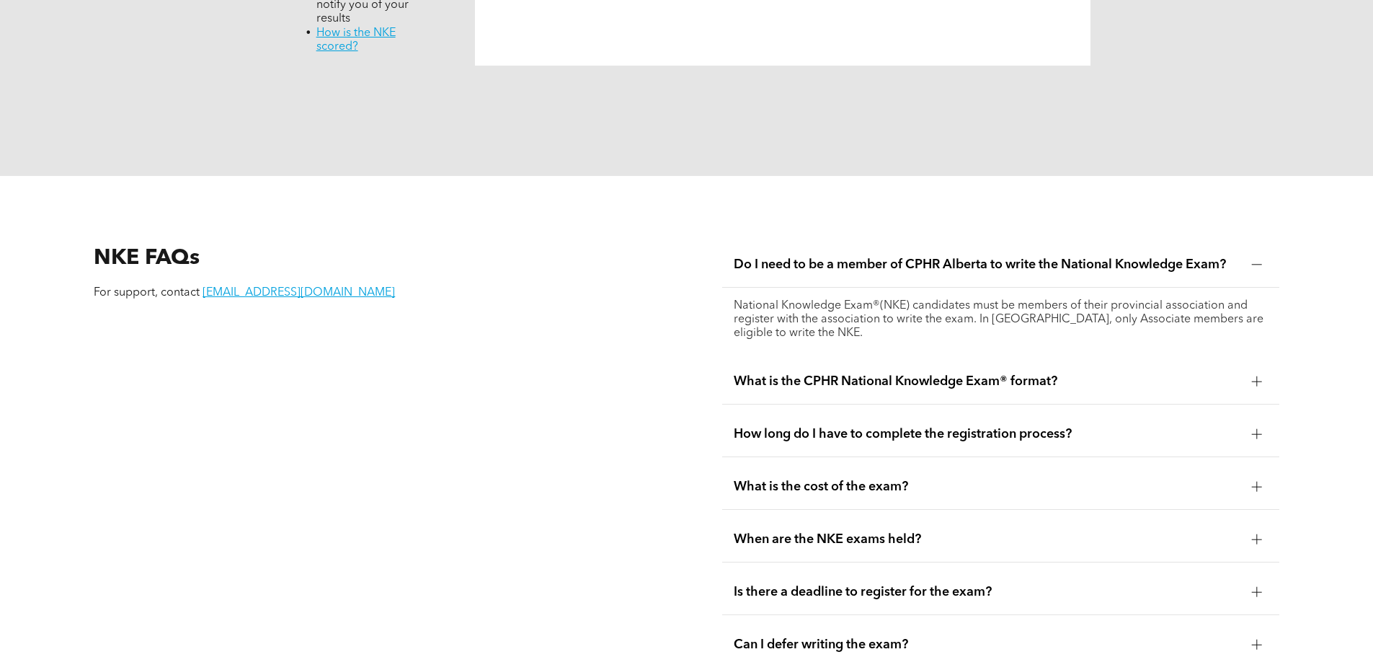
scroll to position [1730, 0]
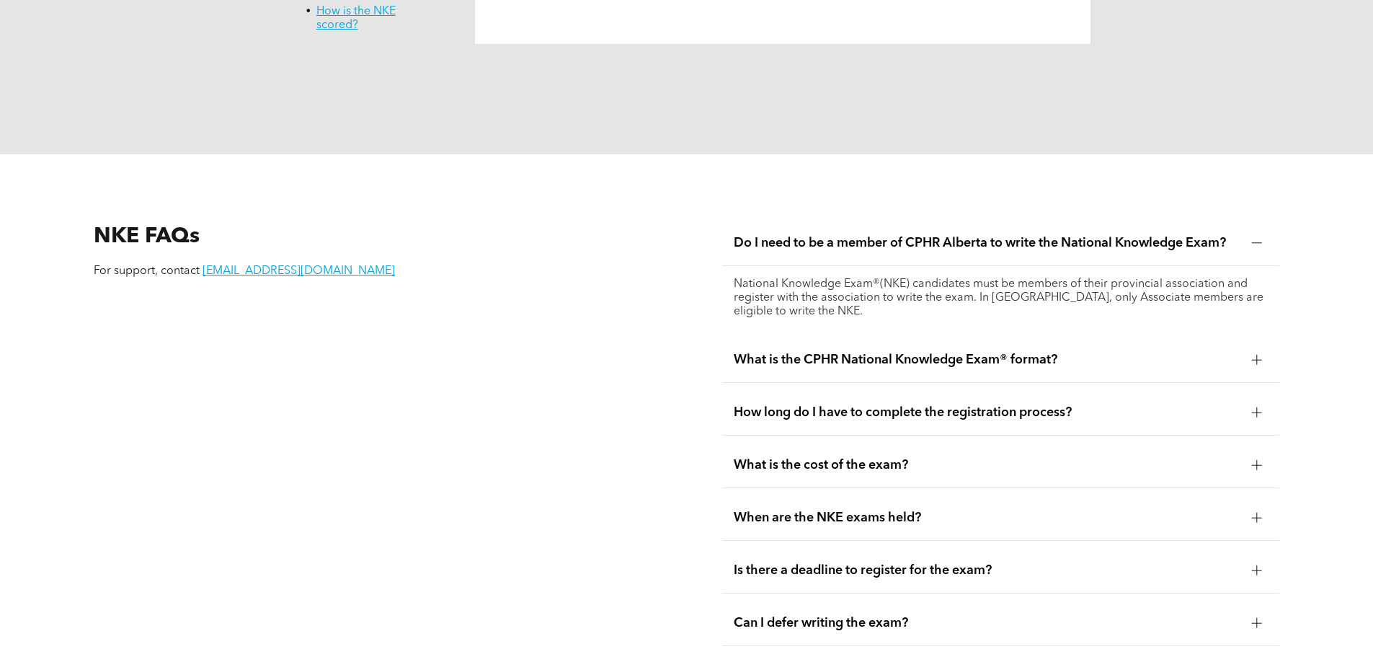
click at [909, 352] on span "What is the CPHR National Knowledge Exam® format?" at bounding box center [987, 360] width 507 height 16
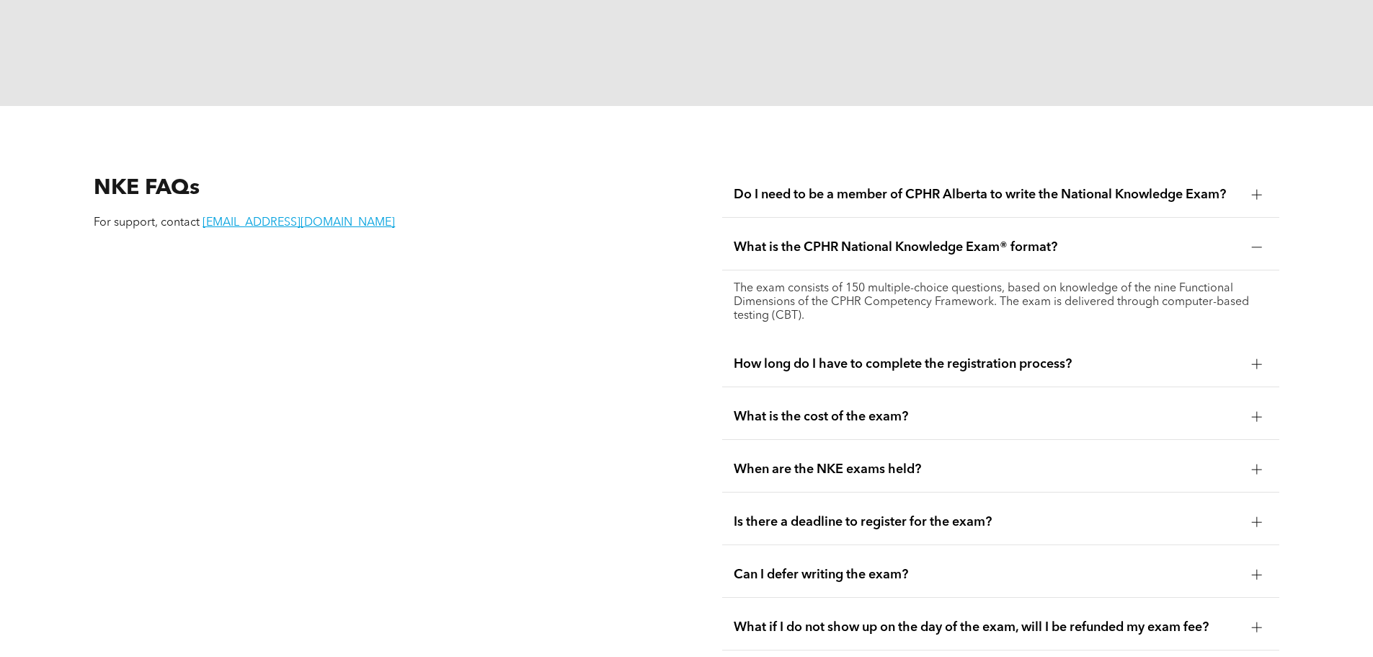
scroll to position [1802, 0]
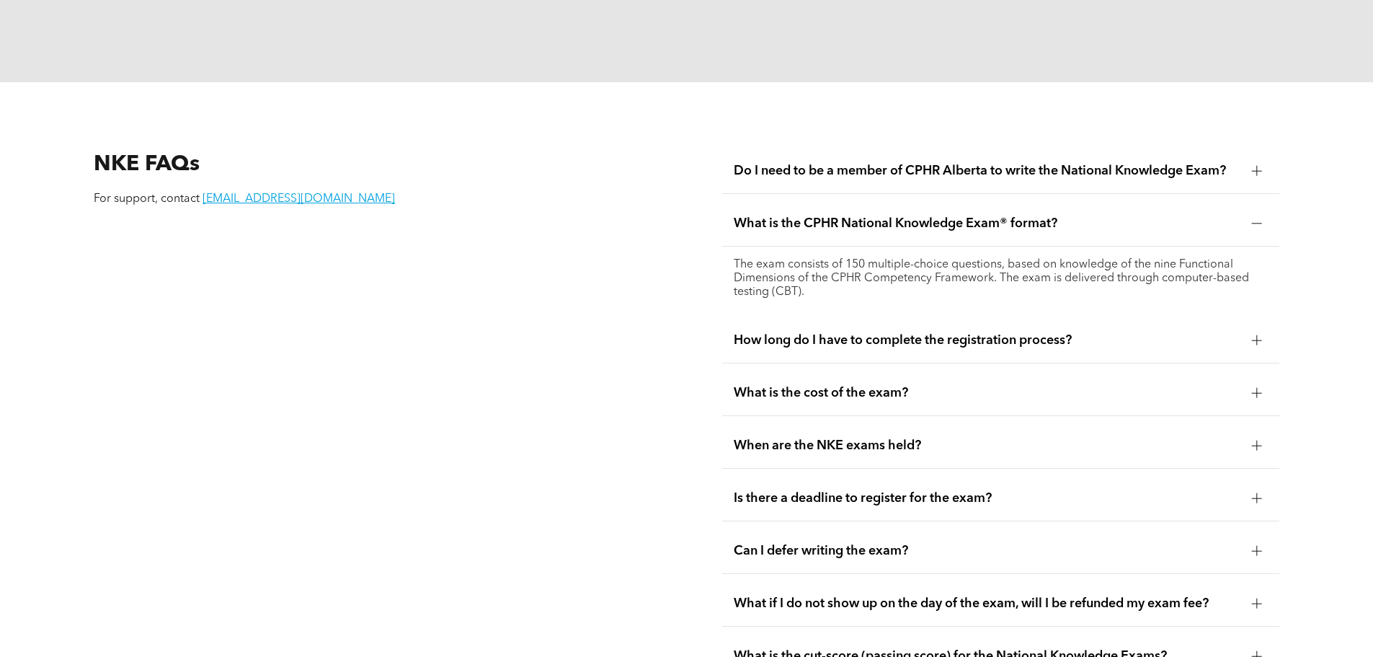
click at [897, 385] on span "What is the cost of the exam?" at bounding box center [987, 393] width 507 height 16
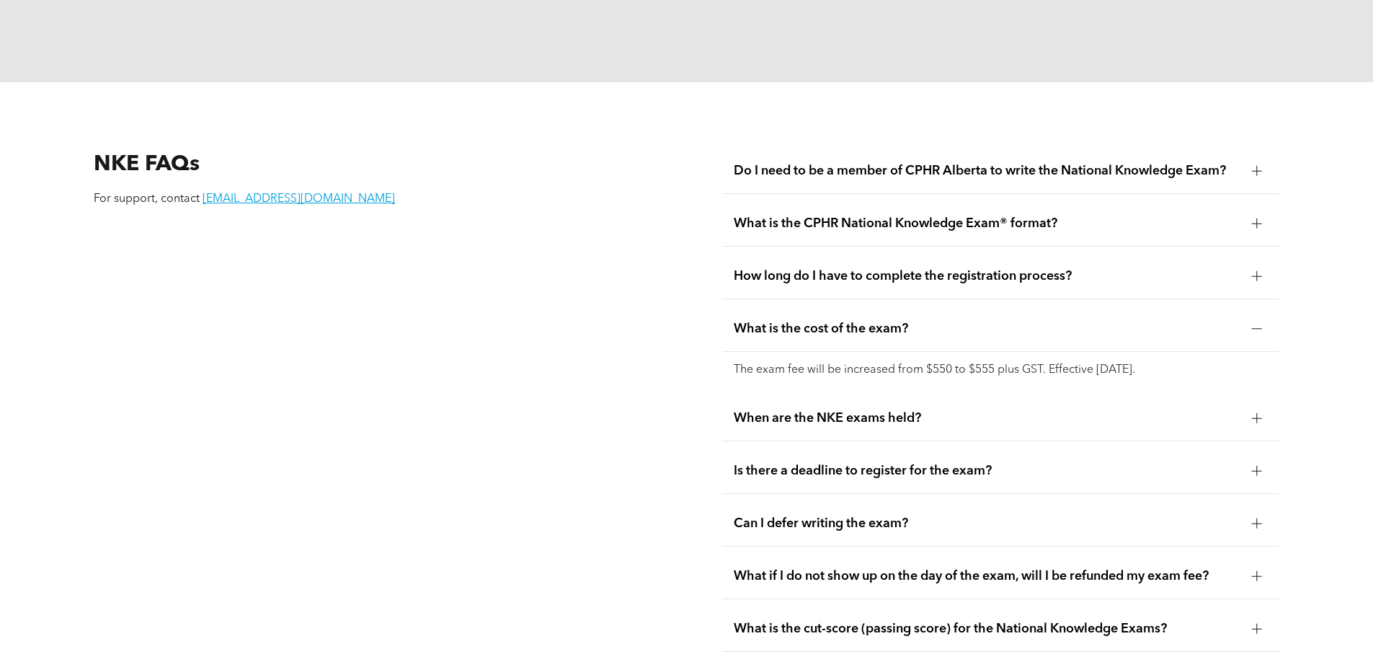
click at [903, 268] on span "How long do I have to complete the registration process?" at bounding box center [987, 276] width 507 height 16
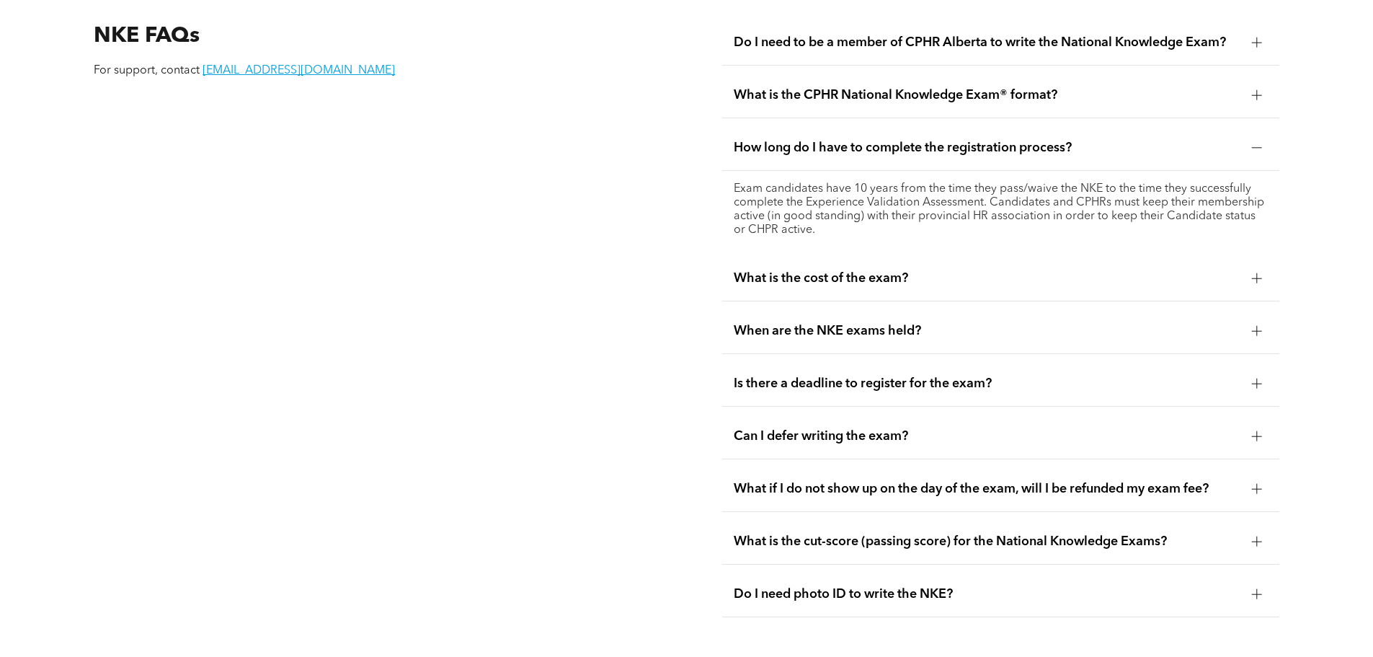
scroll to position [1946, 0]
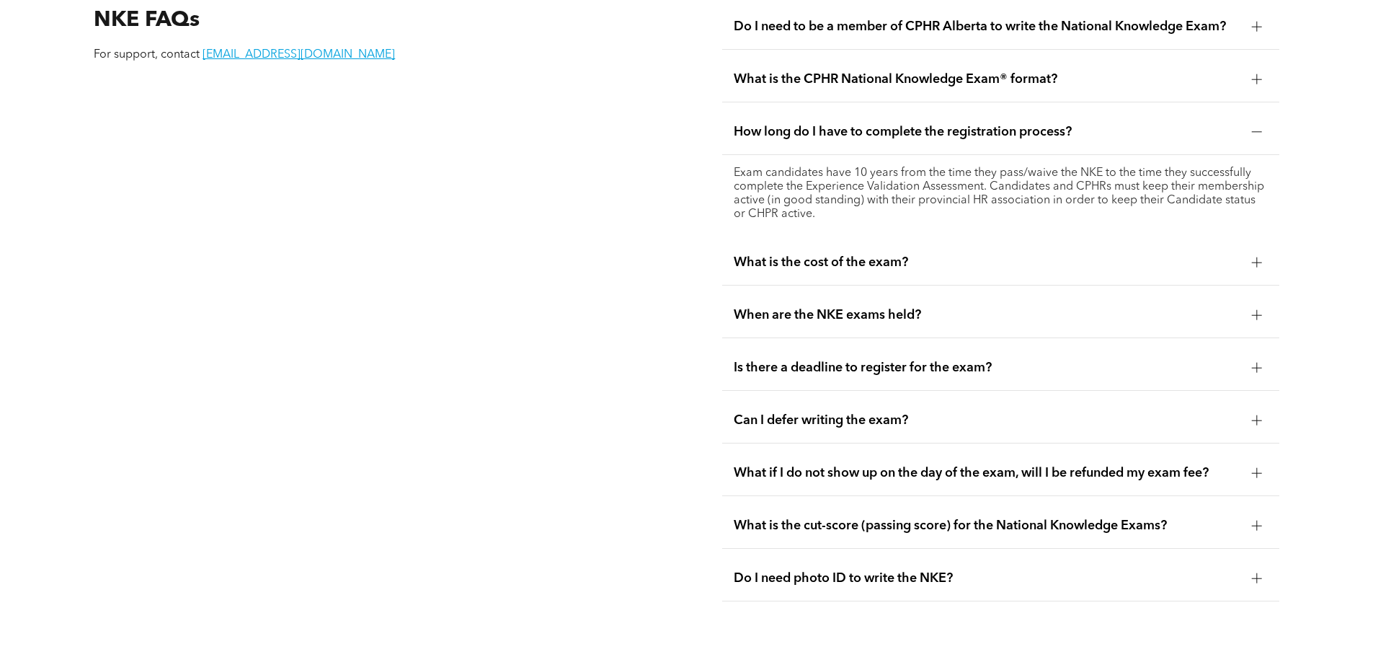
click at [842, 360] on span "Is there a deadline to register for the exam?" at bounding box center [987, 368] width 507 height 16
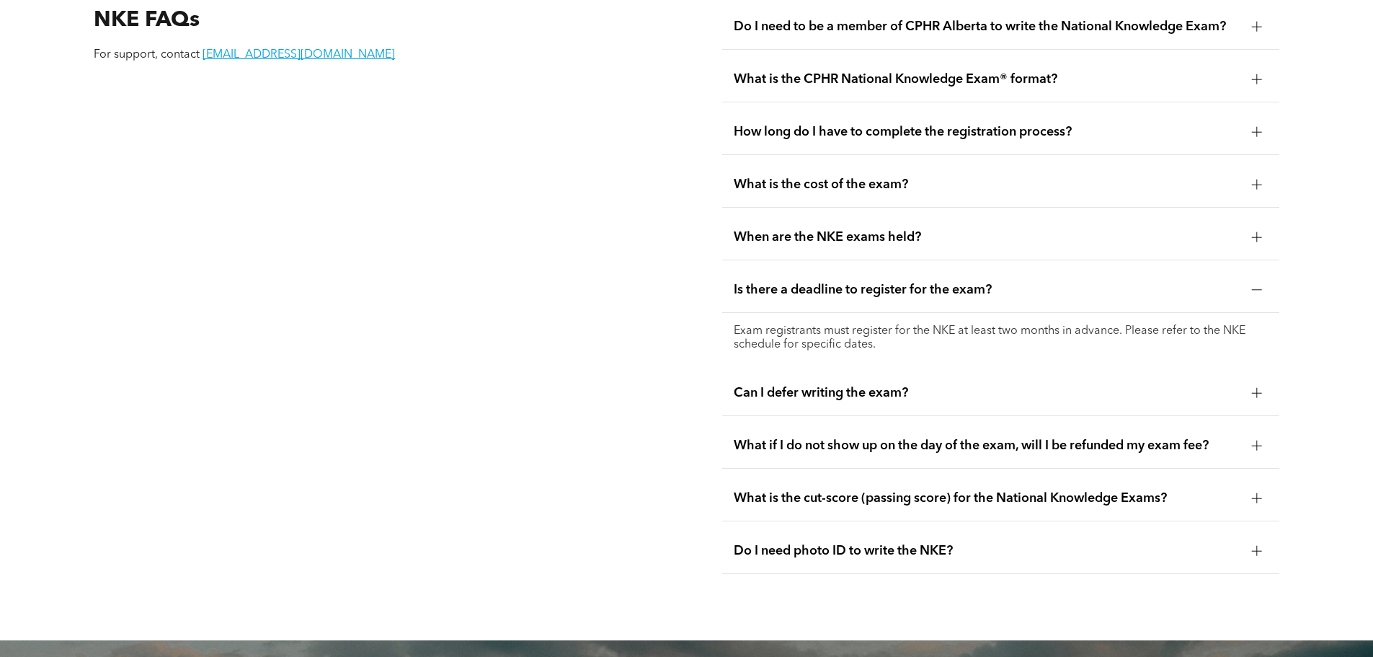
click at [861, 385] on span "Can I defer writing the exam?" at bounding box center [987, 393] width 507 height 16
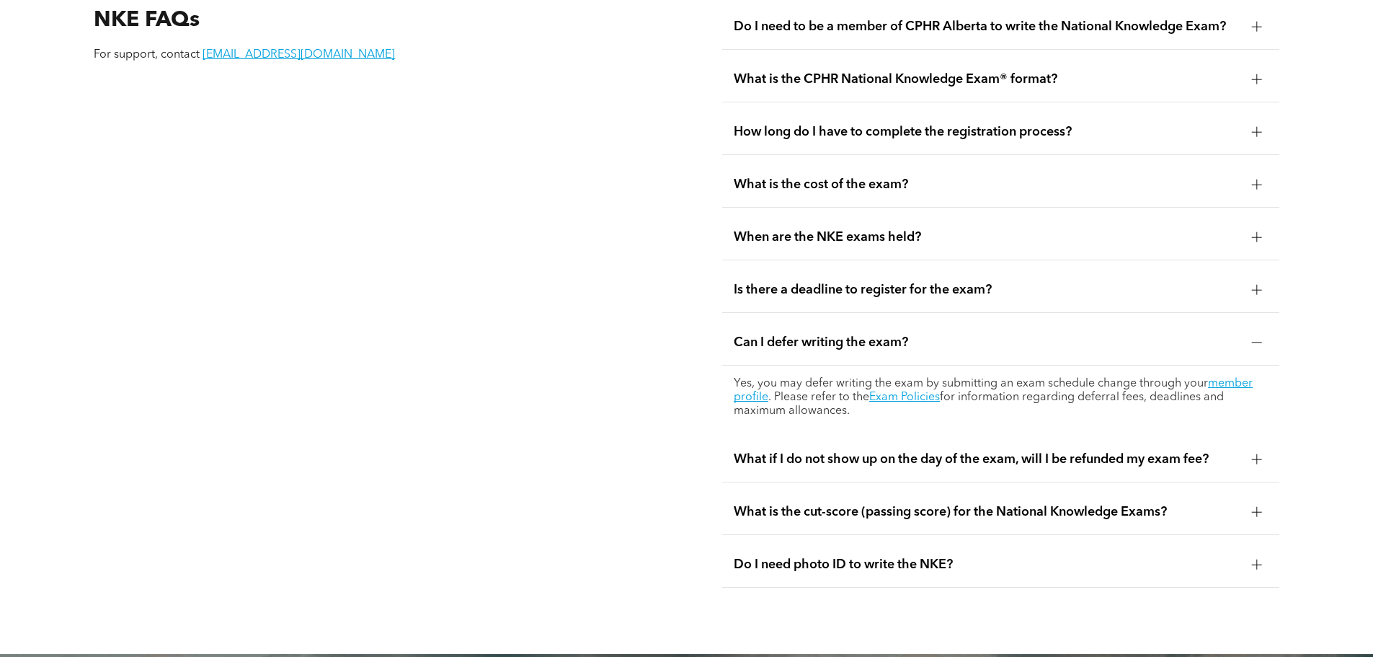
click at [948, 504] on span "What is the cut-score (passing score) for the National Knowledge Exams?" at bounding box center [987, 512] width 507 height 16
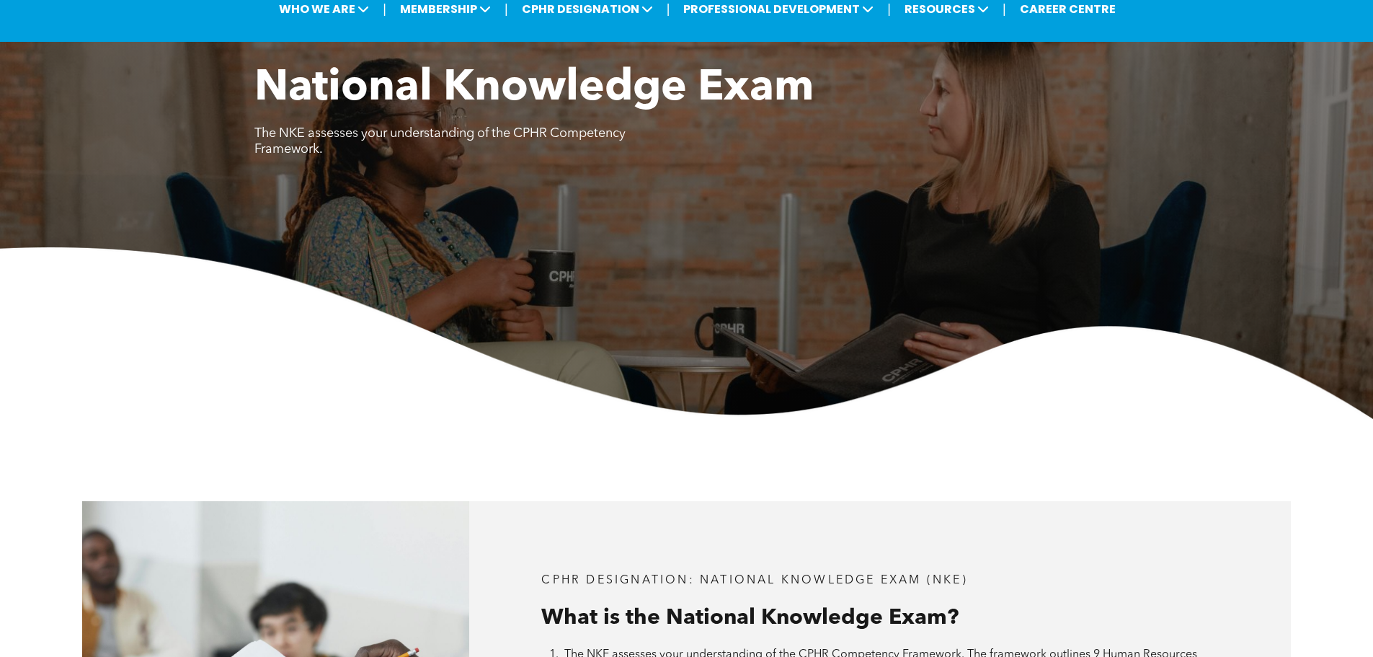
scroll to position [0, 0]
